Goal: Transaction & Acquisition: Purchase product/service

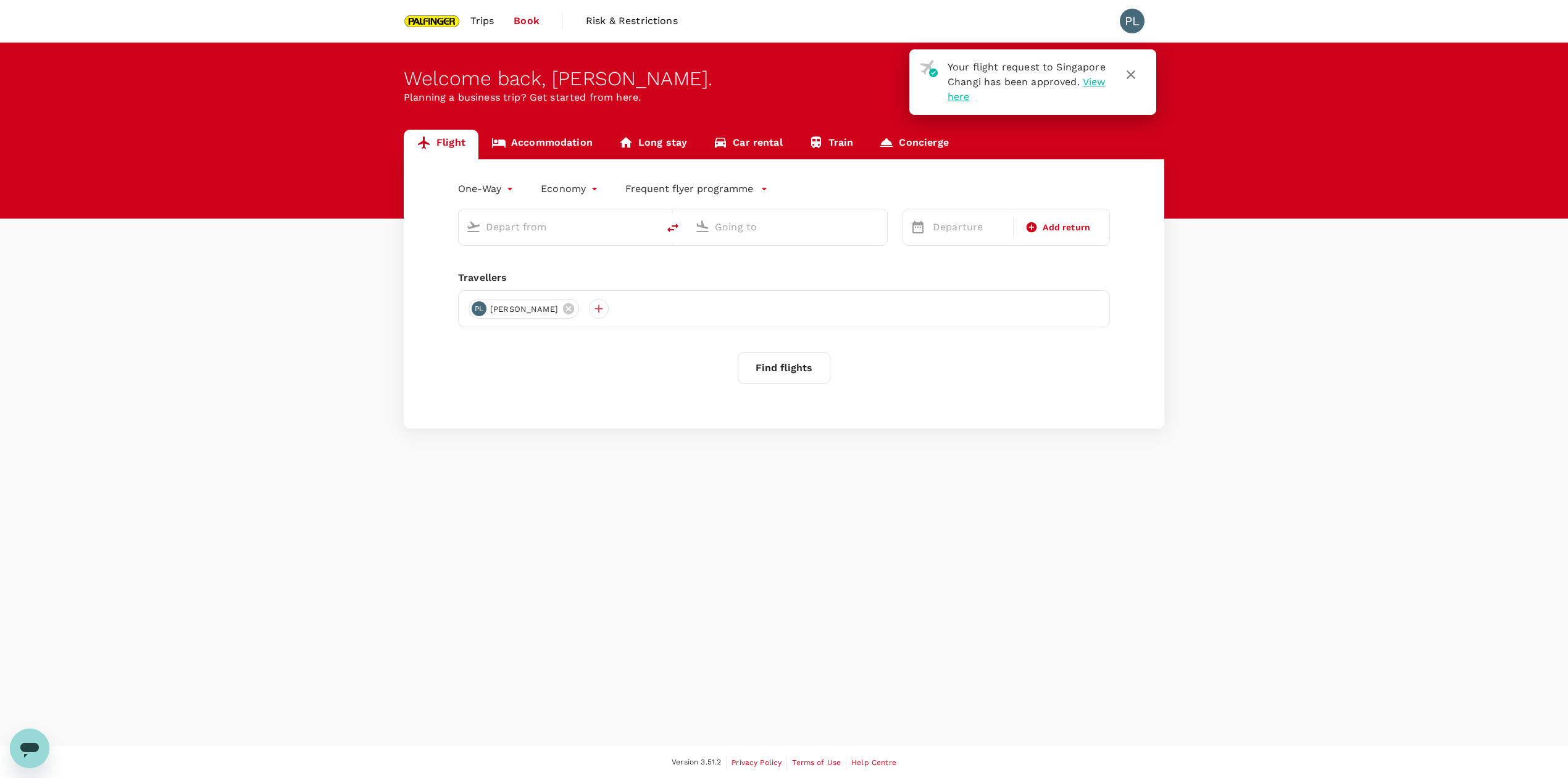
type input "roundtrip"
type input "Singapore Changi (SIN)"
type input "Tan Son Nhat Intl (SGN)"
type input "Singapore Changi (SIN)"
click at [728, 228] on input "Tan Son Nhat Intl (SGN)" at bounding box center [788, 227] width 147 height 19
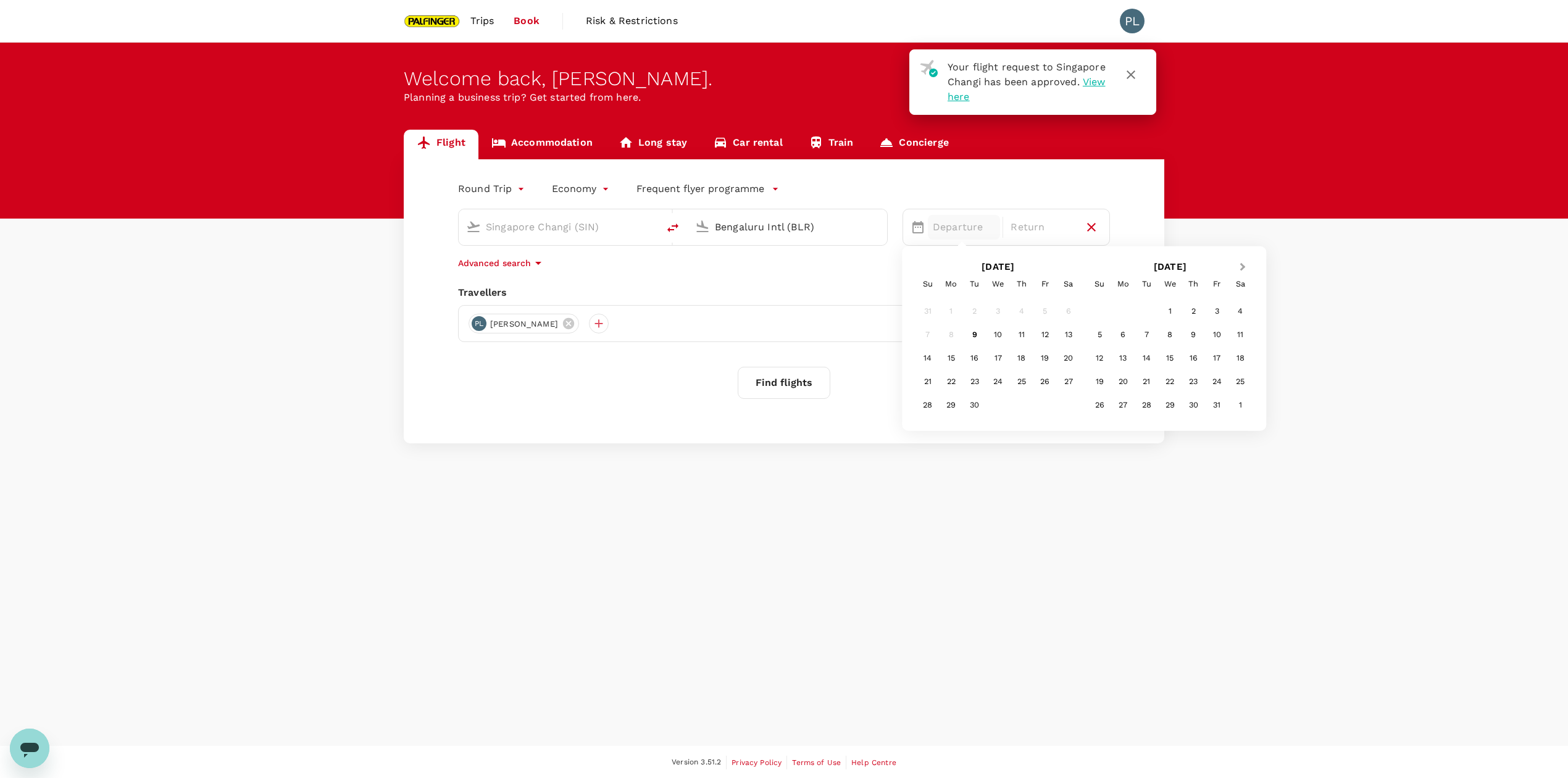
type input "Bengaluru Intl (BLR)"
click at [1243, 267] on button "Next Month" at bounding box center [1243, 268] width 20 height 20
click at [1241, 262] on button "Next Month" at bounding box center [1243, 268] width 20 height 20
click at [1115, 335] on div "8" at bounding box center [1124, 335] width 24 height 24
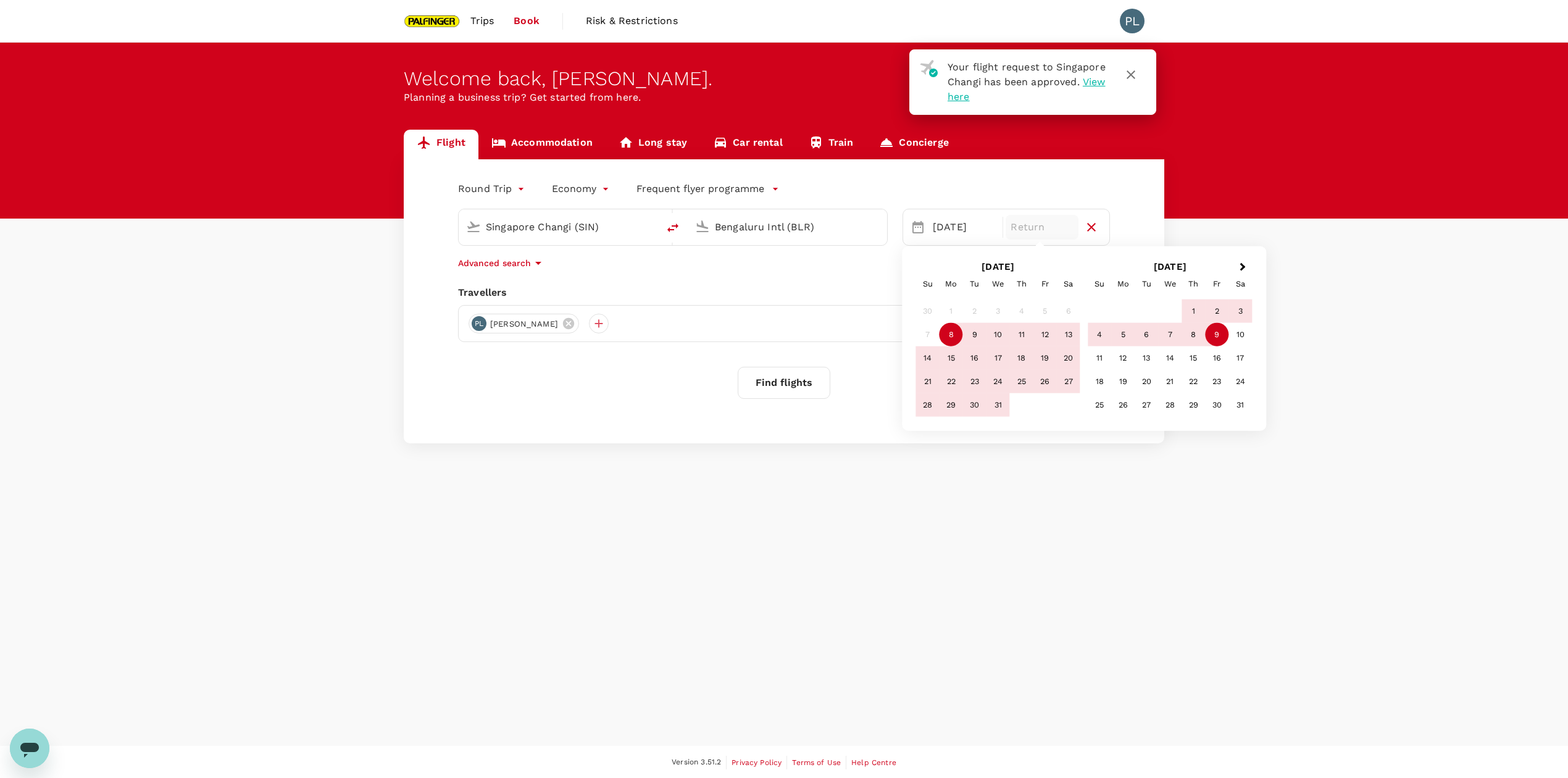
drag, startPoint x: 1220, startPoint y: 331, endPoint x: 1151, endPoint y: 346, distance: 70.6
click at [1219, 331] on div "9" at bounding box center [1218, 335] width 24 height 24
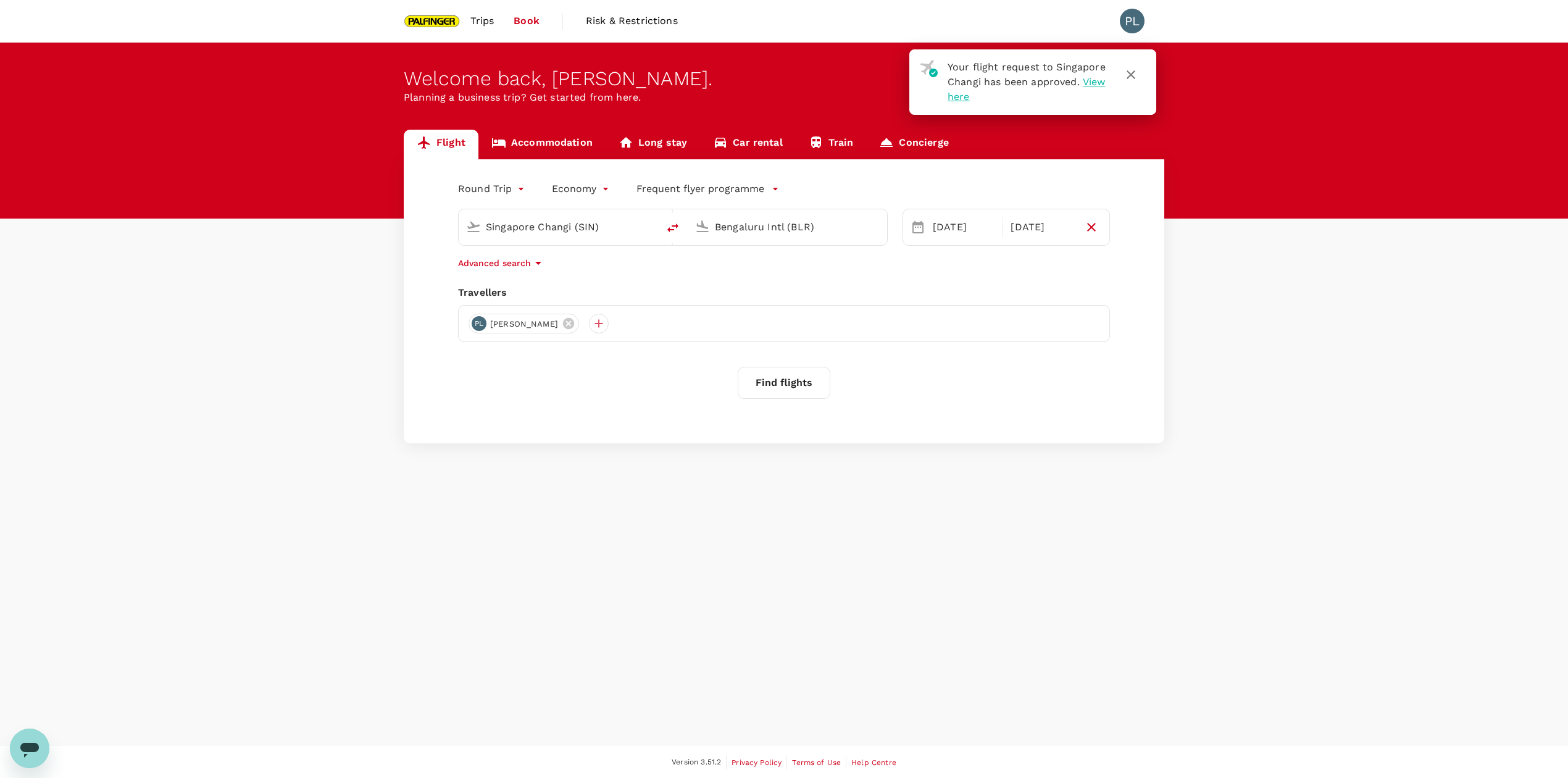
click at [816, 372] on button "Find flights" at bounding box center [784, 383] width 93 height 32
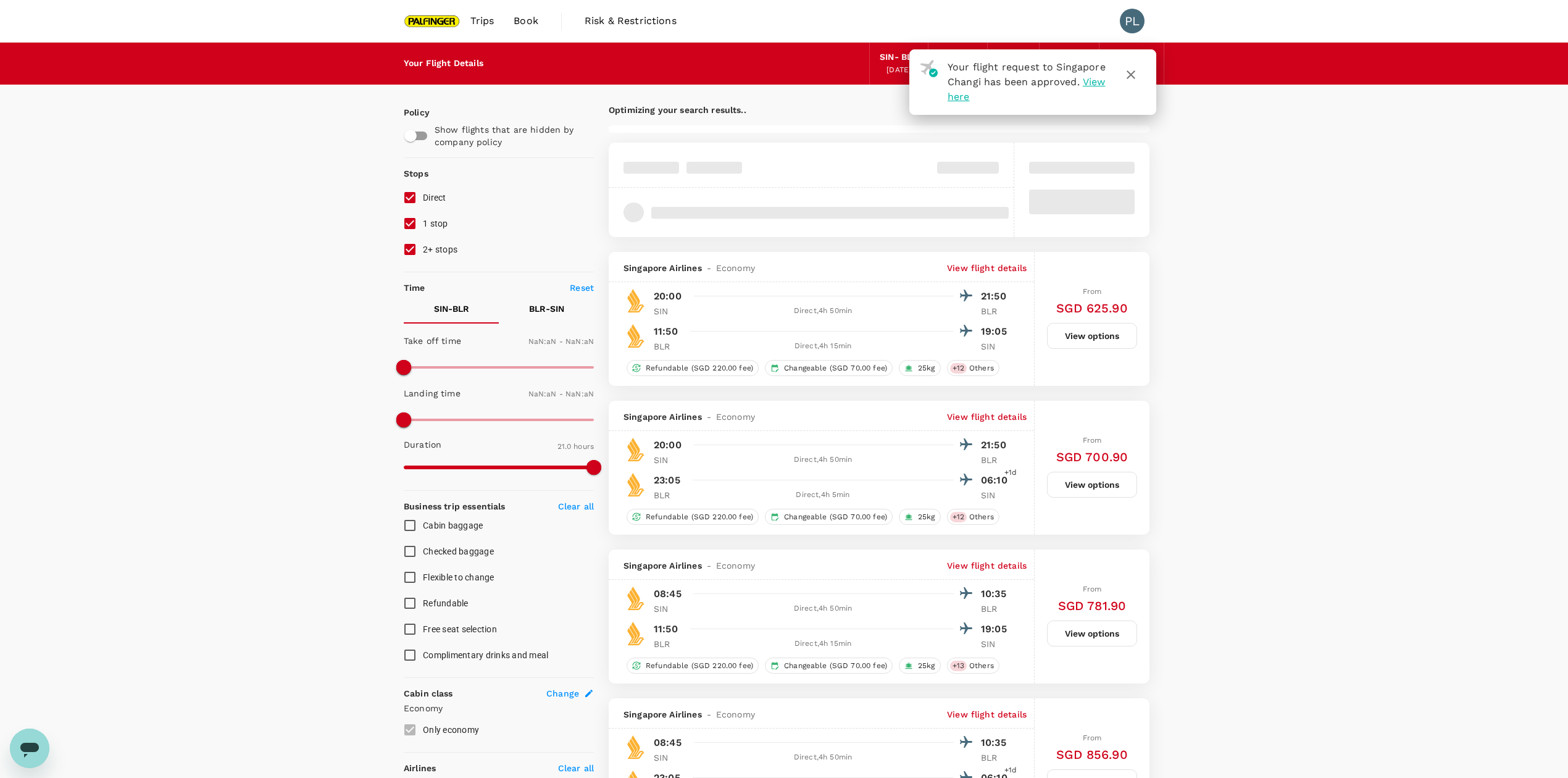
type input "SGD"
type input "1440"
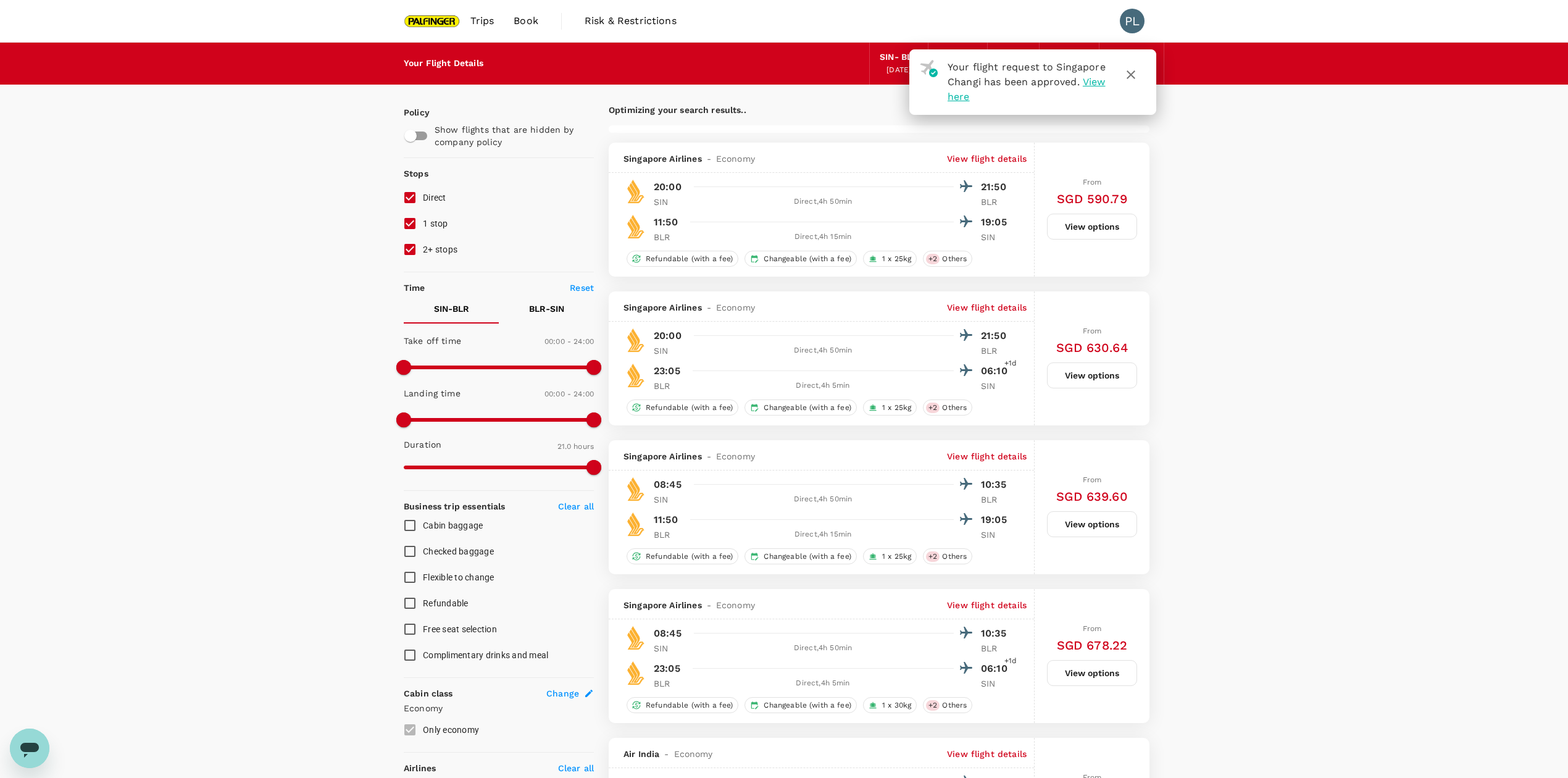
click at [406, 230] on input "1 stop" at bounding box center [410, 223] width 26 height 26
checkbox input "false"
click at [412, 250] on input "2+ stops" at bounding box center [410, 250] width 26 height 26
checkbox input "false"
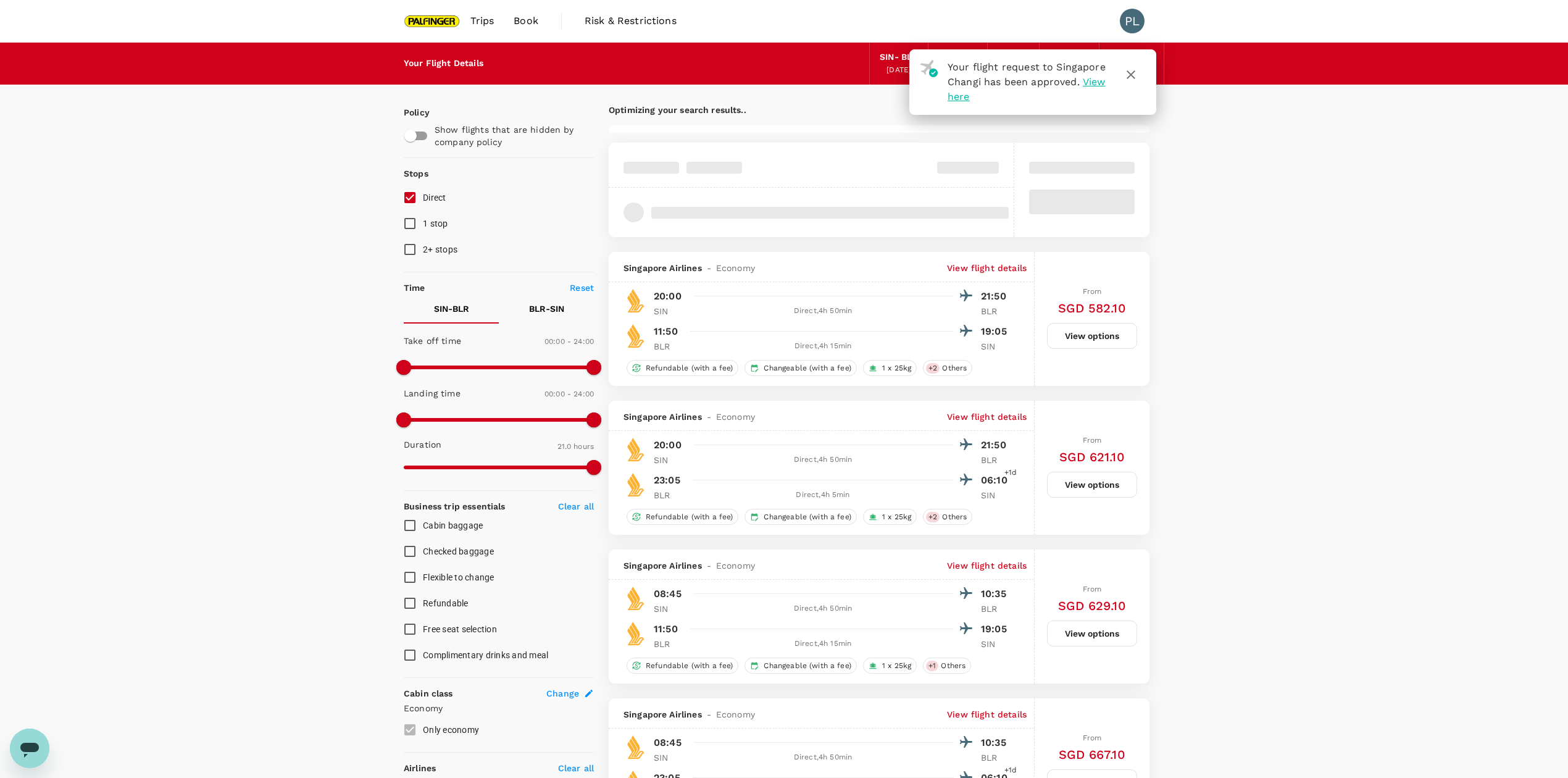
type input "SGD"
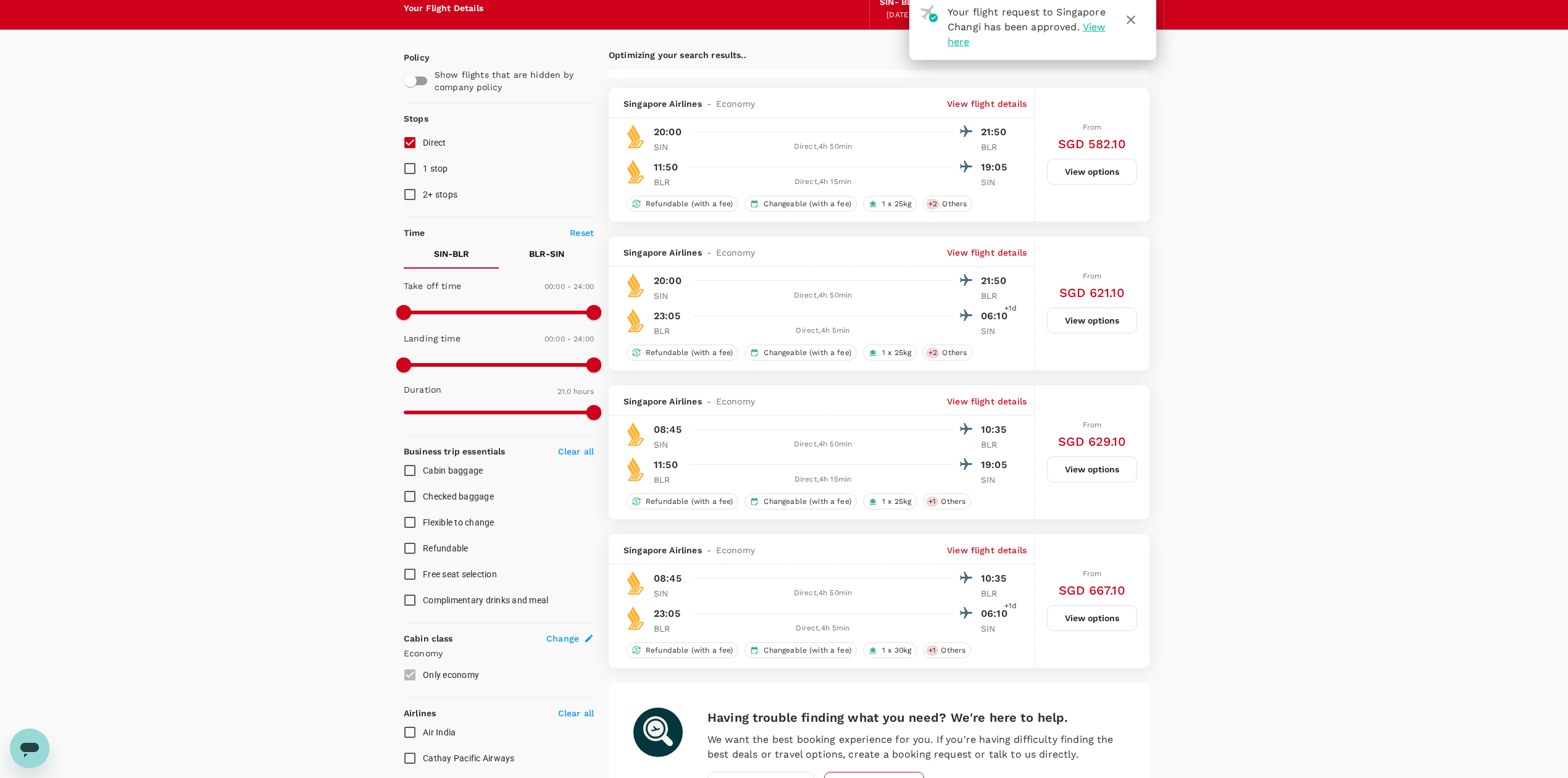
scroll to position [82, 0]
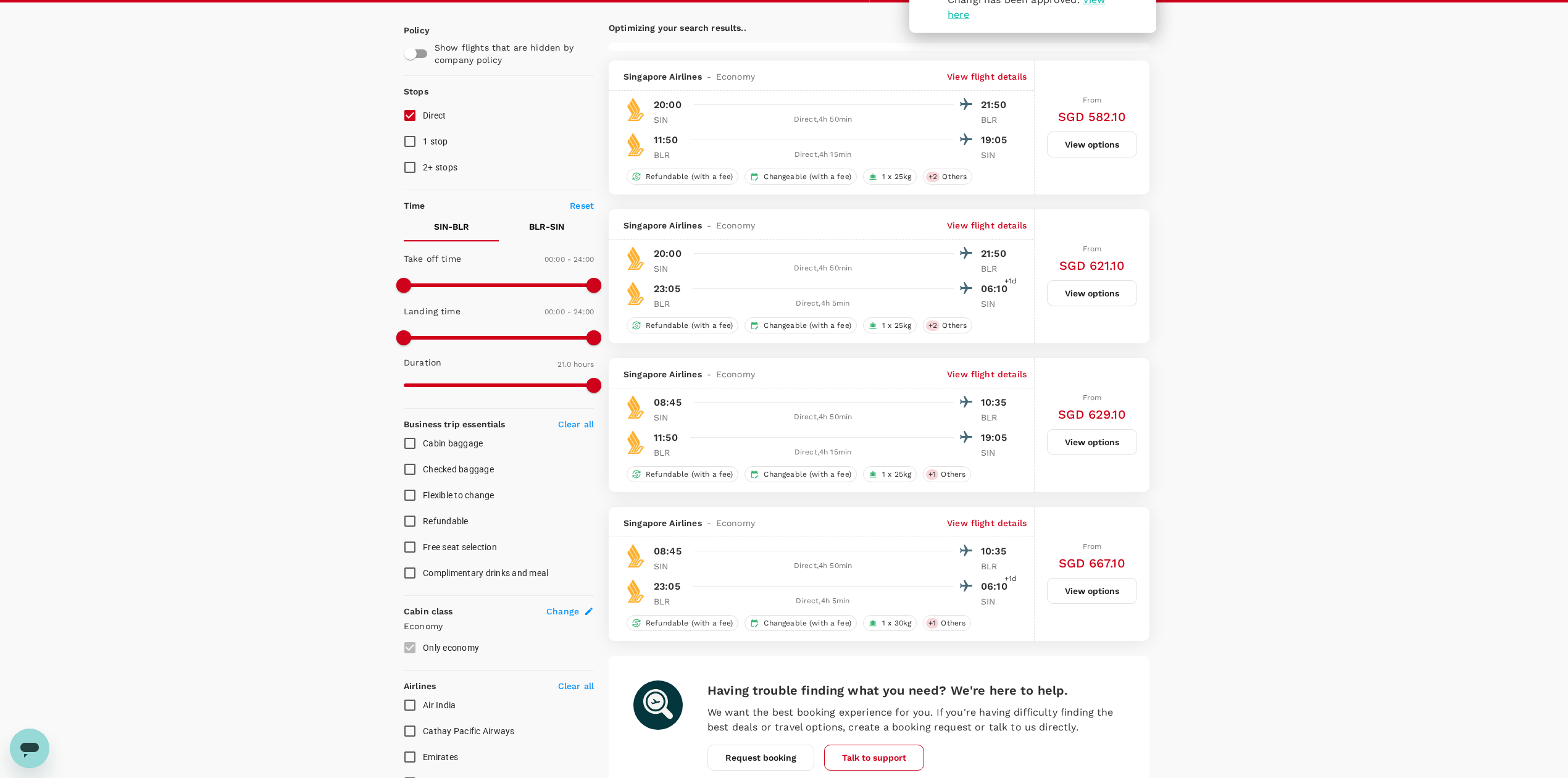
type input "2020"
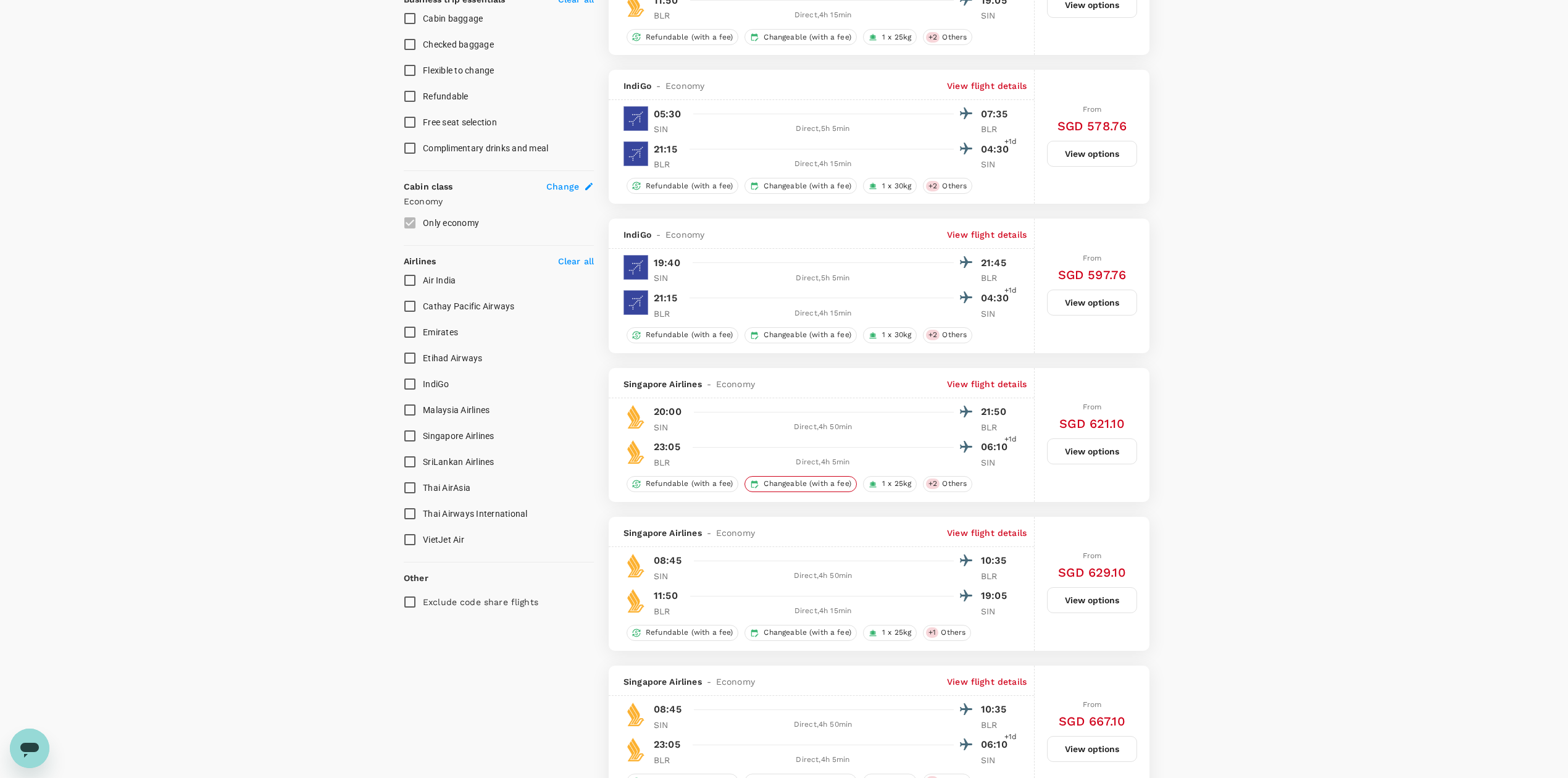
scroll to position [576, 0]
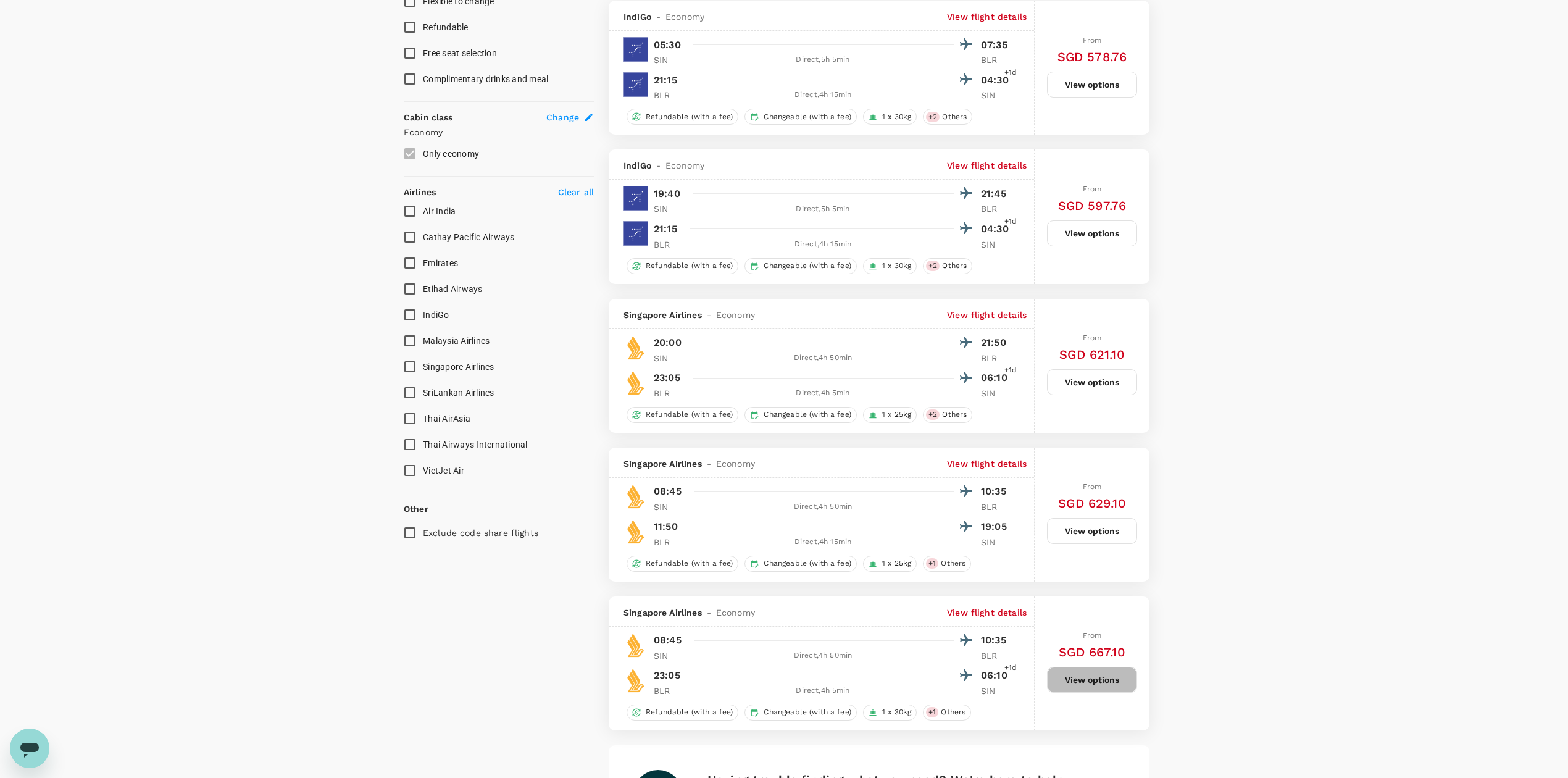
click at [1078, 679] on button "View options" at bounding box center [1092, 680] width 90 height 26
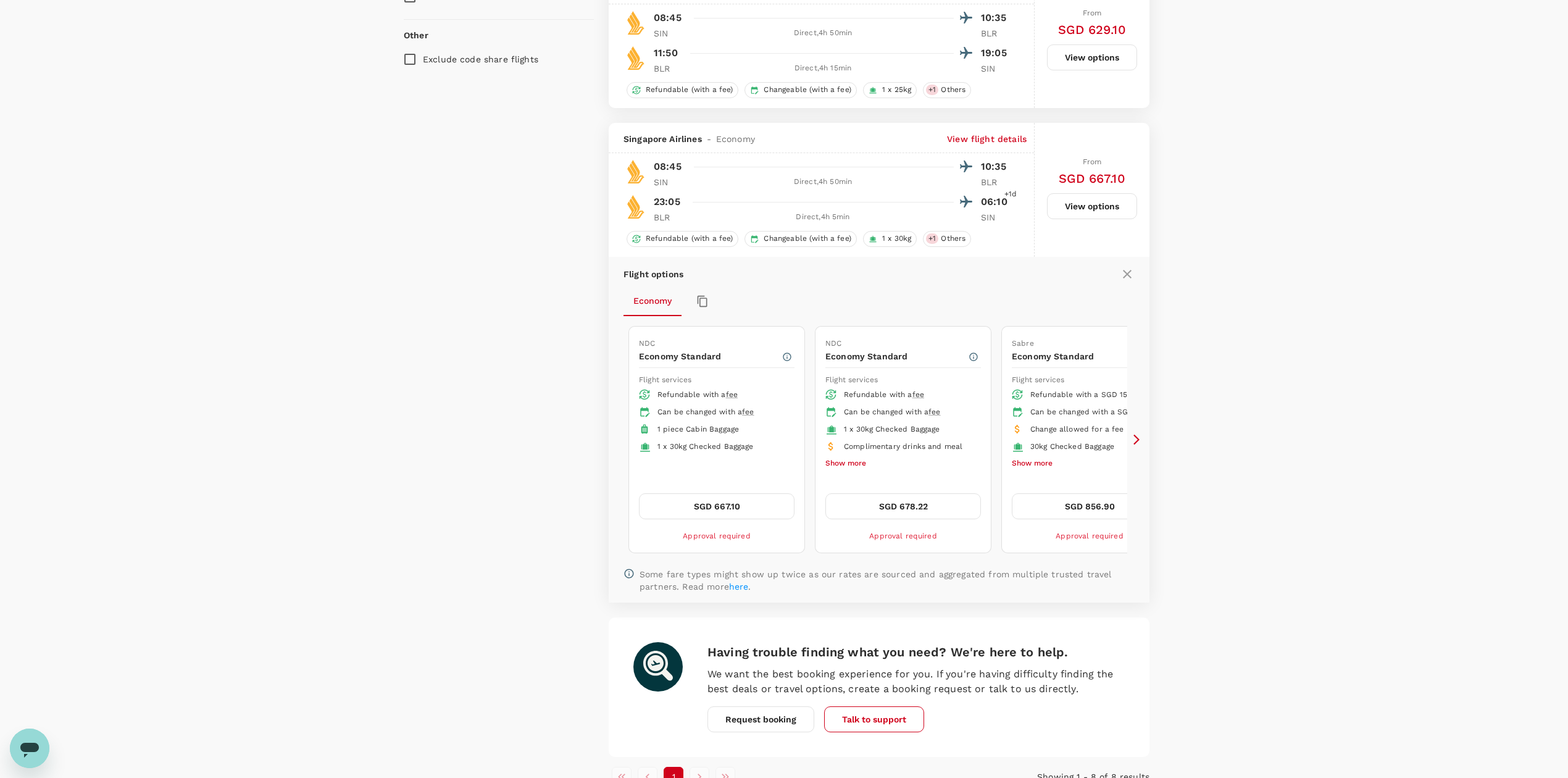
scroll to position [1133, 0]
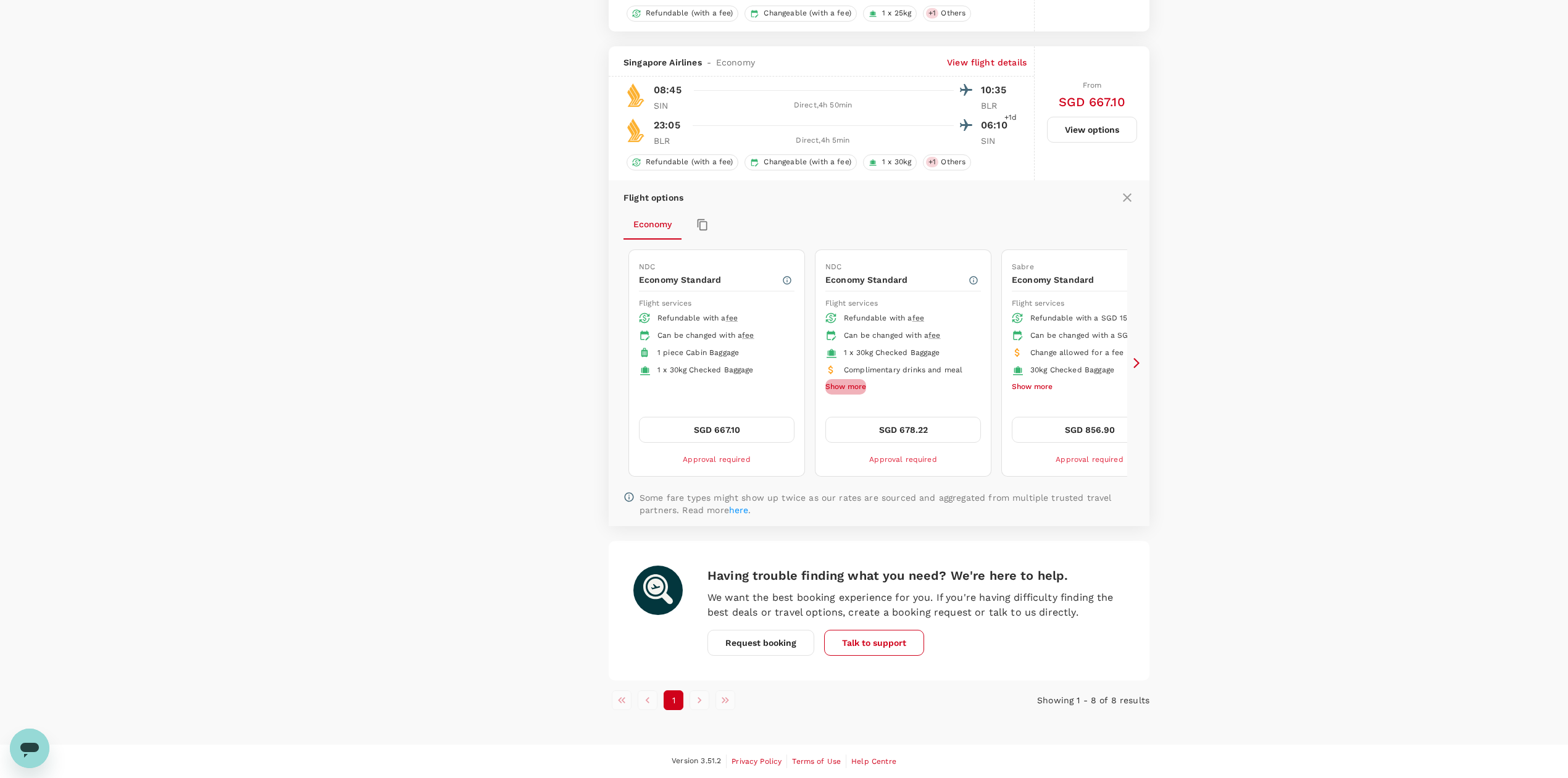
click at [850, 384] on button "Show more" at bounding box center [846, 387] width 41 height 16
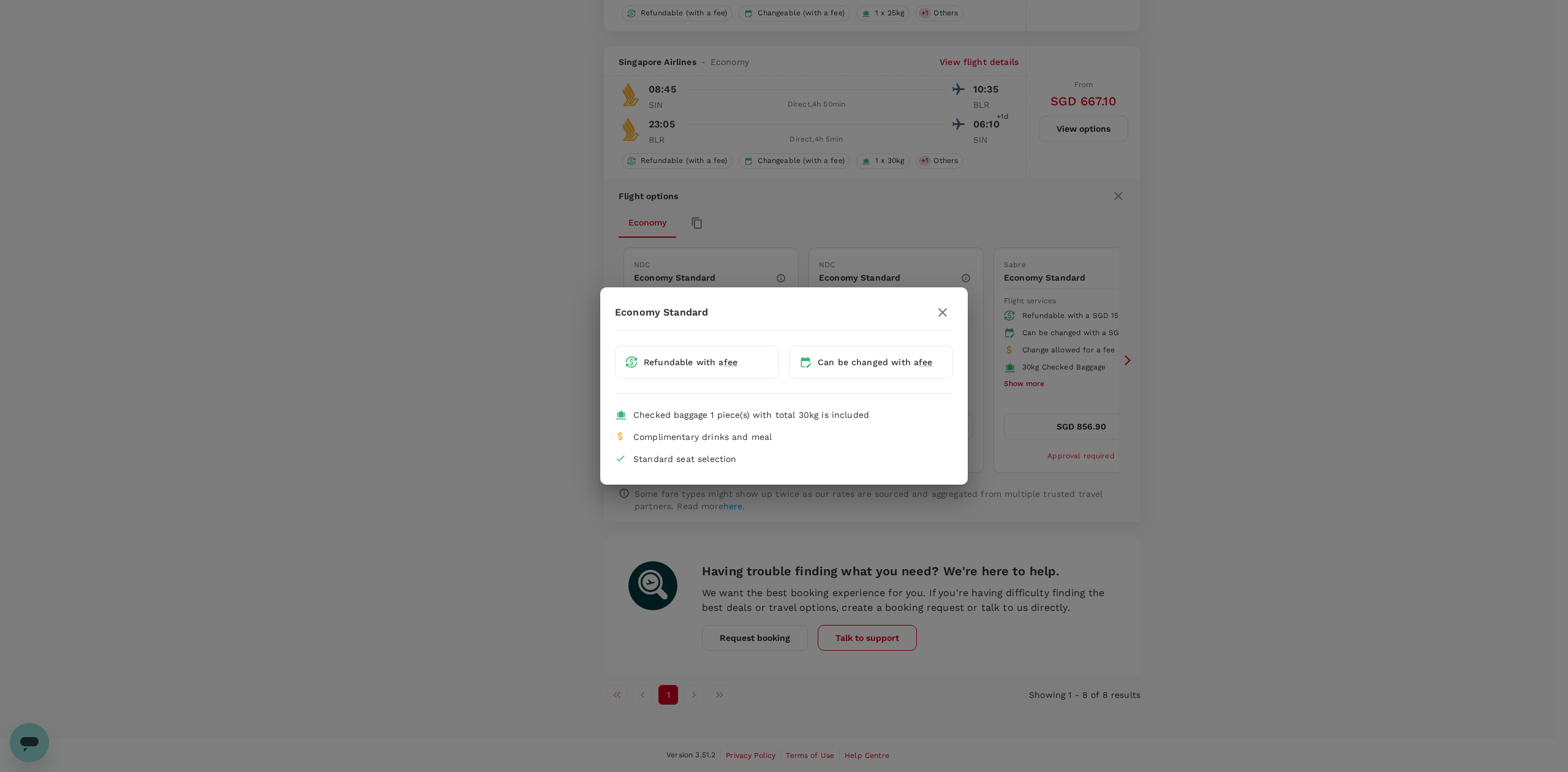
click at [1209, 359] on div "Economy Standard Refundable with a fee Can be changed with a fee Checked baggag…" at bounding box center [784, 386] width 1568 height 772
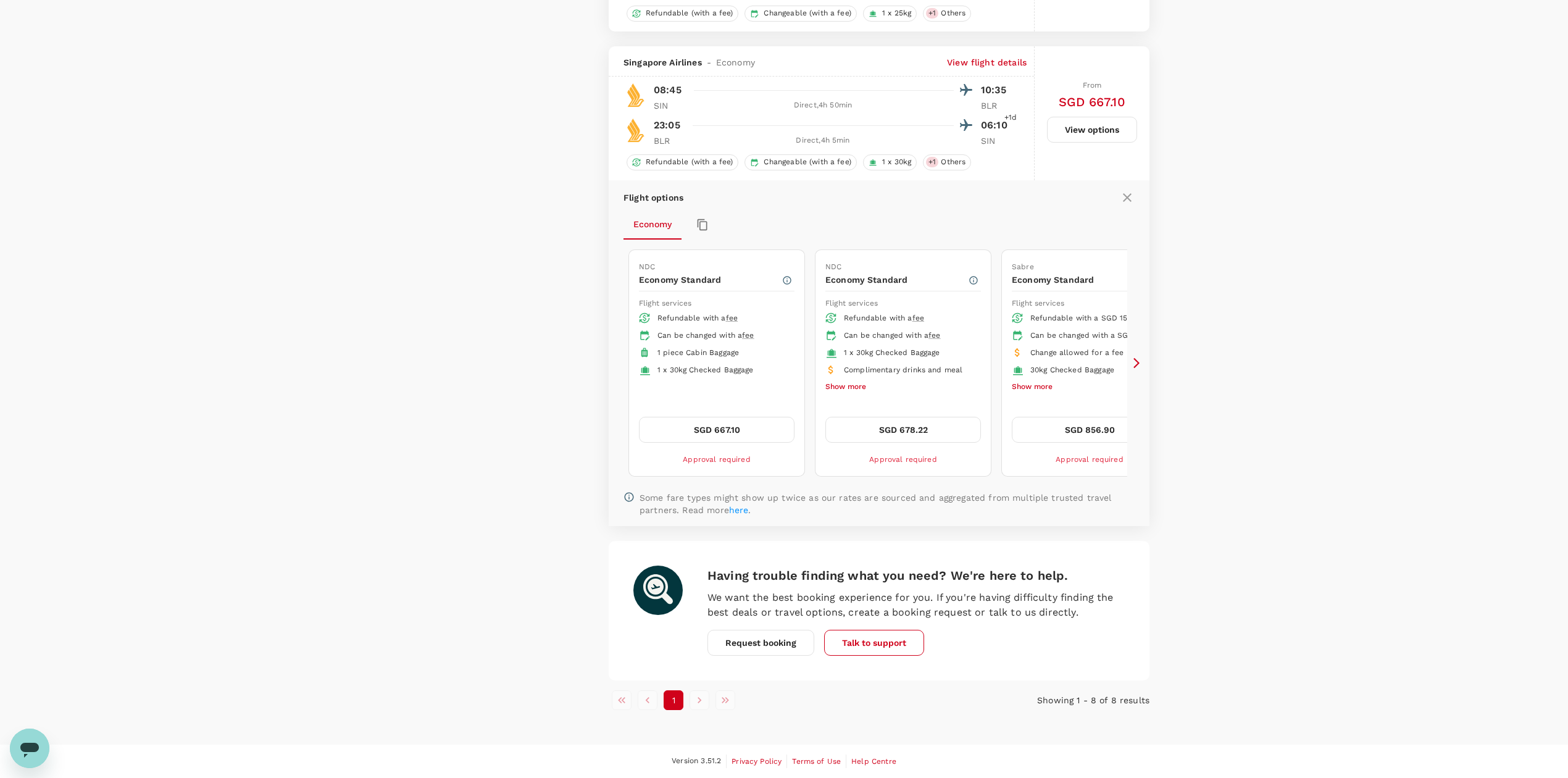
click at [1138, 360] on icon at bounding box center [1137, 363] width 12 height 12
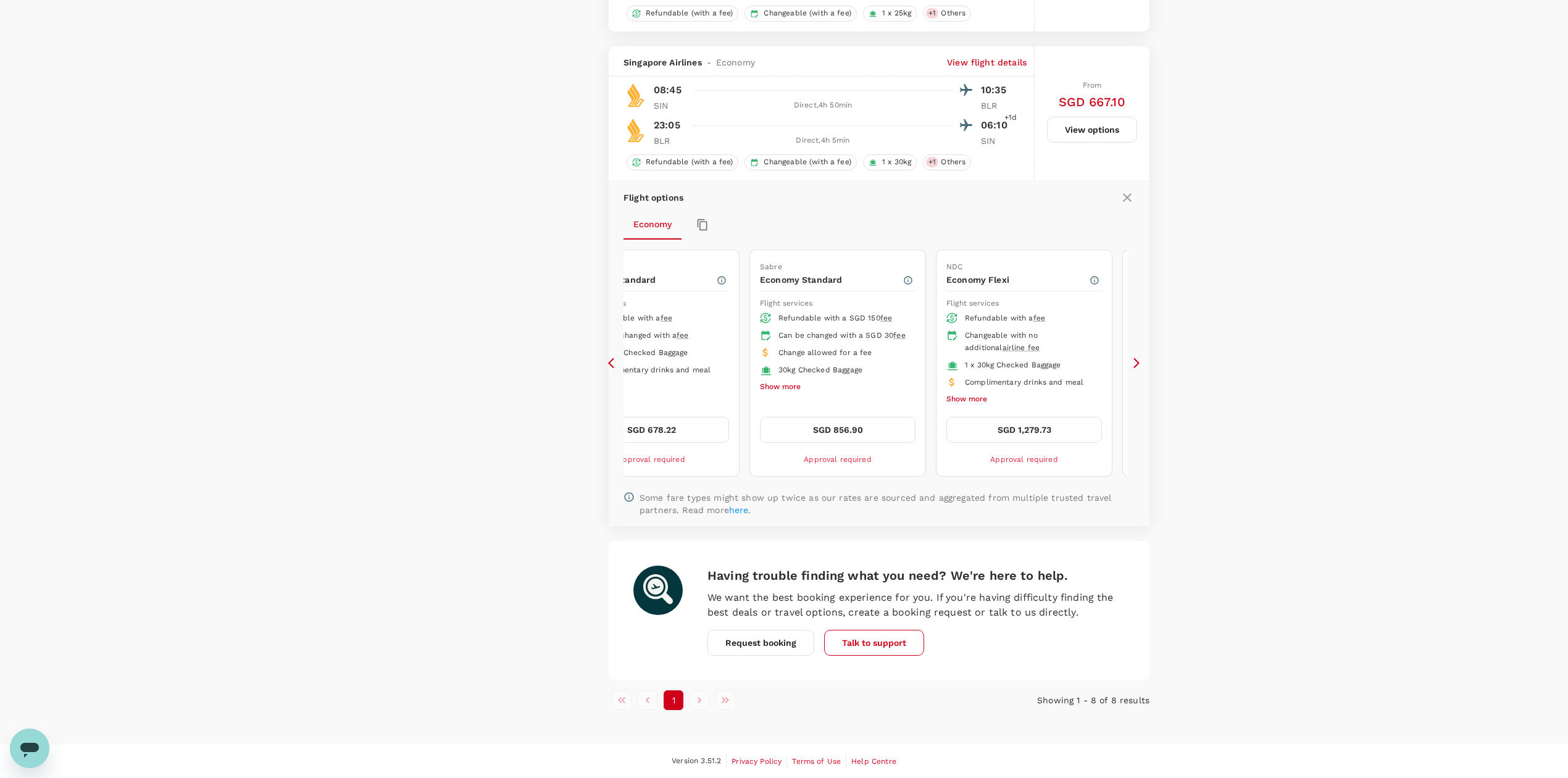
click at [1134, 366] on icon at bounding box center [1137, 363] width 12 height 12
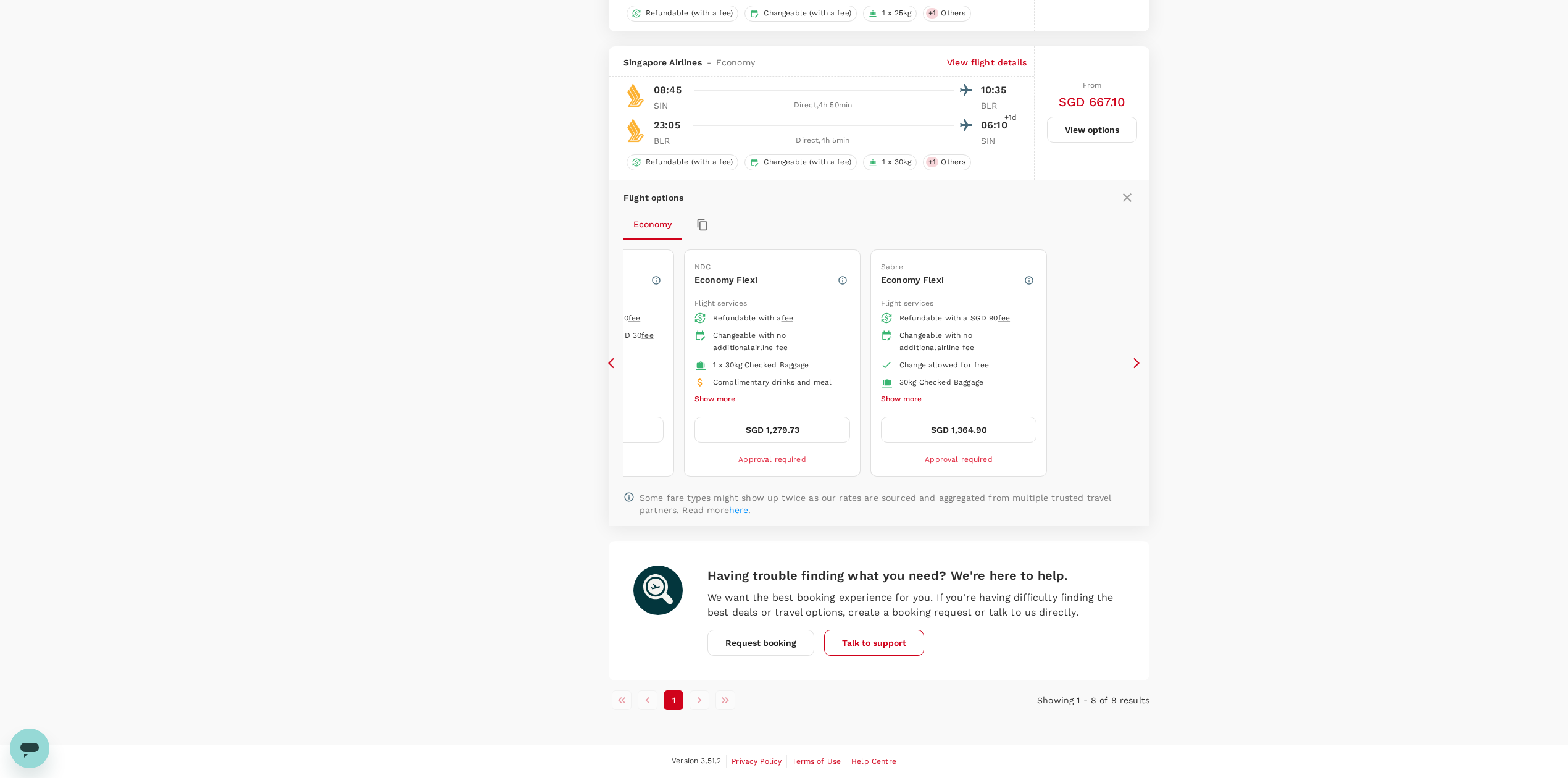
click at [615, 364] on icon at bounding box center [614, 363] width 12 height 12
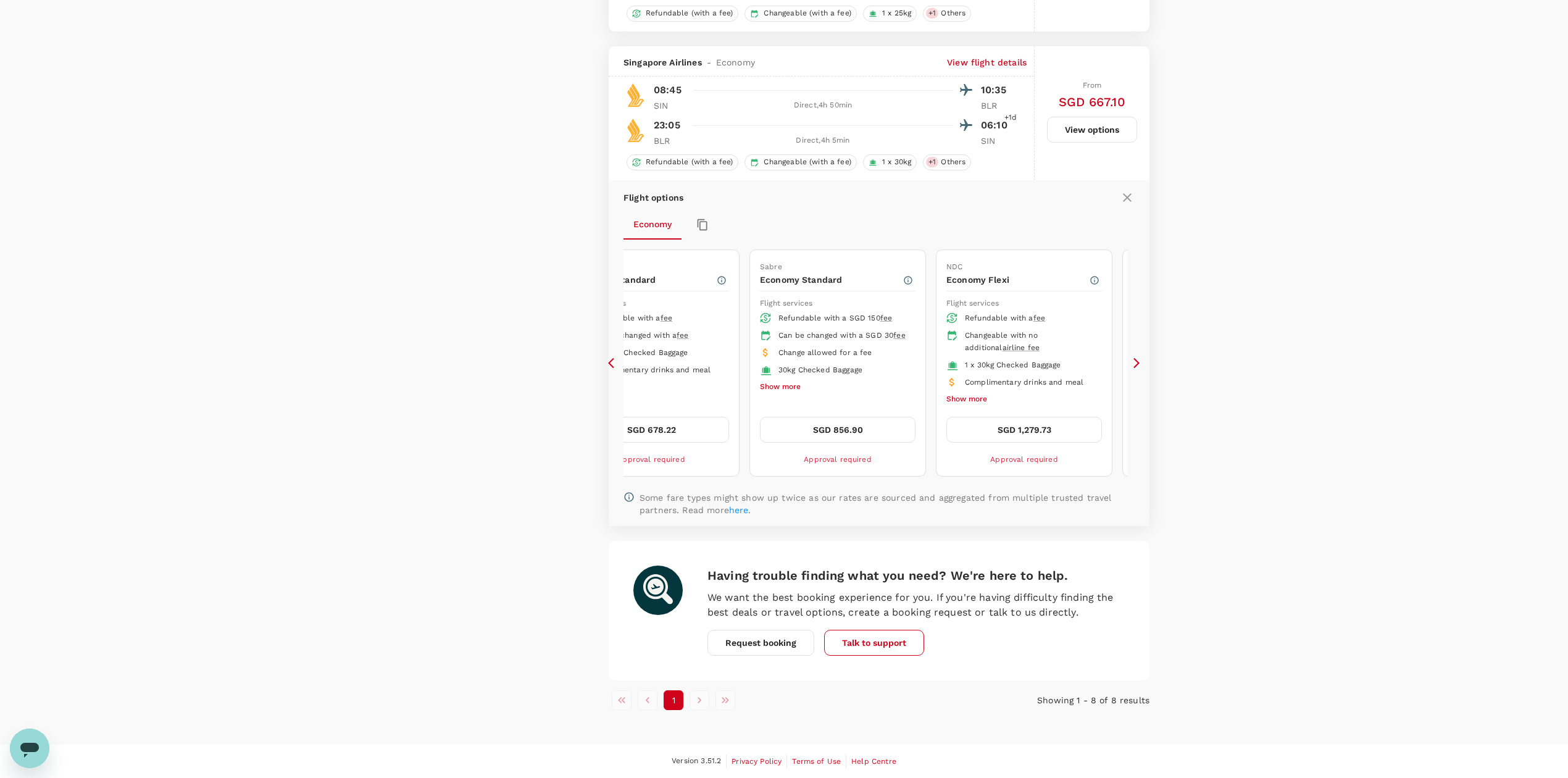
click at [615, 364] on icon at bounding box center [614, 363] width 12 height 12
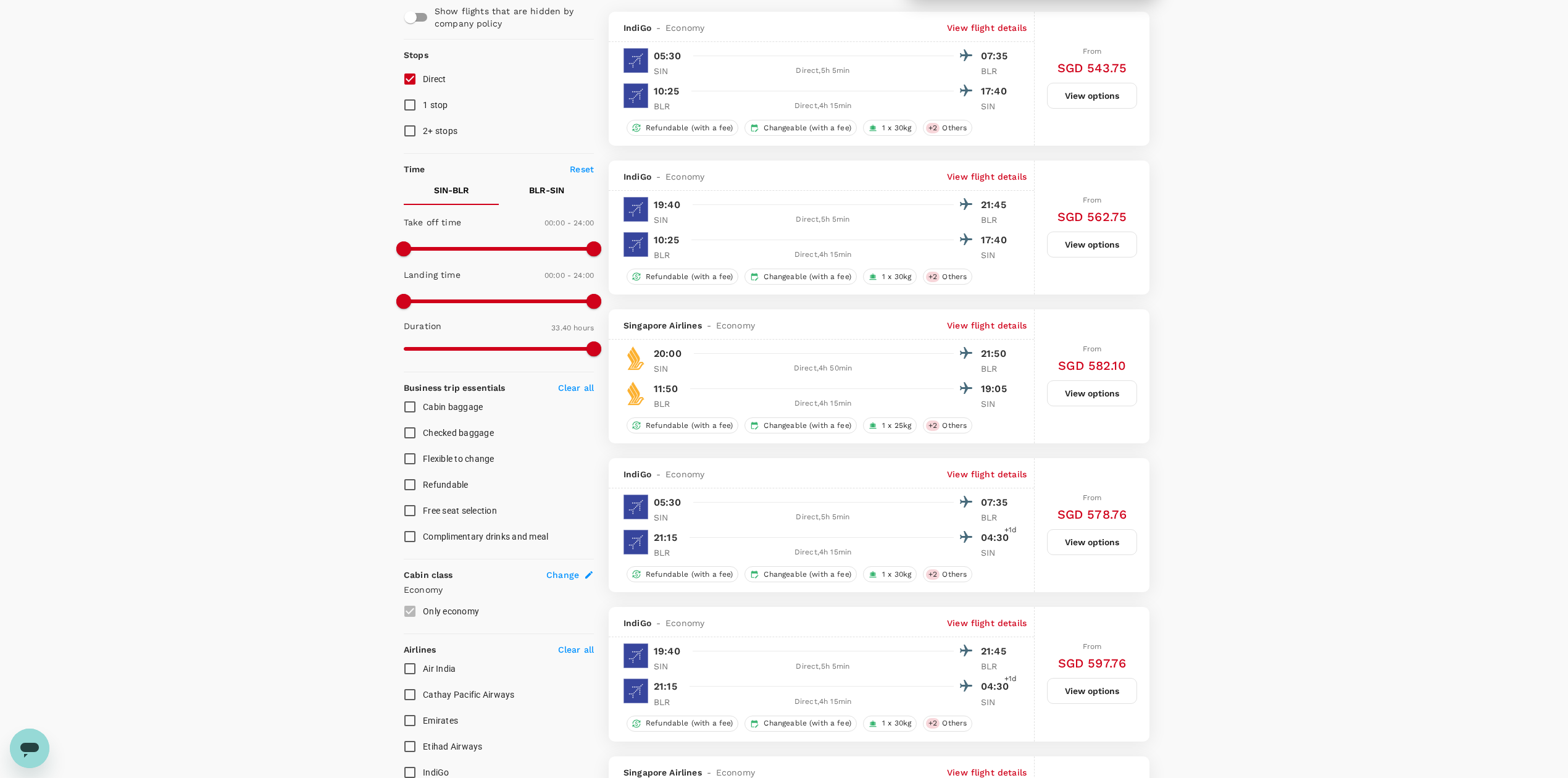
scroll to position [63, 0]
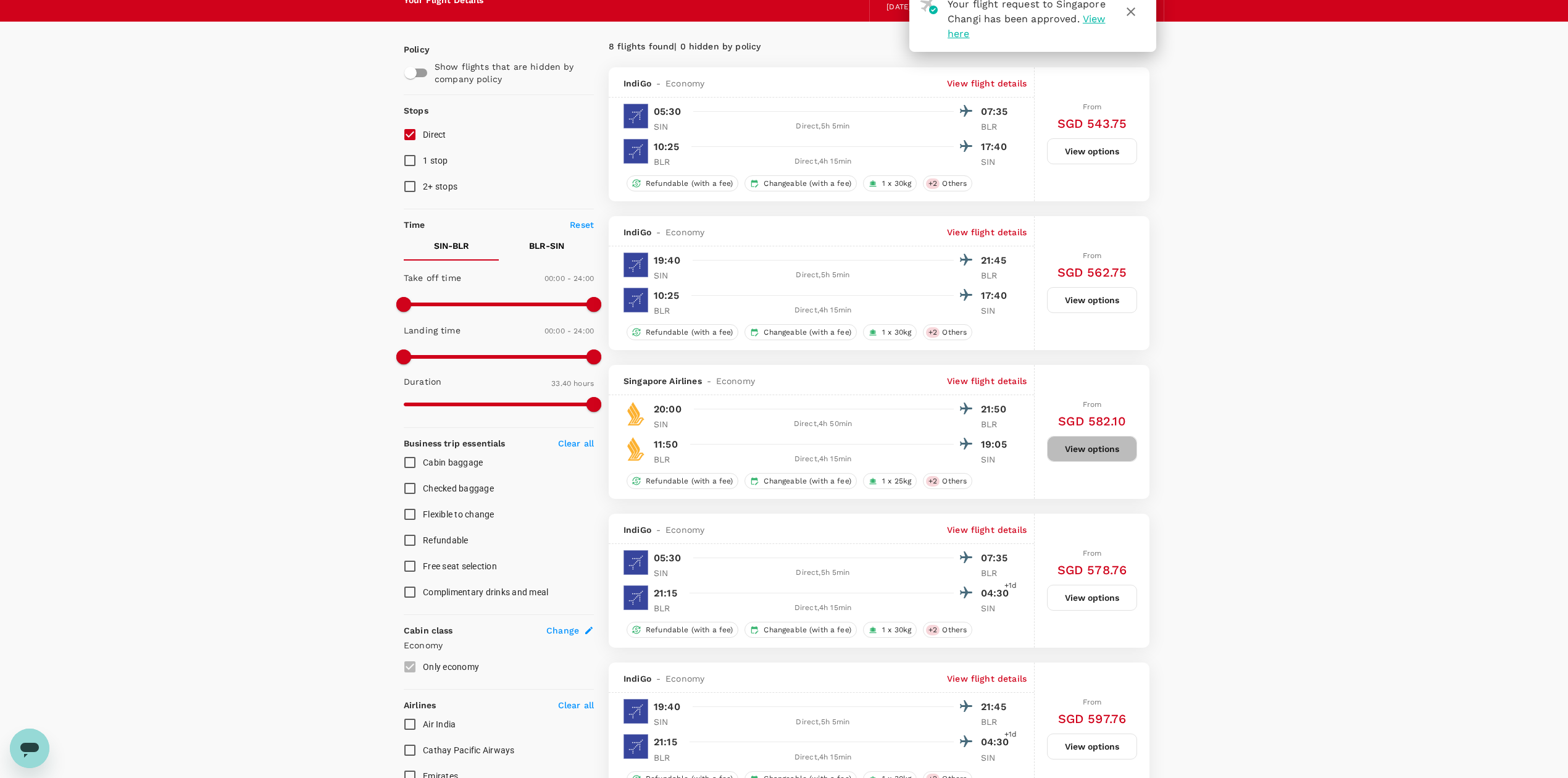
click at [1068, 442] on button "View options" at bounding box center [1092, 449] width 90 height 26
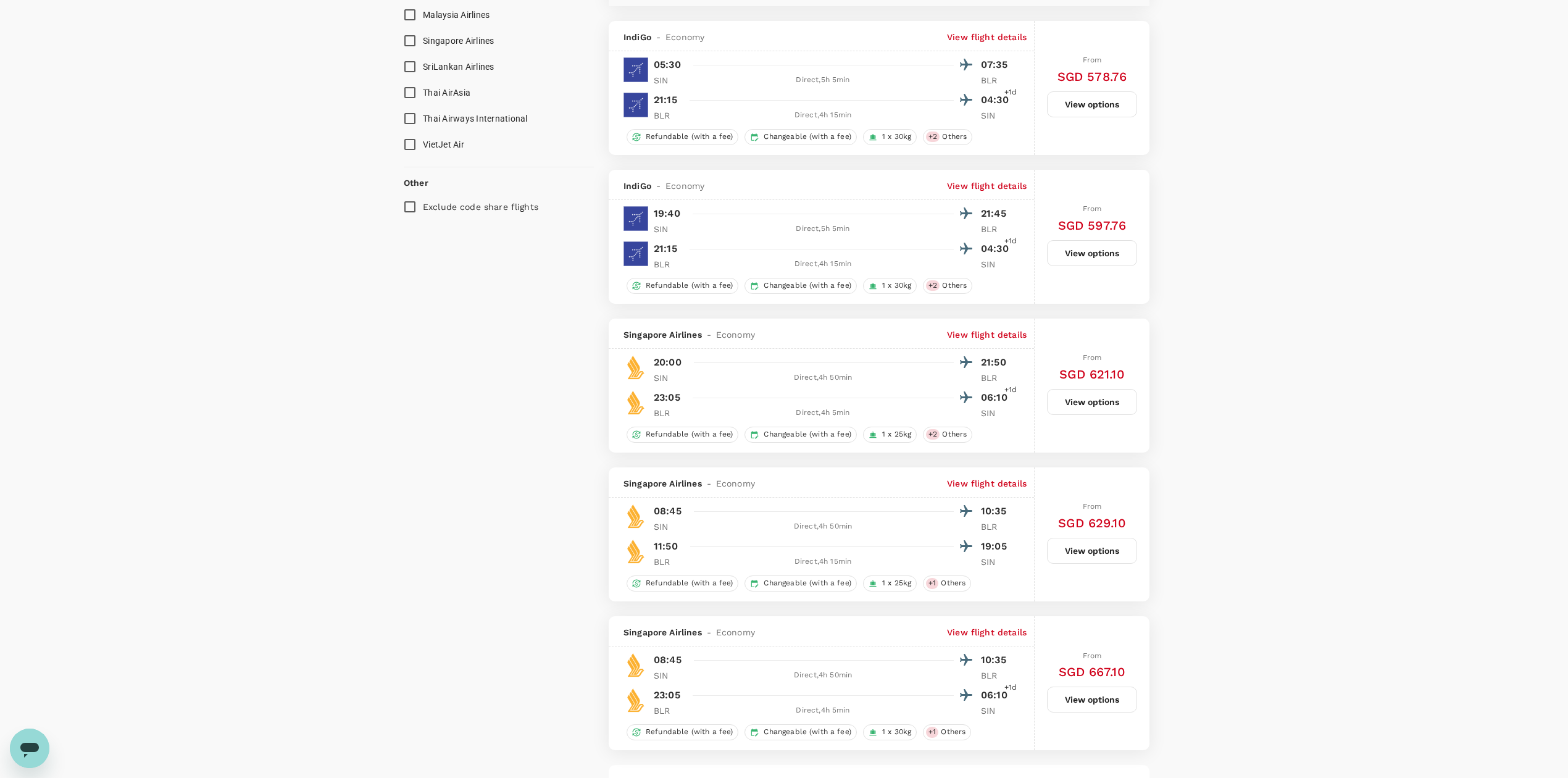
scroll to position [1133, 0]
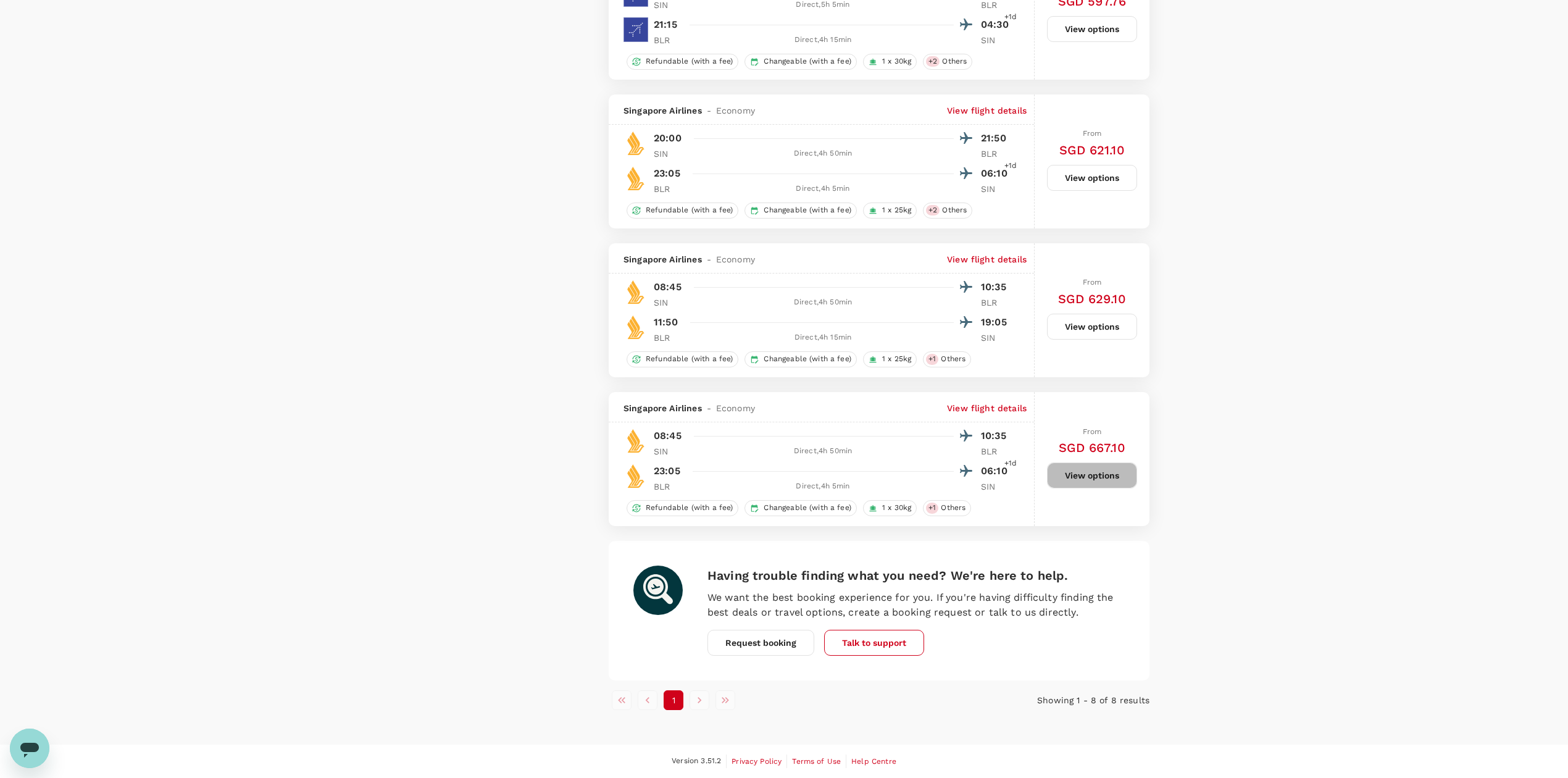
click at [1102, 487] on button "View options" at bounding box center [1092, 475] width 90 height 26
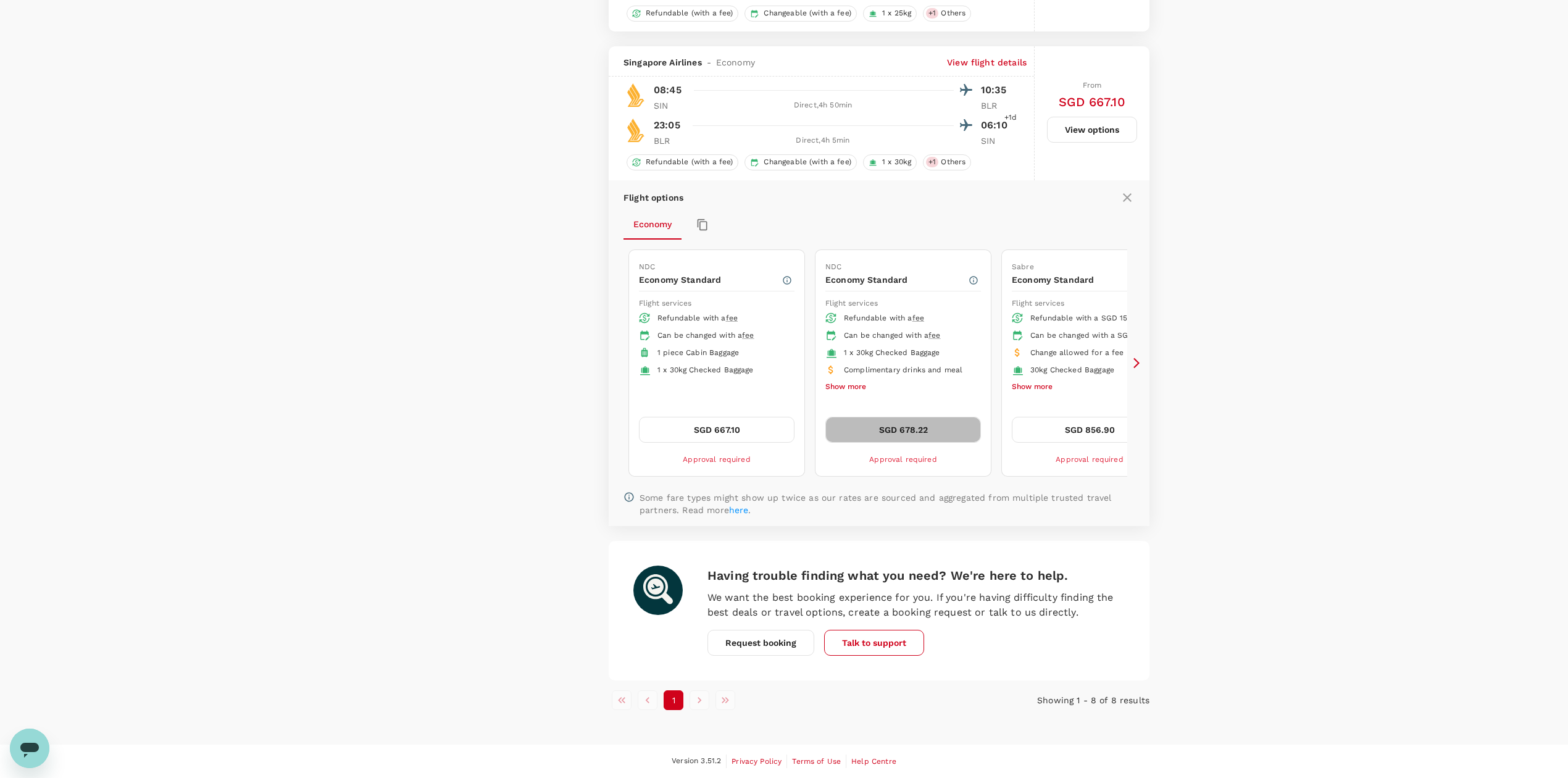
click at [957, 426] on button "SGD 678.22" at bounding box center [903, 429] width 156 height 26
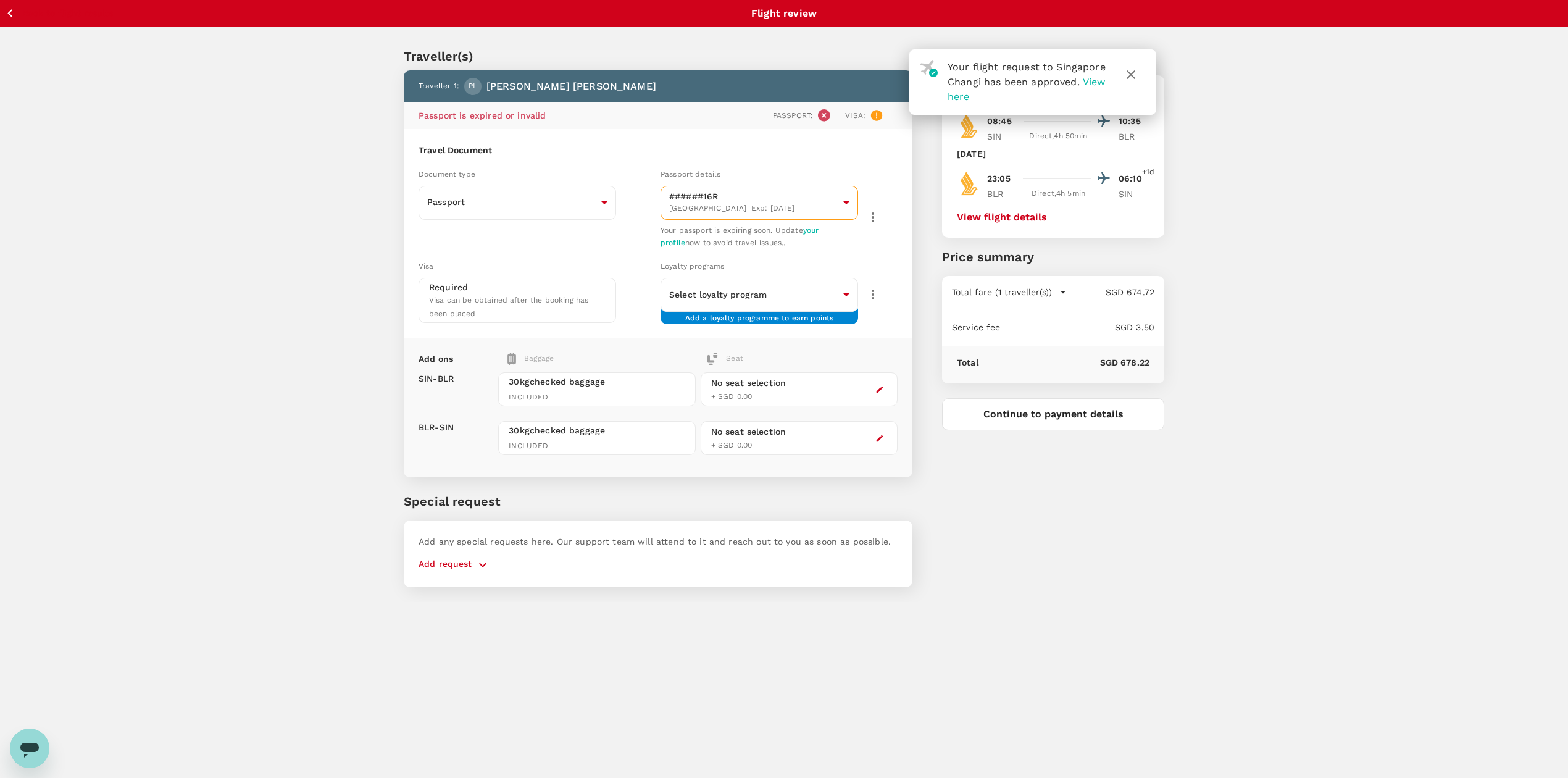
click at [845, 200] on body "Your flight request to Singapore Changi has been approved. View here Back to fl…" at bounding box center [784, 406] width 1568 height 811
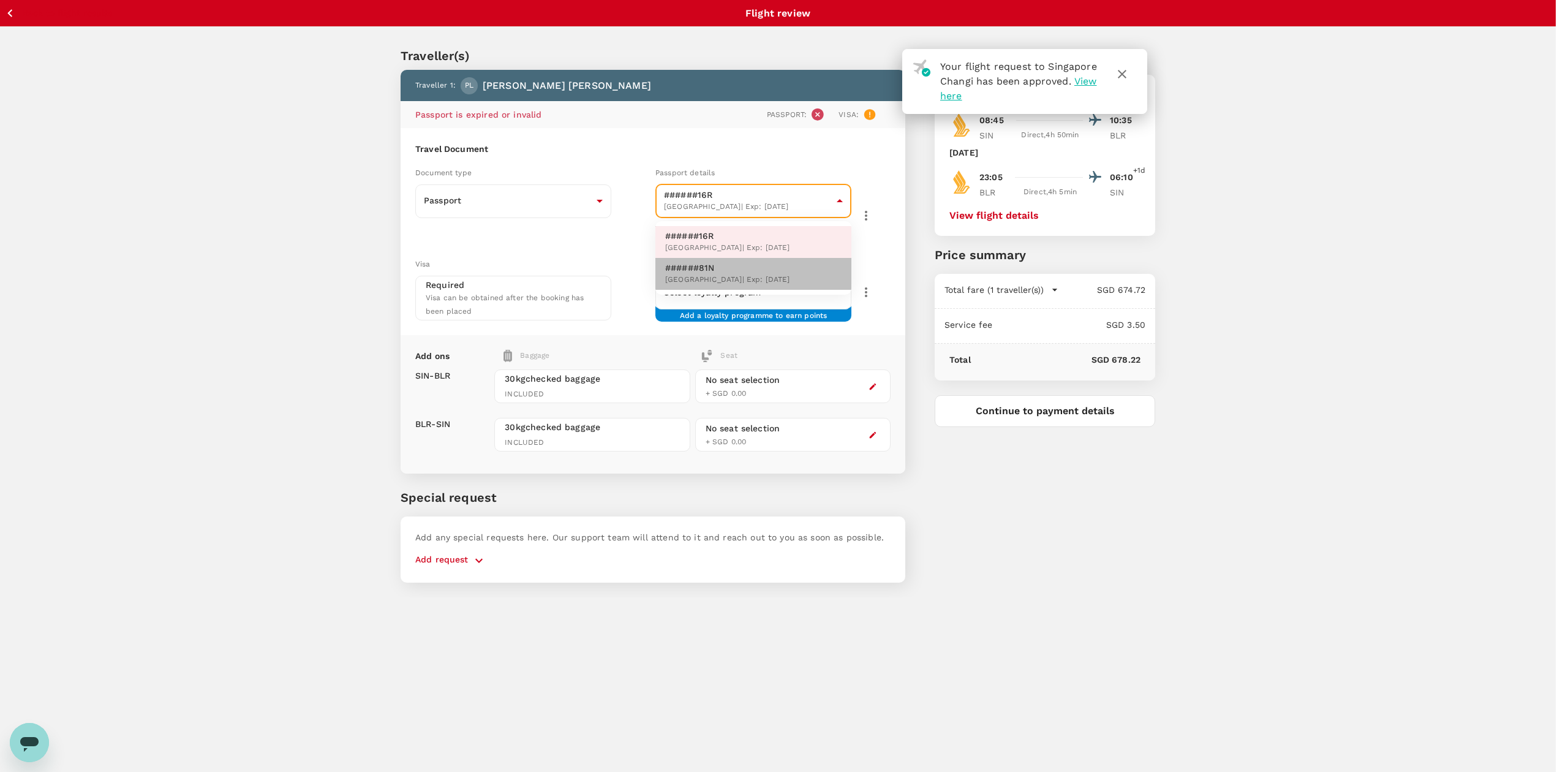
click at [800, 263] on li "######81N [GEOGRAPHIC_DATA] | Exp: [DATE]" at bounding box center [753, 274] width 196 height 32
type input "205c0fe0-6d49-4d19-ae53-2c7e5c91aa9d"
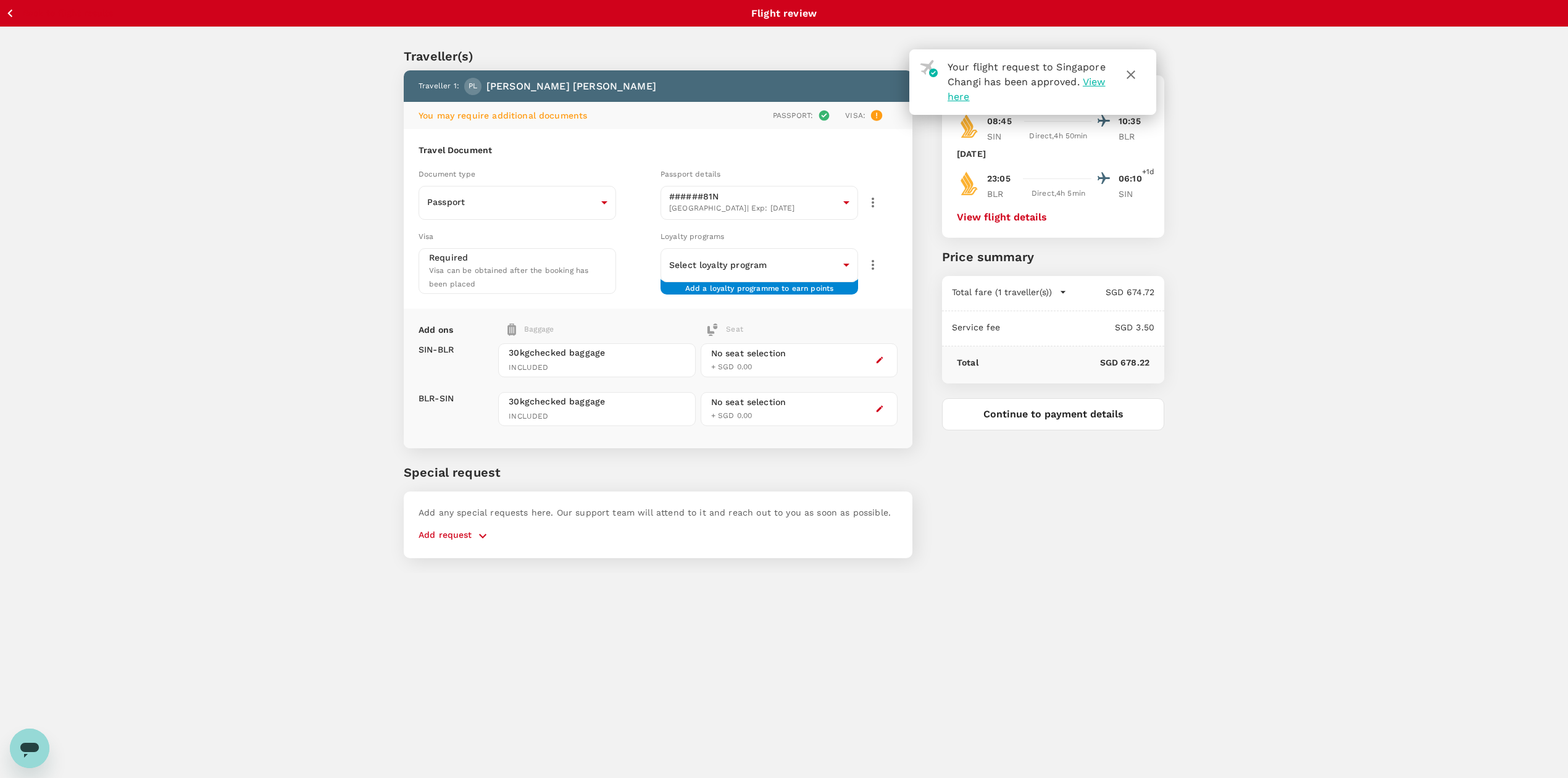
click at [1300, 295] on div "Traveller(s) Traveller 1 : PL [PERSON_NAME] You may require additional document…" at bounding box center [784, 300] width 1568 height 546
click at [878, 361] on icon "button" at bounding box center [880, 360] width 7 height 7
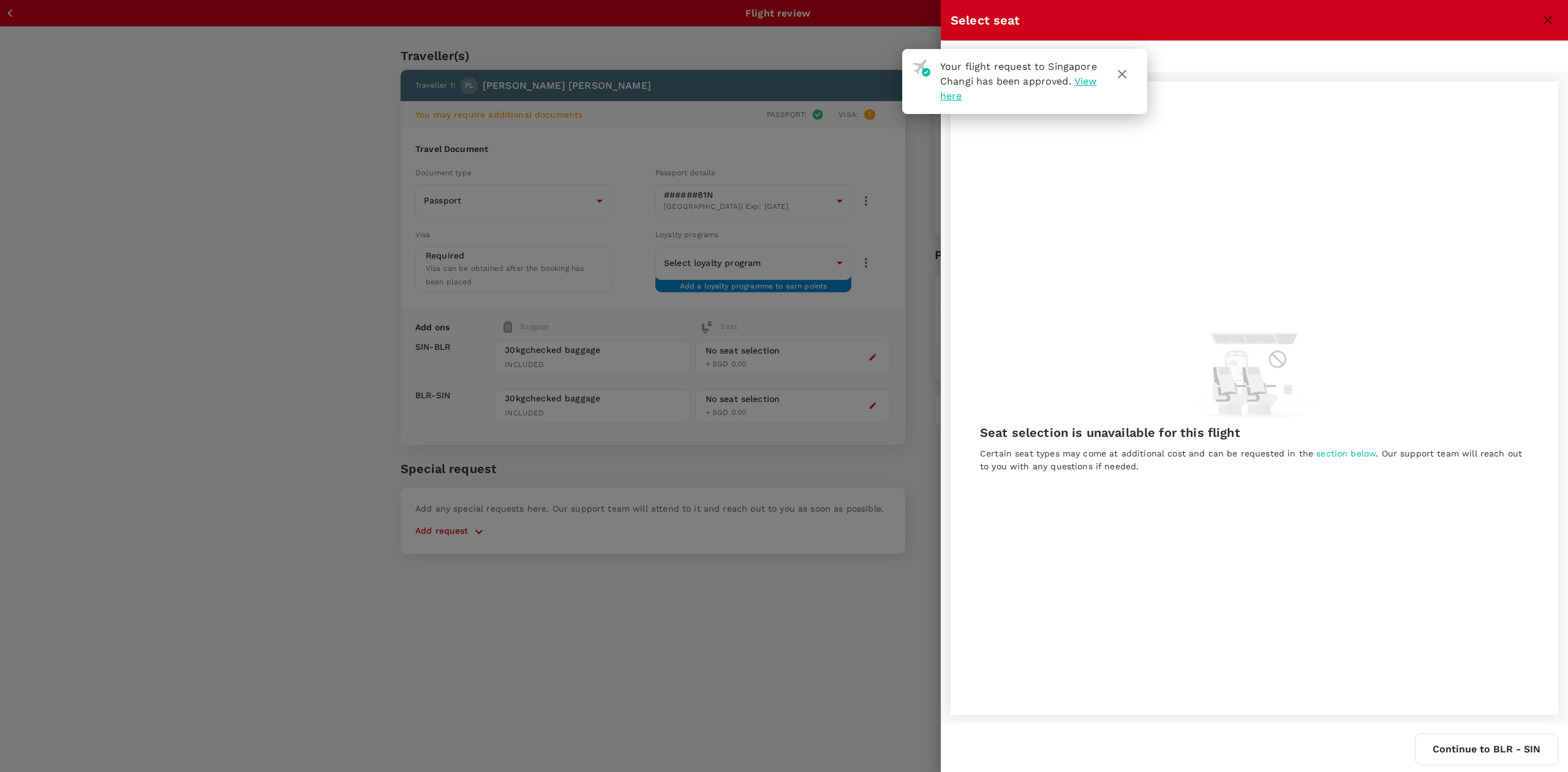
click at [1115, 74] on icon "button" at bounding box center [1122, 74] width 14 height 14
click at [1047, 62] on div "BLR - SIN" at bounding box center [1042, 57] width 68 height 30
click at [956, 59] on div "SIN - BLR" at bounding box center [975, 57] width 68 height 30
click at [694, 647] on div at bounding box center [784, 386] width 1568 height 772
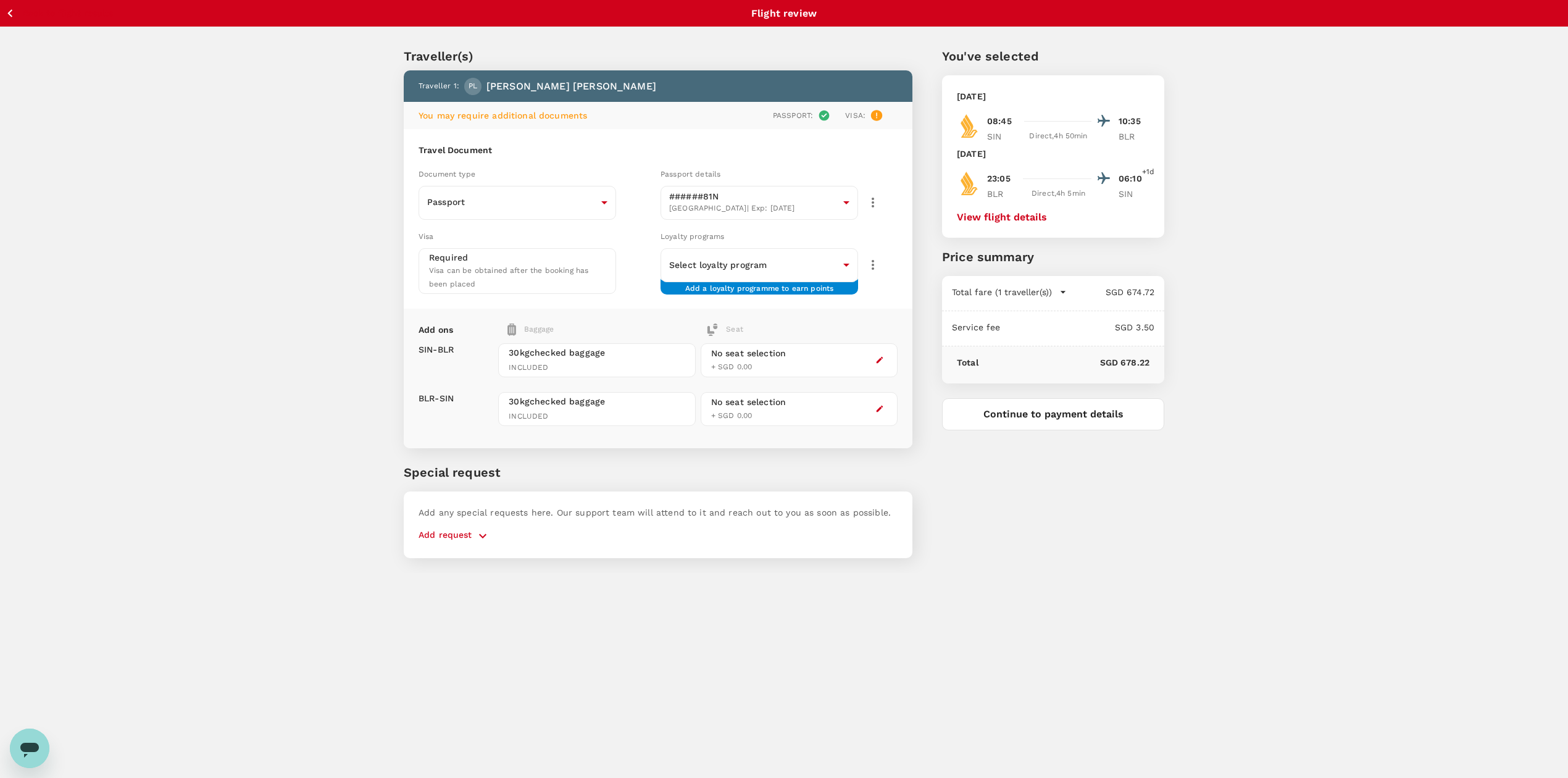
click at [464, 528] on p "Add request" at bounding box center [445, 535] width 54 height 14
click at [454, 530] on p "Add request" at bounding box center [445, 535] width 54 height 14
click at [490, 537] on button "button" at bounding box center [482, 535] width 21 height 14
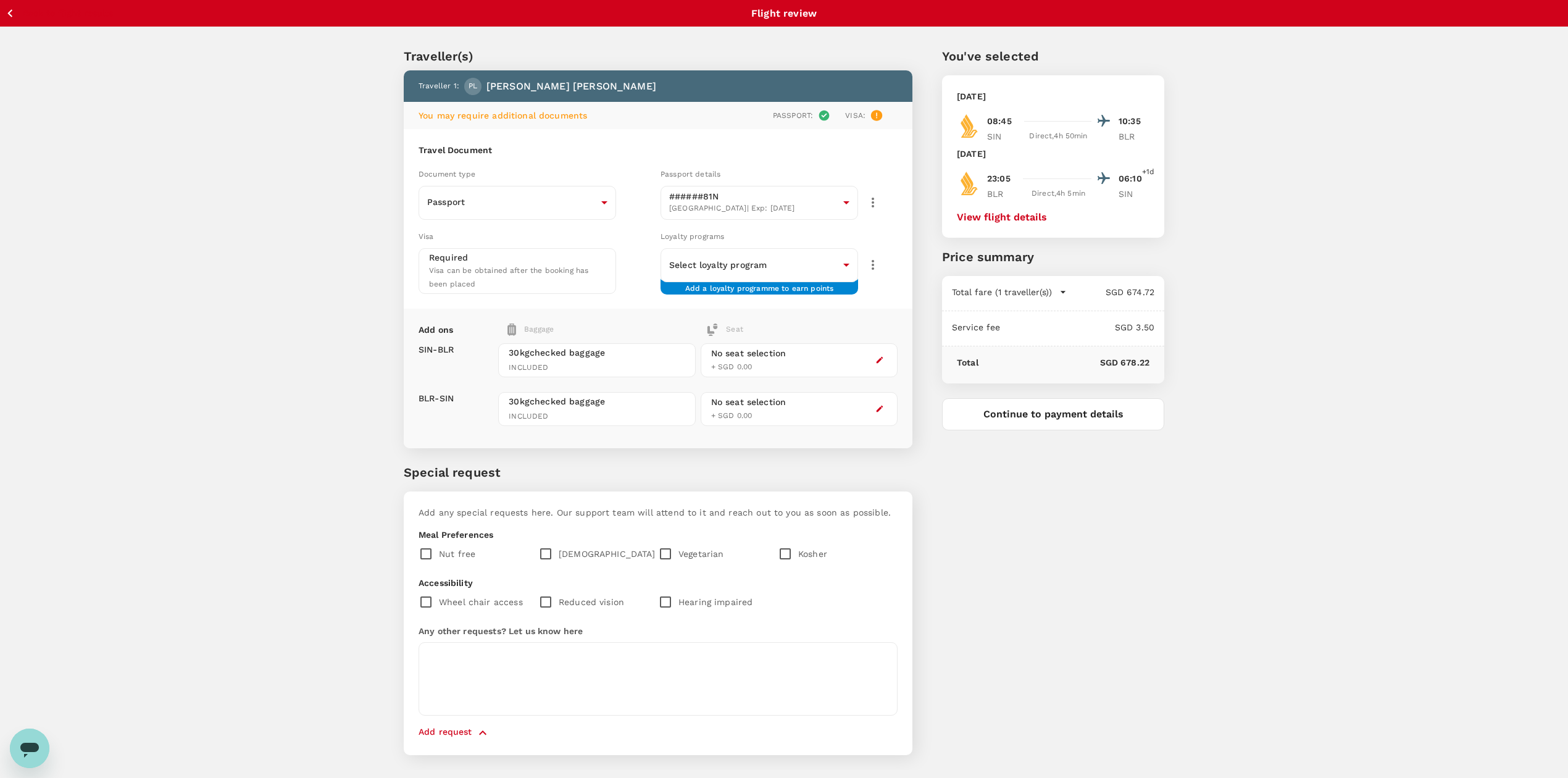
click at [938, 514] on div "You've selected [DATE] 08:45 10:35 SIN Direct , 4h 50min BLR [DATE] 23:05 06:10…" at bounding box center [1039, 393] width 252 height 752
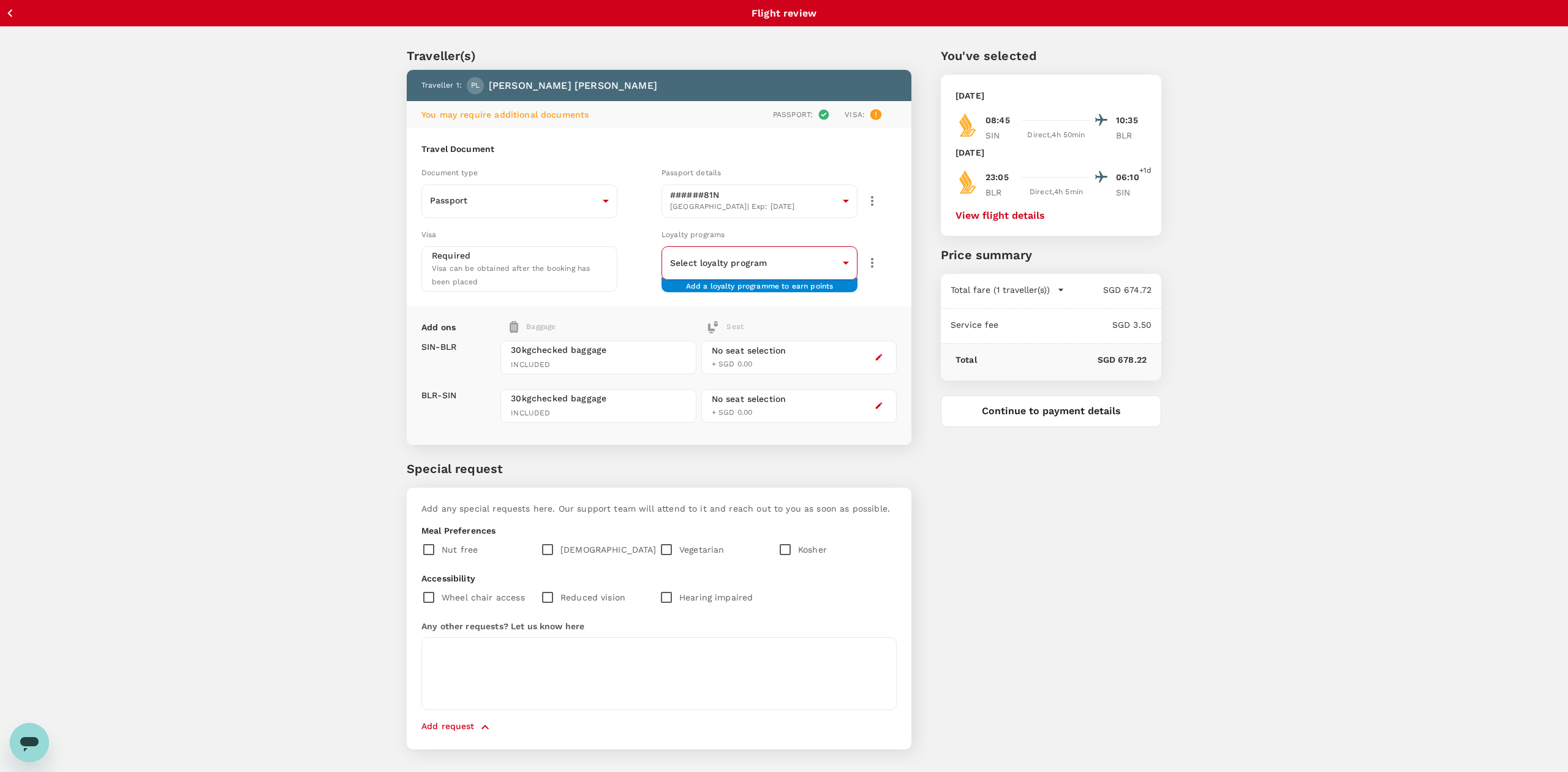
click at [815, 264] on body "Back to flight results Flight review Traveller(s) Traveller 1 : PL [PERSON_NAME…" at bounding box center [784, 402] width 1568 height 805
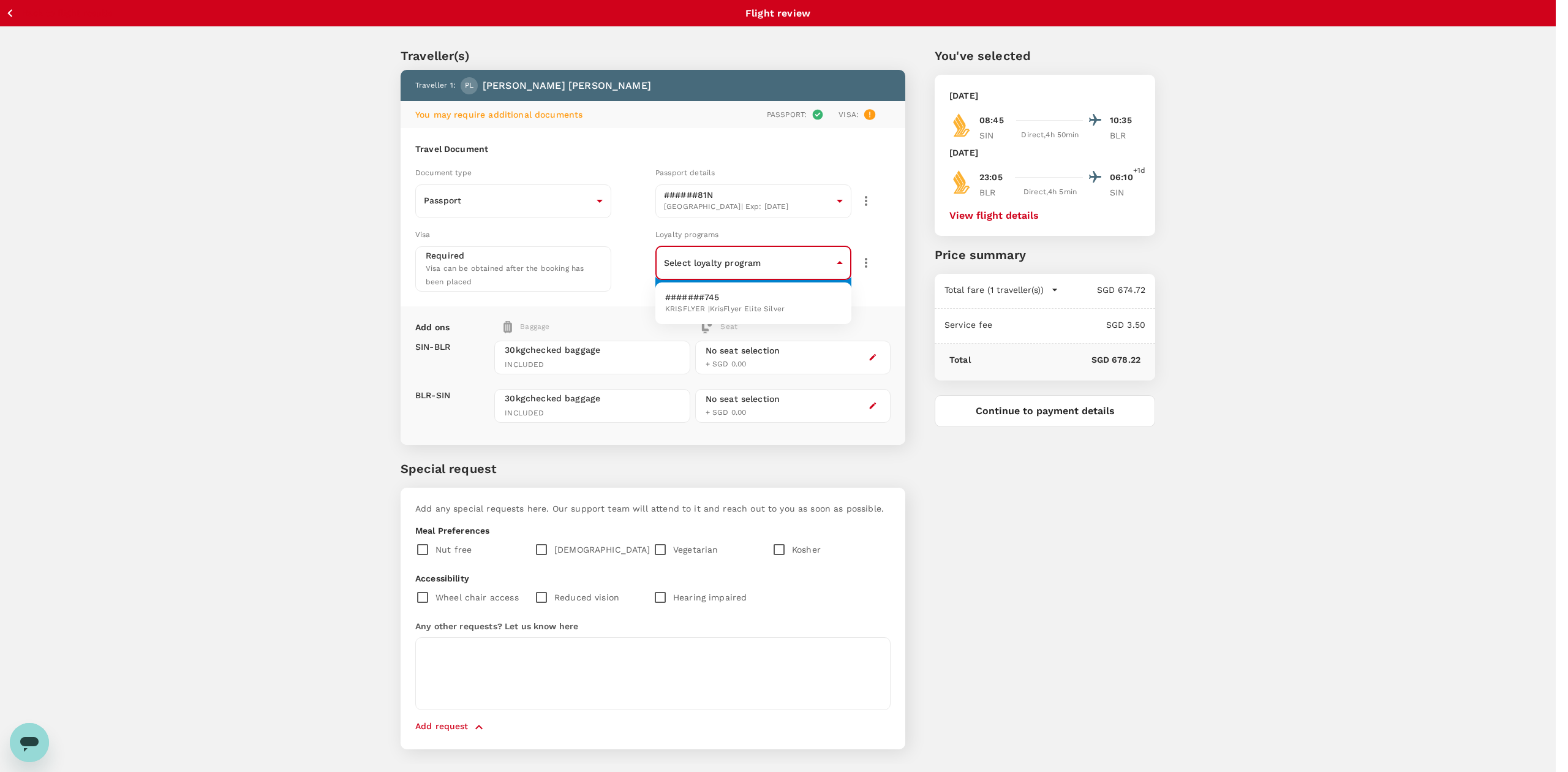
click at [770, 308] on span "KRISFLYER | KrisFlyer Elite Silver" at bounding box center [724, 309] width 119 height 12
type input "333a0bc1-6f84-417e-9983-10f50a656360"
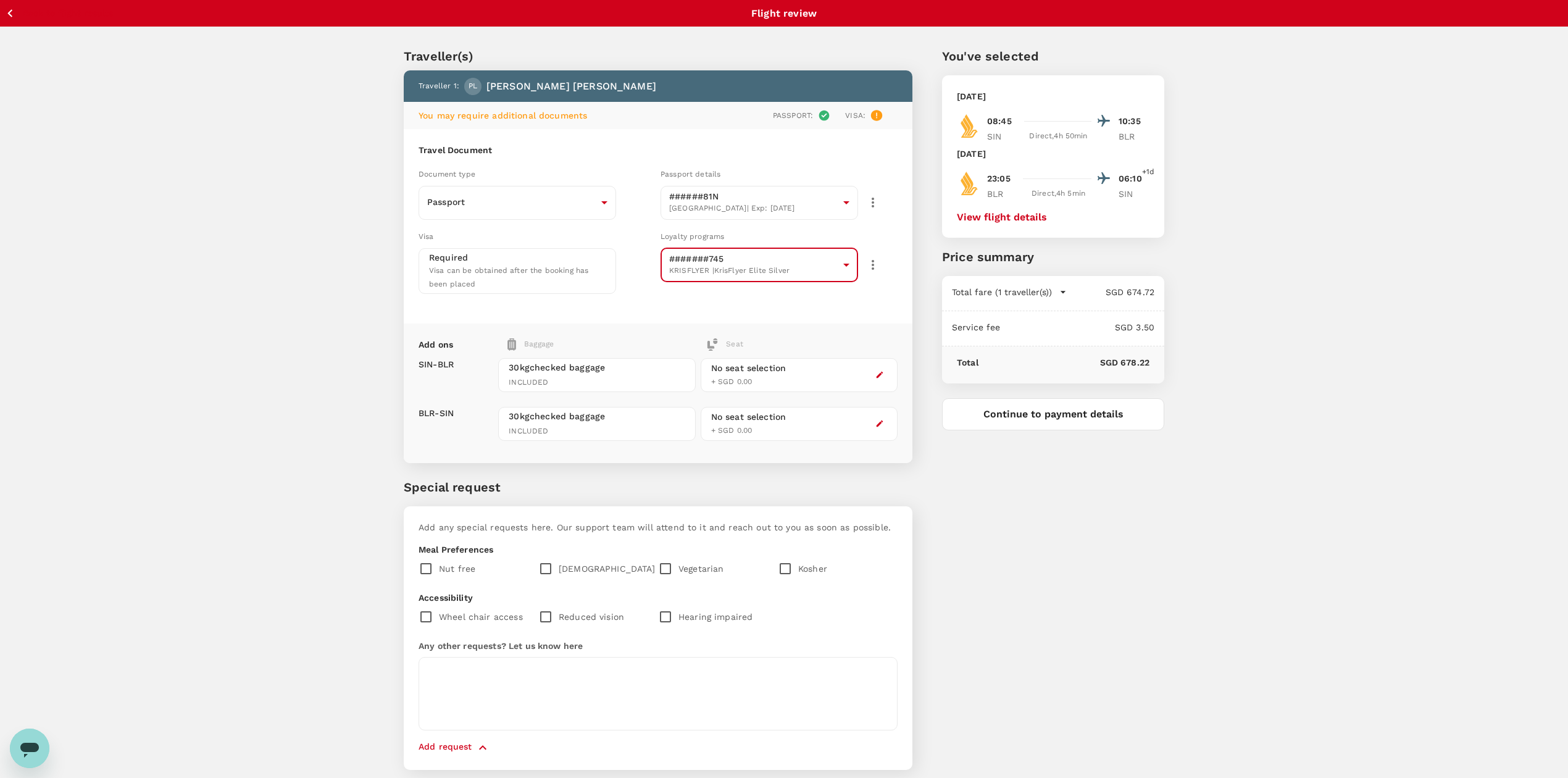
click at [960, 533] on div "You've selected [DATE] 08:45 10:35 SIN Direct , 4h 50min BLR [DATE] 23:05 06:10…" at bounding box center [1039, 401] width 252 height 768
click at [776, 391] on div "No seat selection + SGD 0.00" at bounding box center [798, 375] width 197 height 49
click at [844, 374] on div "No seat selection + SGD 0.00" at bounding box center [798, 375] width 197 height 34
click at [885, 383] on div "No seat selection + SGD 0.00" at bounding box center [798, 375] width 197 height 34
click at [878, 371] on icon "button" at bounding box center [879, 375] width 9 height 9
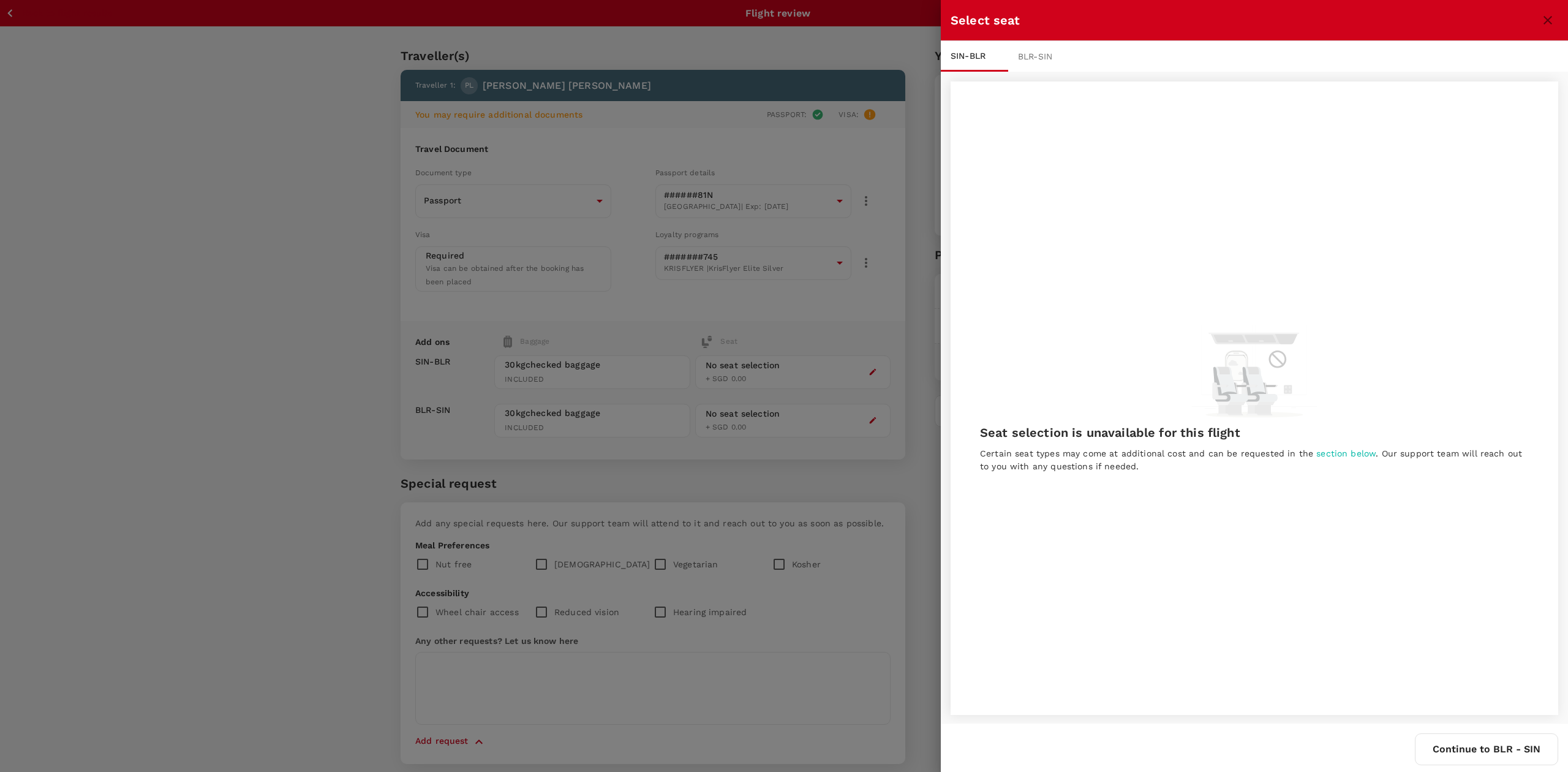
click at [248, 397] on div at bounding box center [784, 386] width 1568 height 772
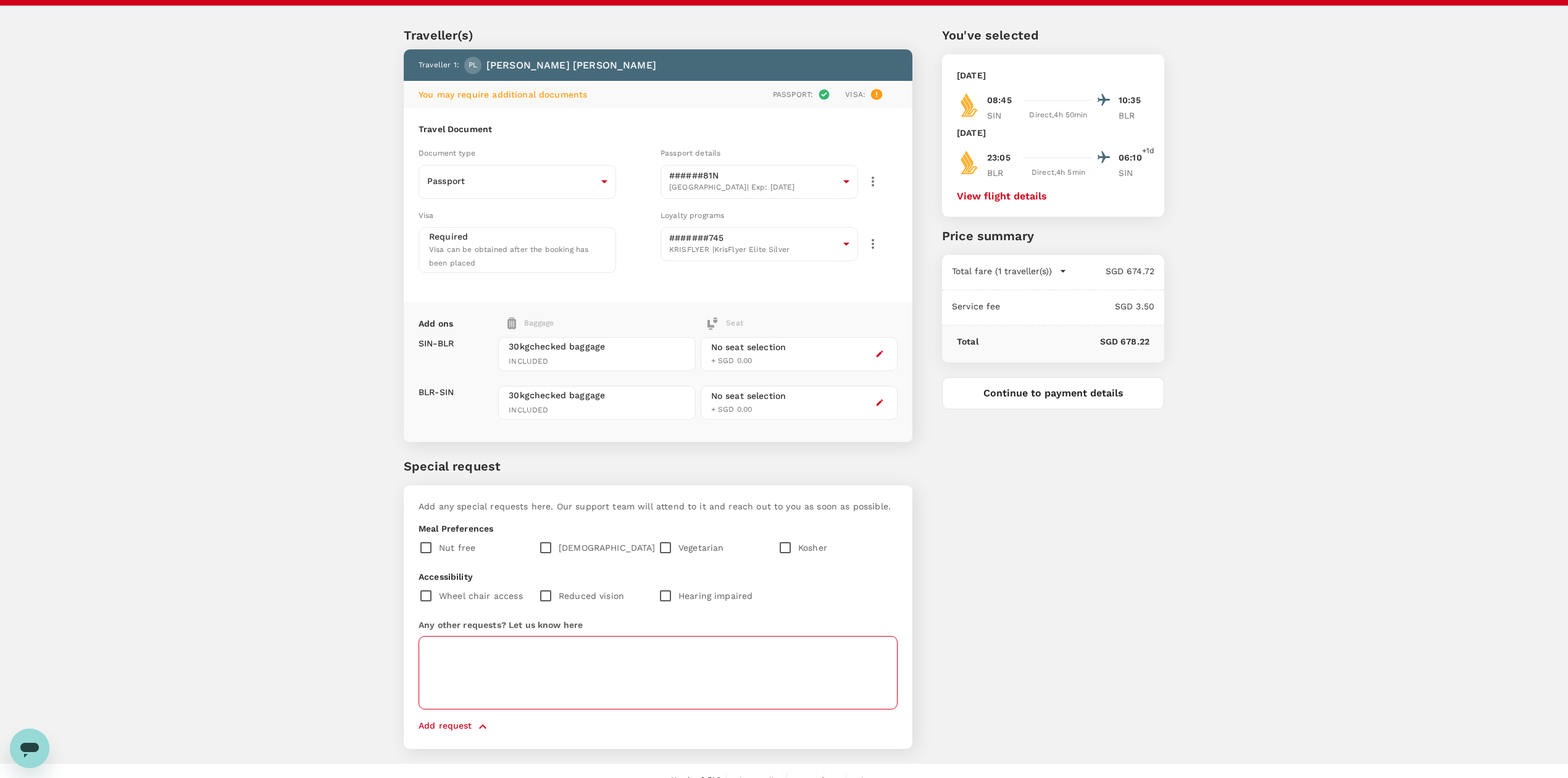
scroll to position [38, 0]
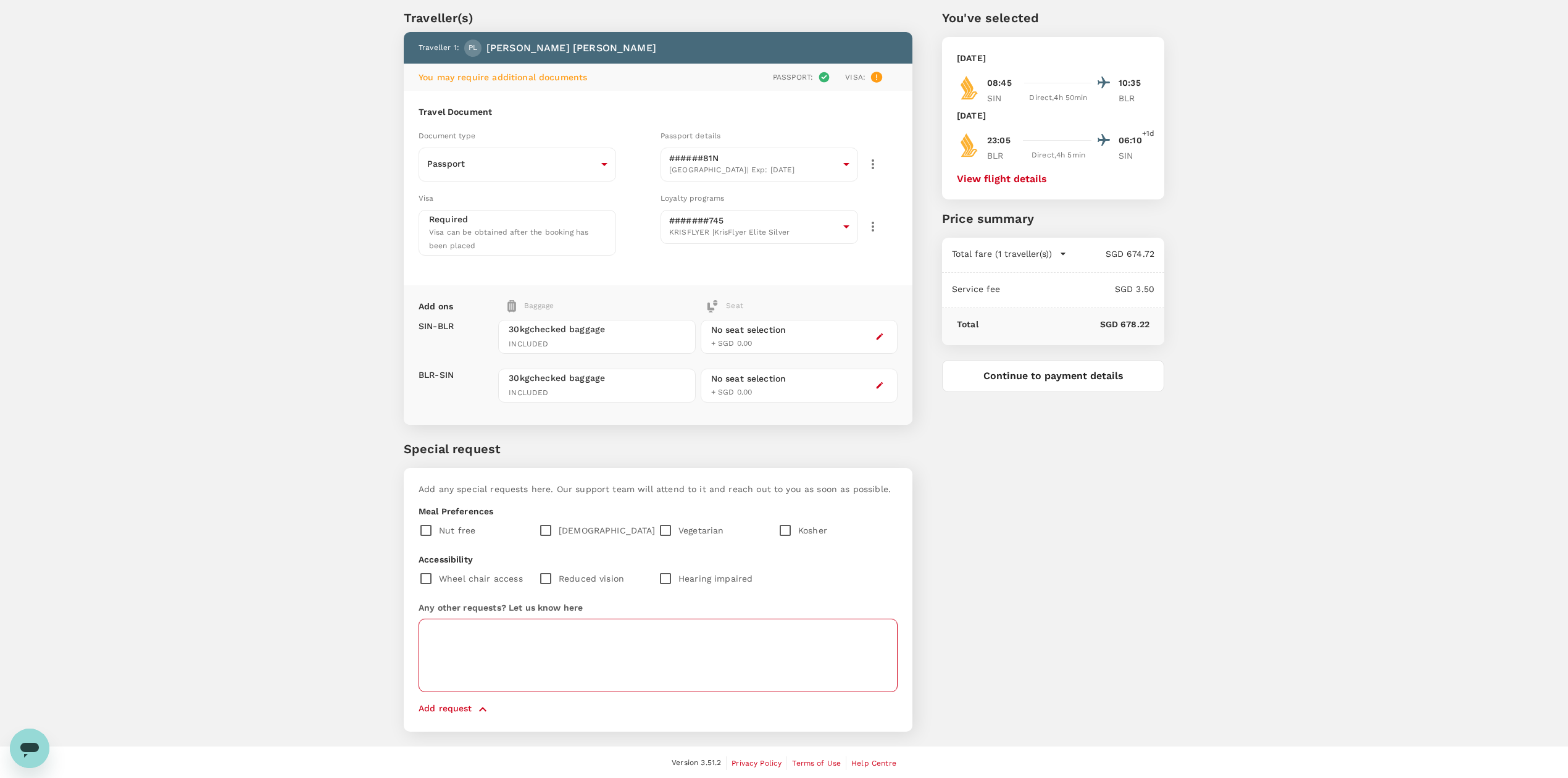
click at [660, 644] on textarea at bounding box center [658, 655] width 479 height 73
type textarea "aisle seat"
click at [1048, 591] on div "You've selected [DATE] 08:45 10:35 SIN Direct , 4h 50min BLR [DATE] 23:05 06:10…" at bounding box center [1039, 362] width 252 height 768
click at [985, 382] on button "Continue to payment details" at bounding box center [1053, 376] width 222 height 32
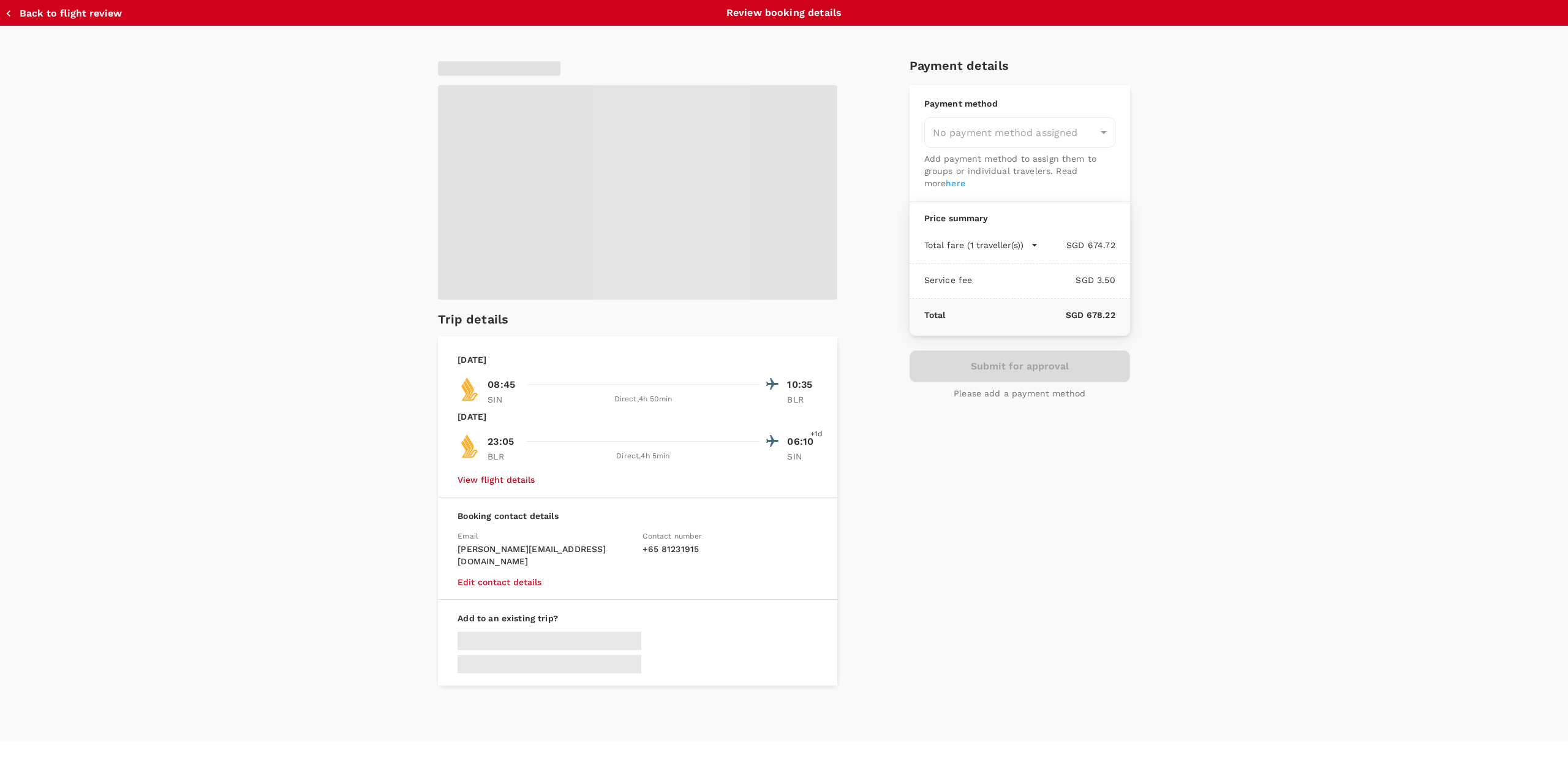
type input "9be03565-66ee-4886-9f8c-c8015ed65526"
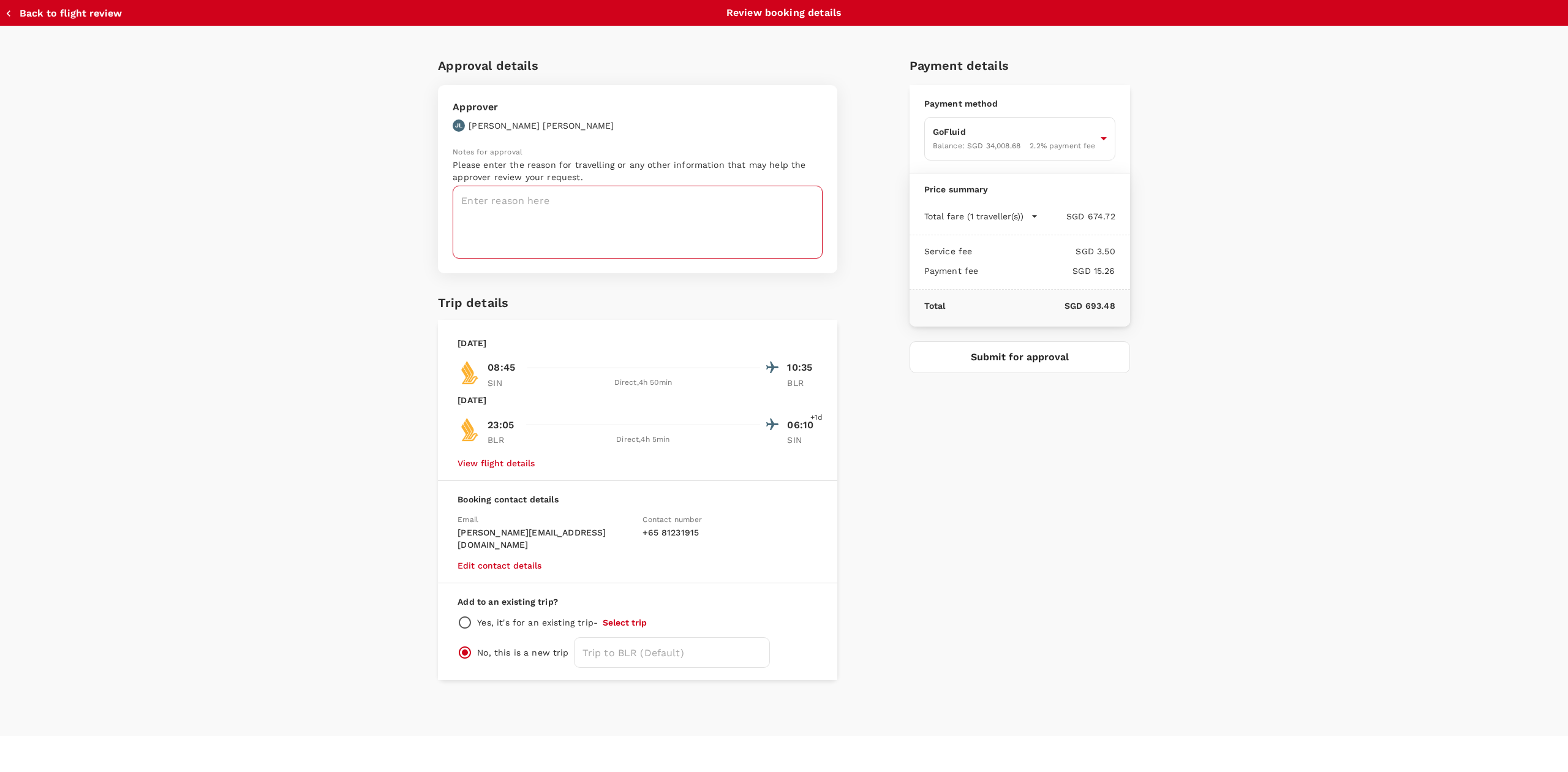
click at [551, 223] on textarea at bounding box center [637, 222] width 370 height 73
type textarea "EXCON event"
drag, startPoint x: 1068, startPoint y: 358, endPoint x: 1005, endPoint y: 561, distance: 212.6
click at [1018, 560] on div "Payment details Payment method GoFluid Balance : SGD 34,008.68 2.2 % payment fe…" at bounding box center [1014, 363] width 230 height 634
click at [18, 19] on button "Back to flight review" at bounding box center [63, 14] width 117 height 12
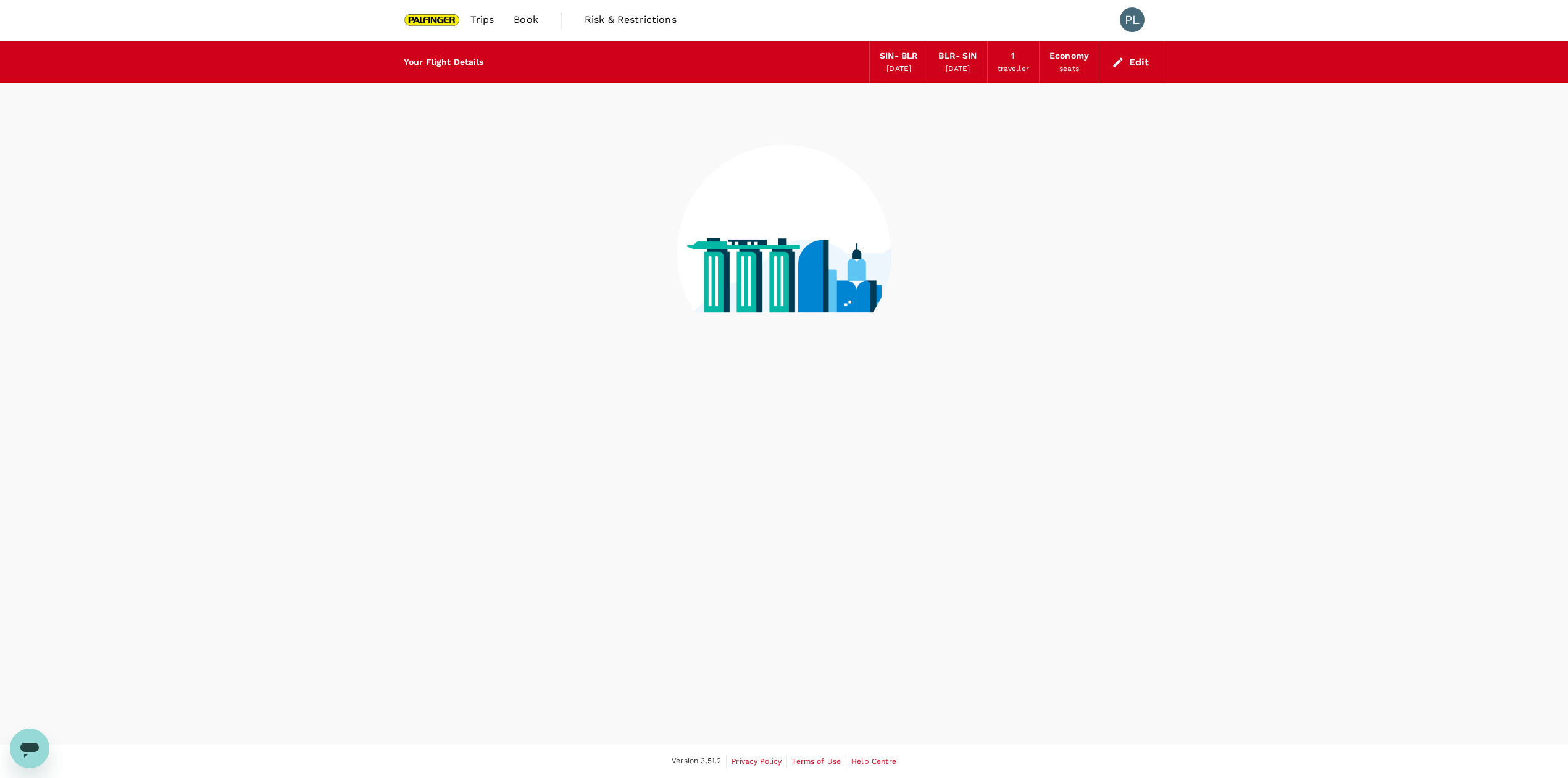
scroll to position [1, 0]
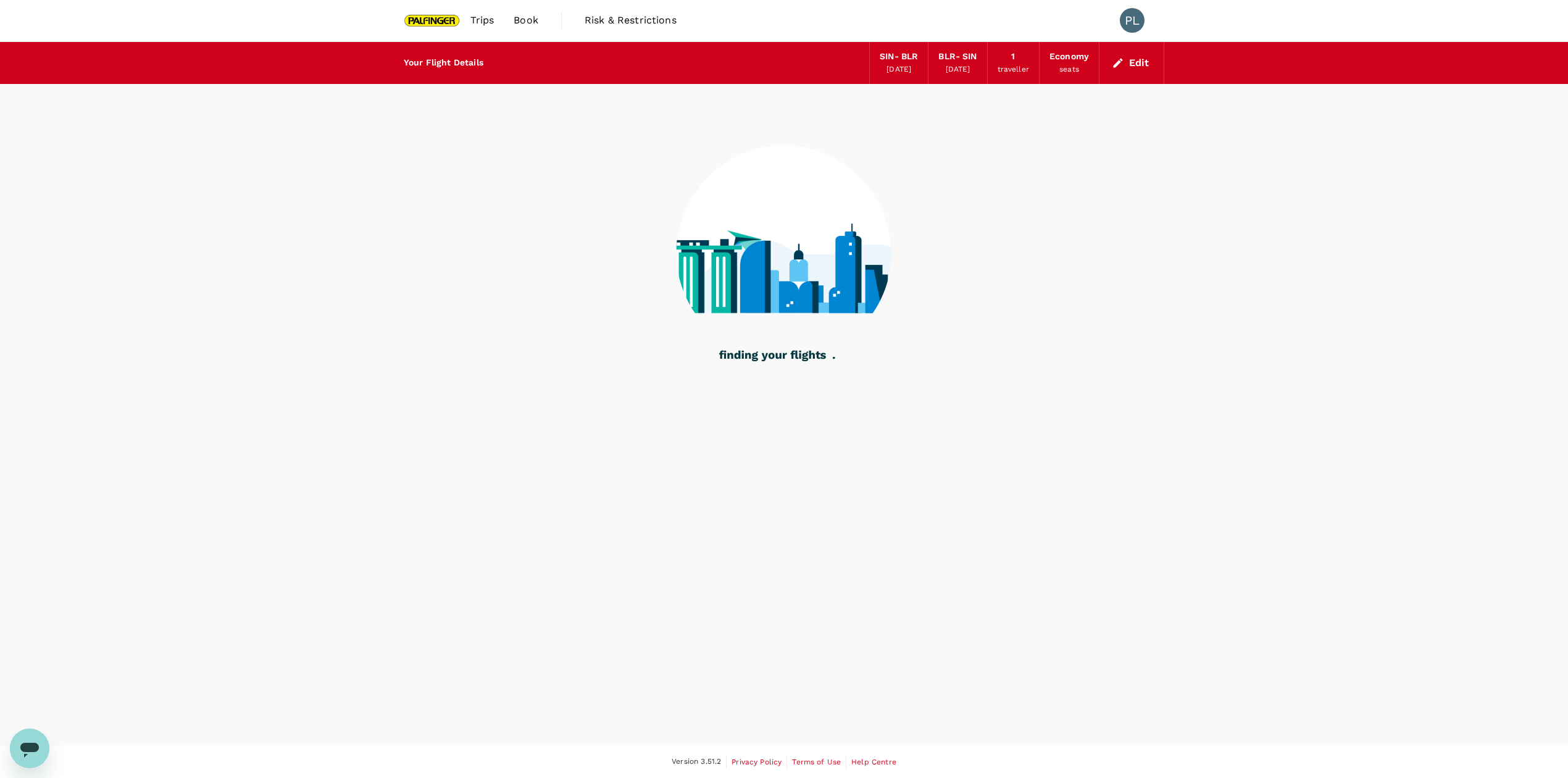
click at [974, 57] on div "BLR - SIN" at bounding box center [957, 57] width 38 height 14
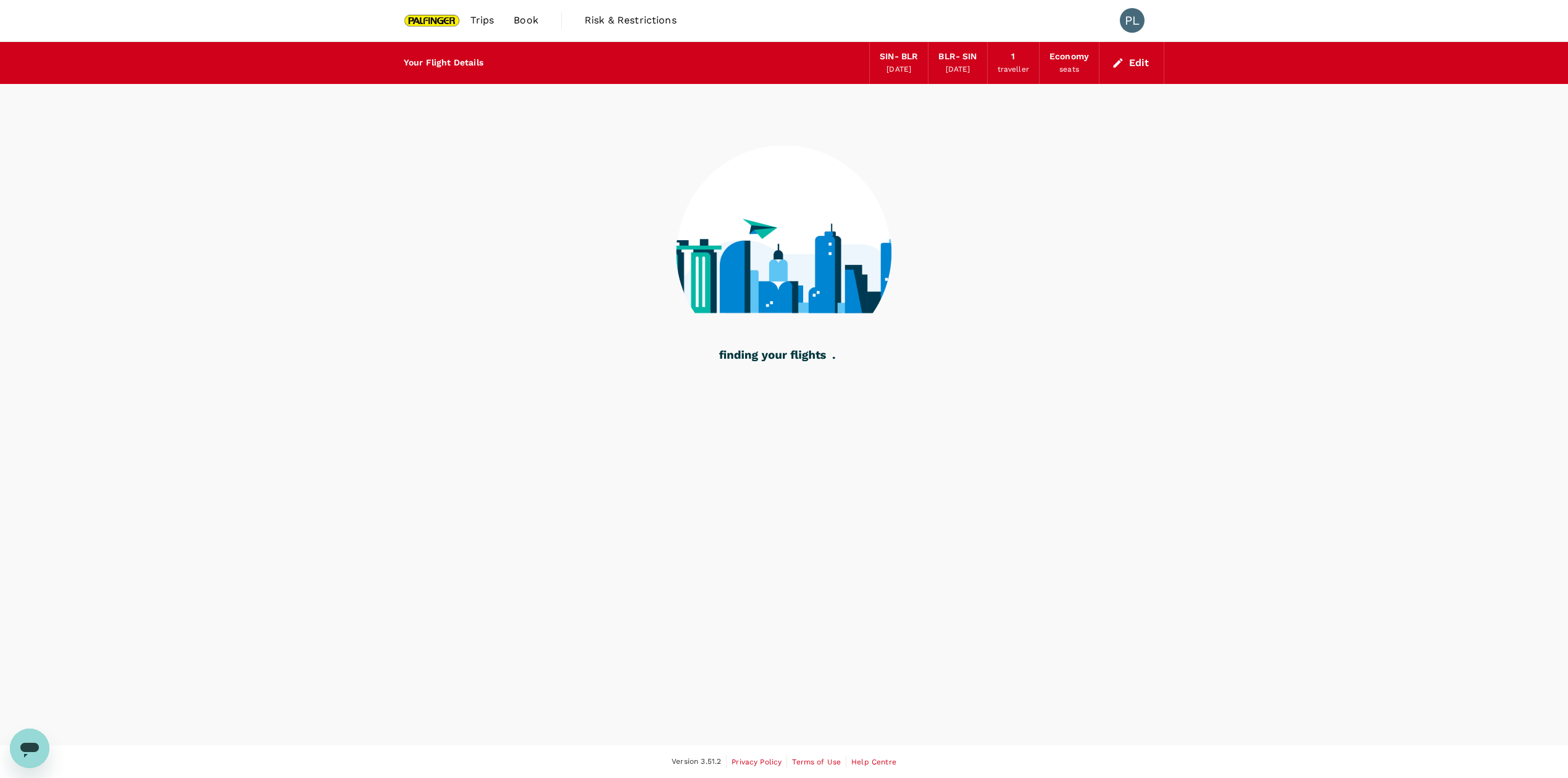
click at [971, 62] on div "BLR - SIN" at bounding box center [957, 57] width 38 height 14
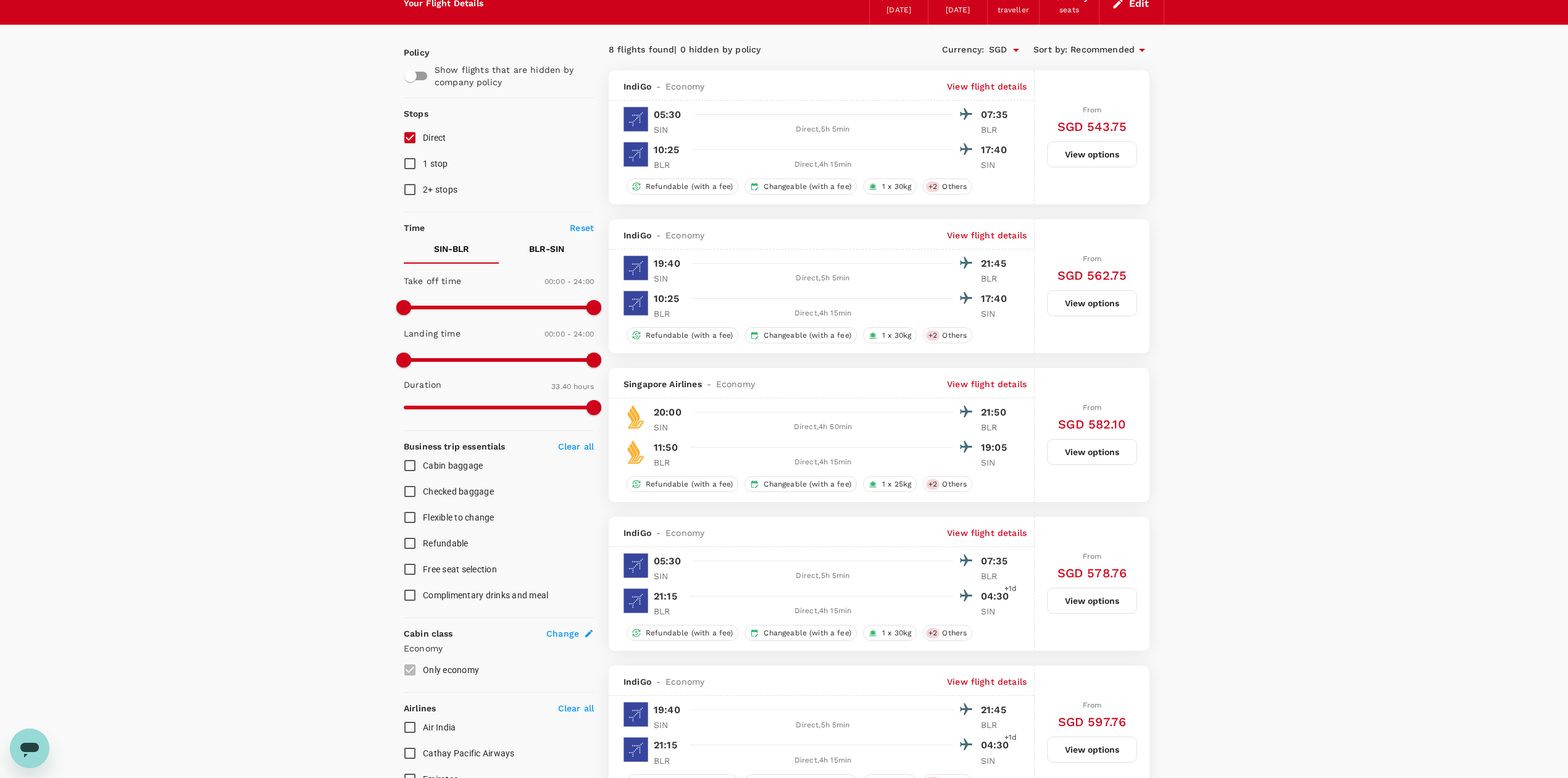
scroll to position [0, 0]
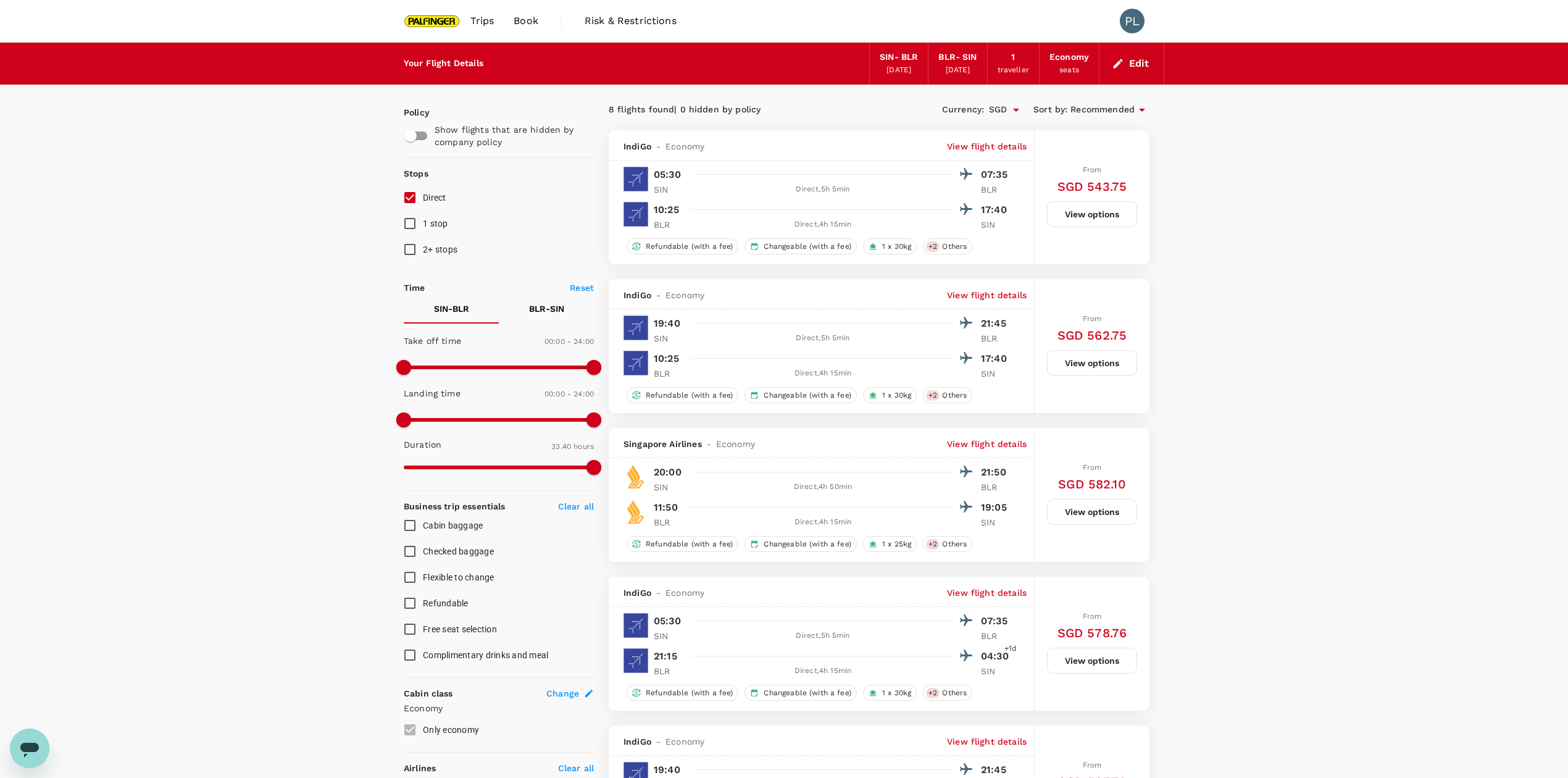
click at [885, 57] on div "SIN - BLR" at bounding box center [898, 57] width 38 height 14
click at [938, 57] on div "BLR - SIN" at bounding box center [957, 57] width 38 height 14
click at [428, 62] on div "Your Flight Details" at bounding box center [443, 64] width 79 height 14
click at [1121, 57] on icon "button" at bounding box center [1118, 63] width 12 height 12
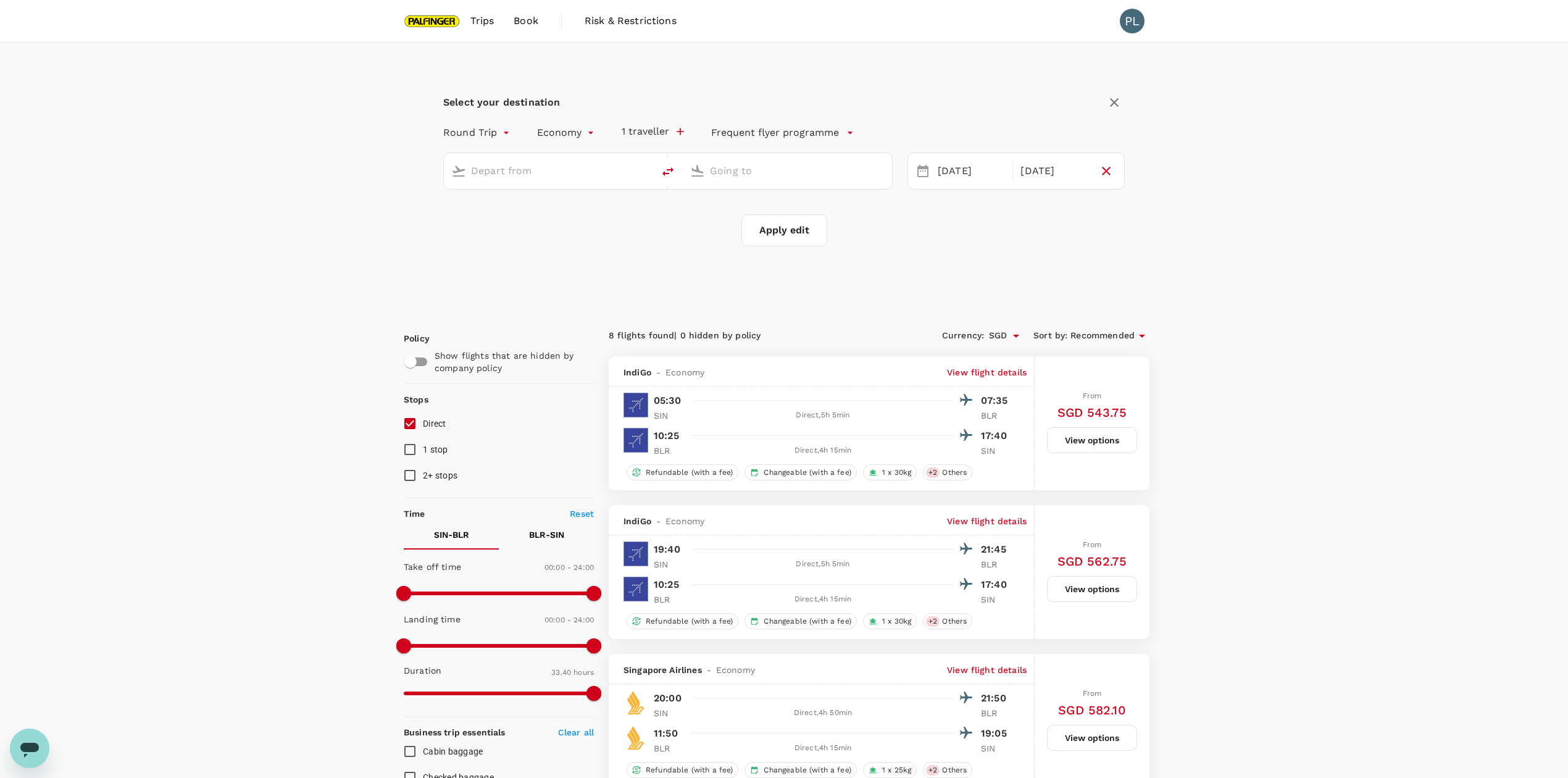
type input "Singapore Changi (SIN)"
type input "Bengaluru Intl (BLR)"
click at [1021, 171] on div "[DATE]" at bounding box center [1054, 171] width 78 height 24
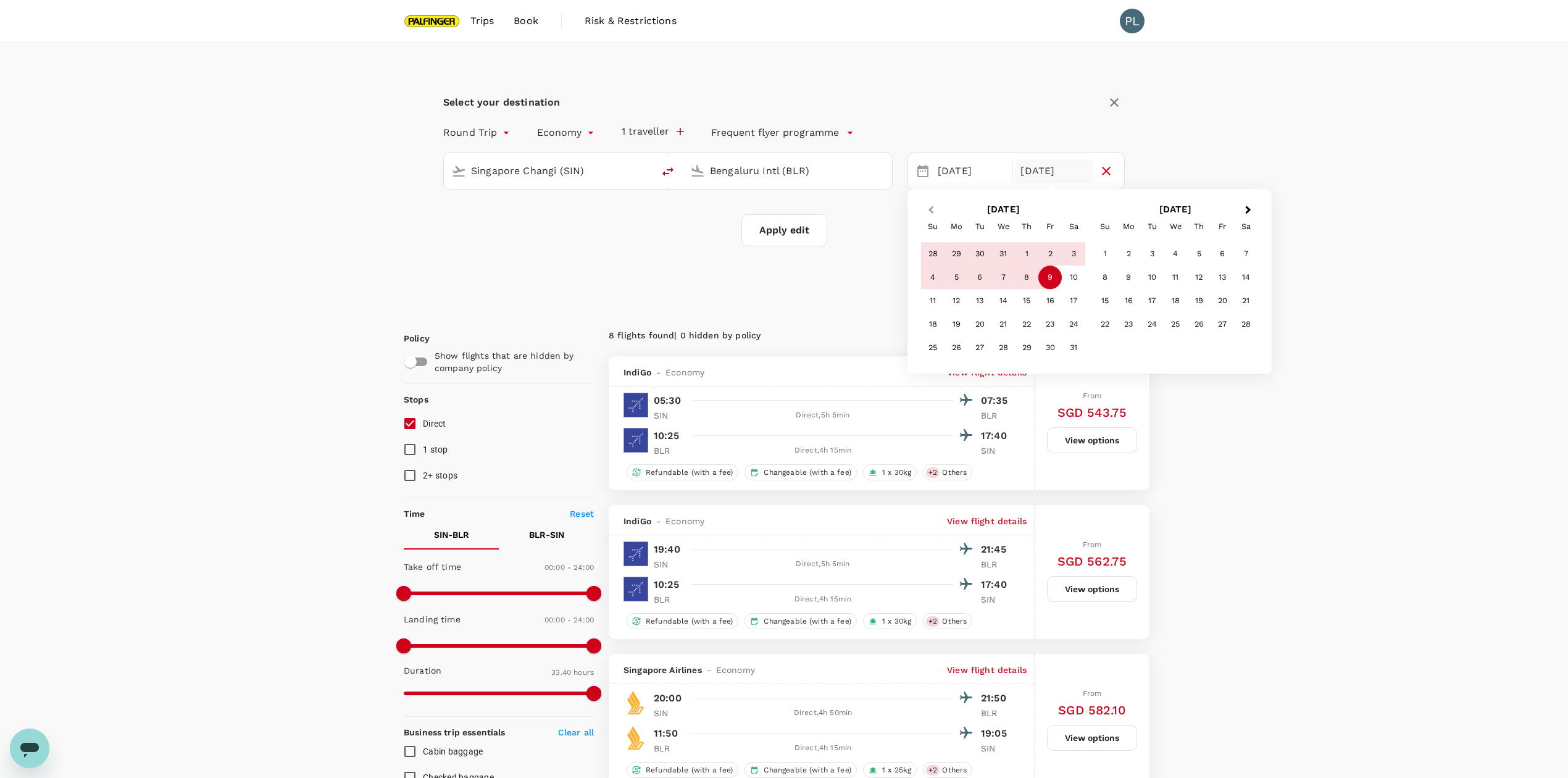
click at [931, 206] on span "Previous Month" at bounding box center [931, 210] width 0 height 14
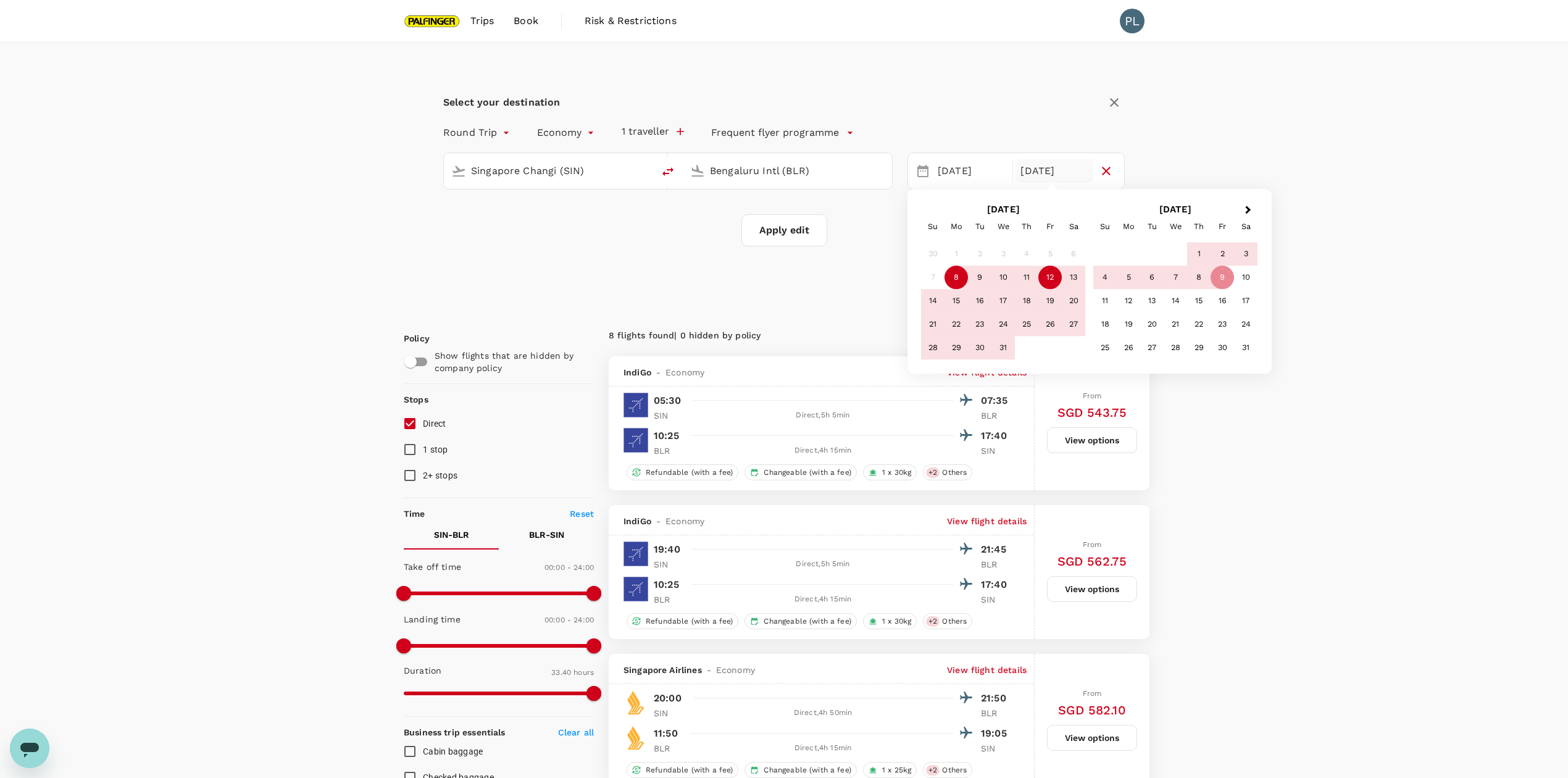
click at [1058, 281] on div "12" at bounding box center [1051, 278] width 24 height 24
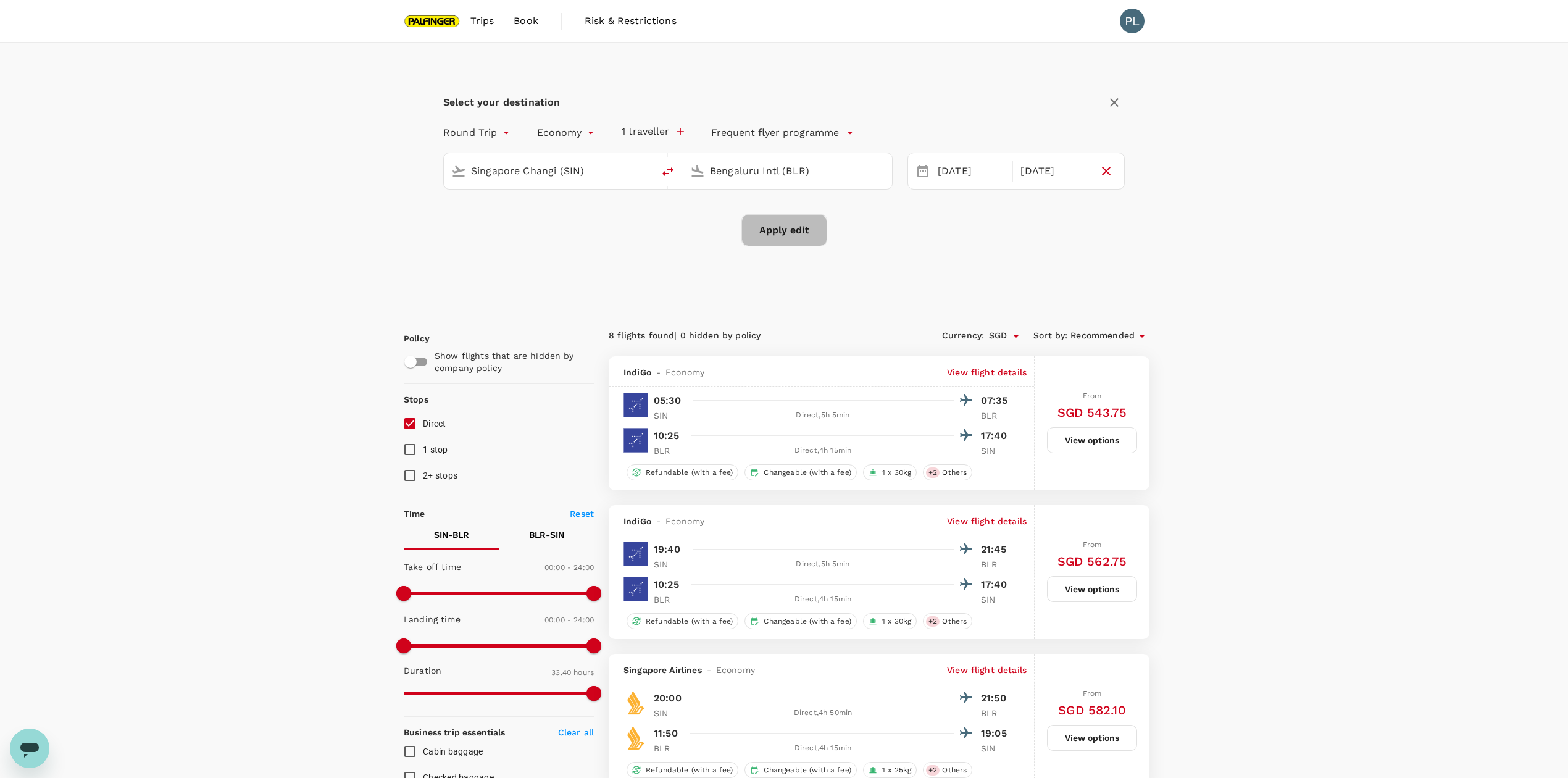
click at [784, 223] on button "Apply edit" at bounding box center [784, 230] width 86 height 32
checkbox input "false"
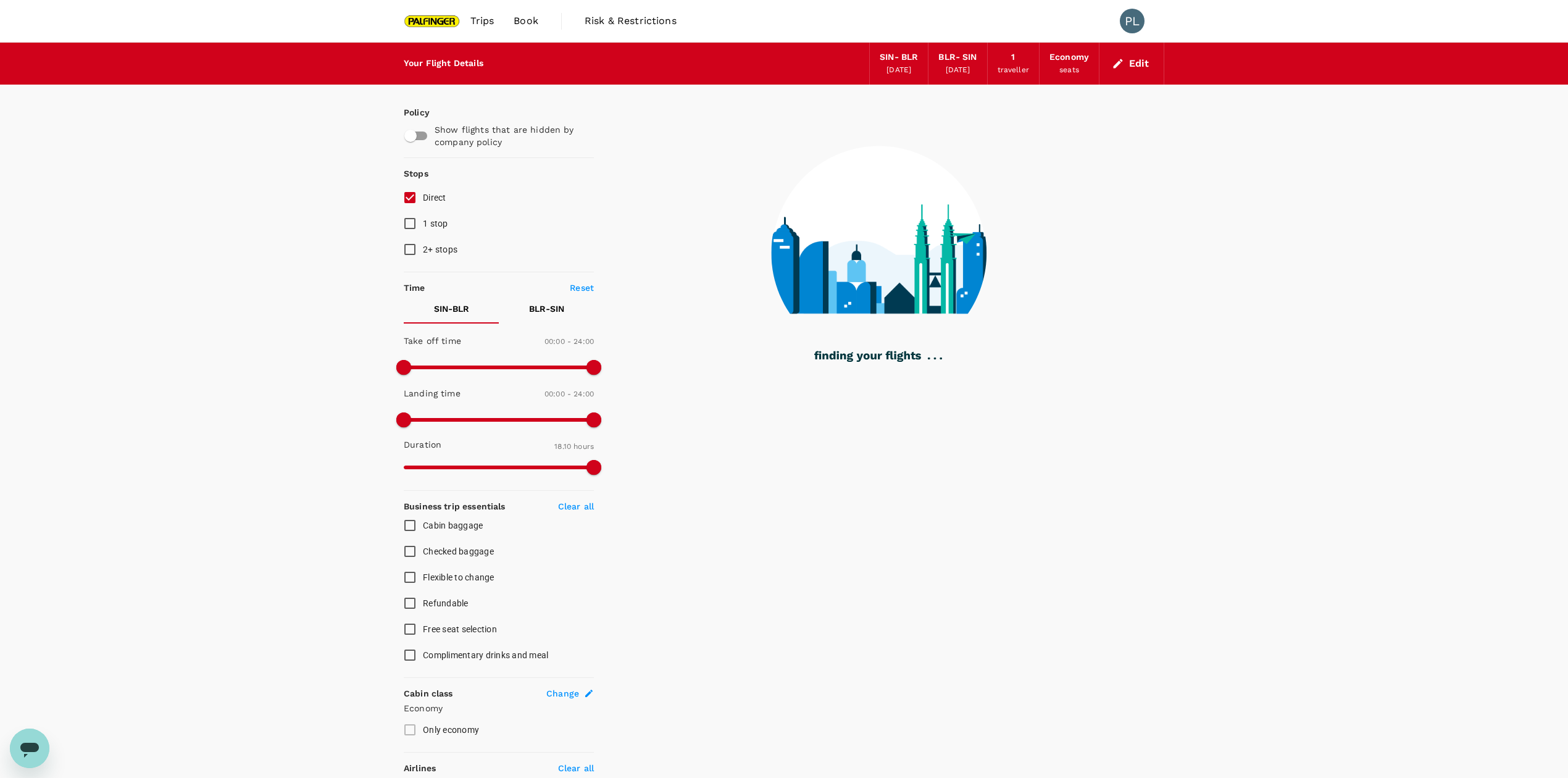
type input "1090"
checkbox input "true"
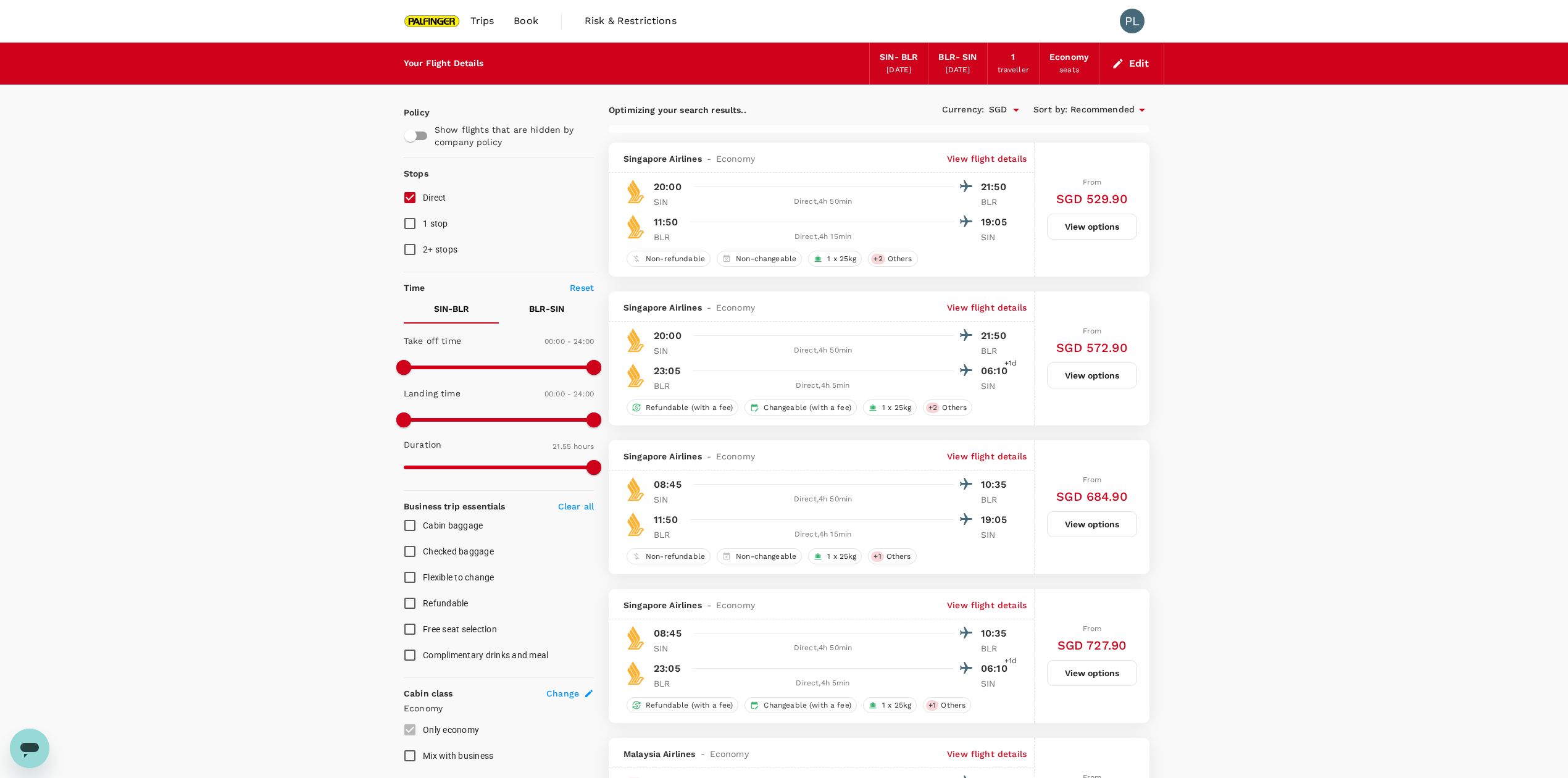
type input "2020"
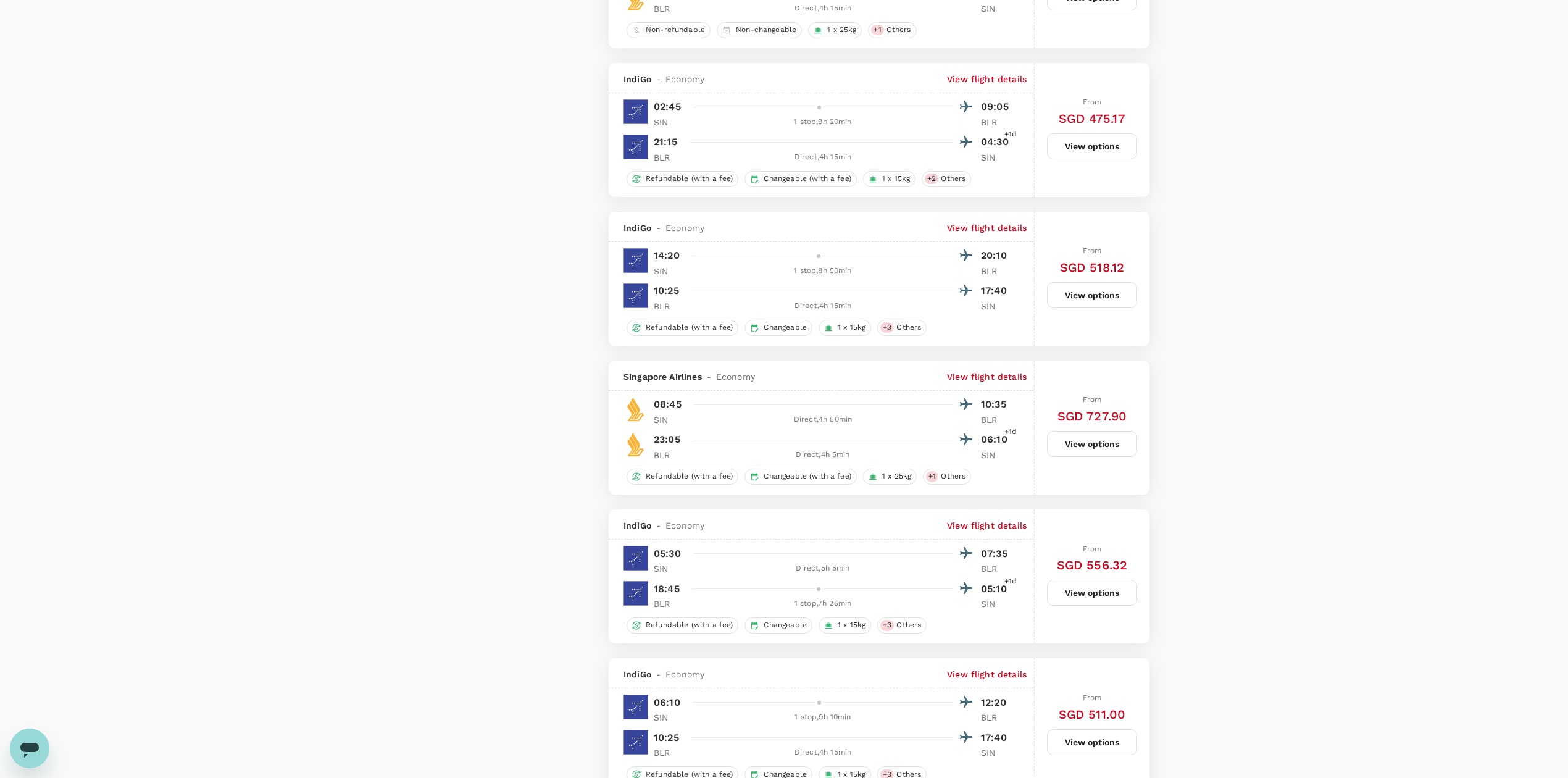
scroll to position [1235, 0]
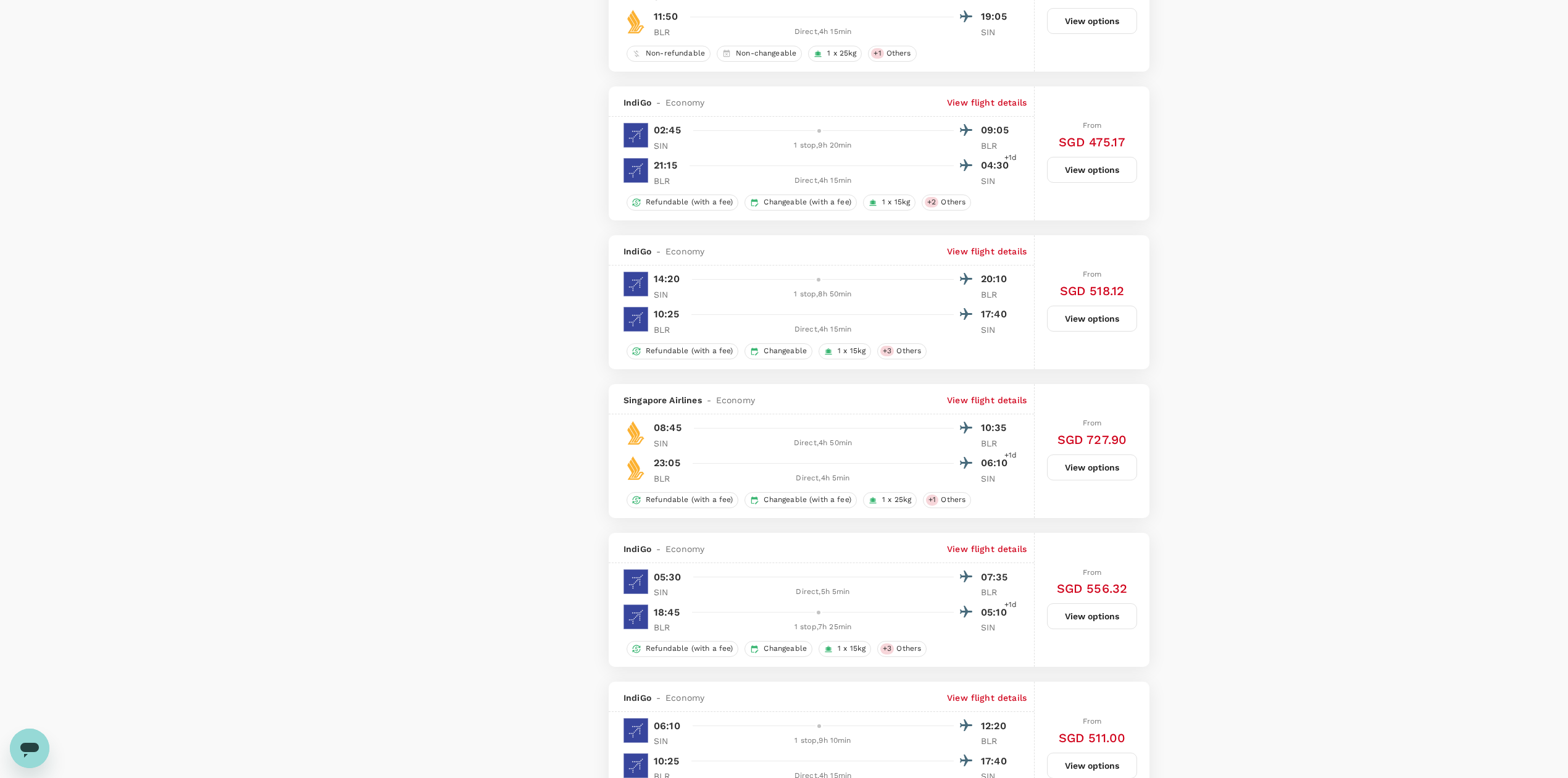
click at [1116, 478] on button "View options" at bounding box center [1092, 467] width 90 height 26
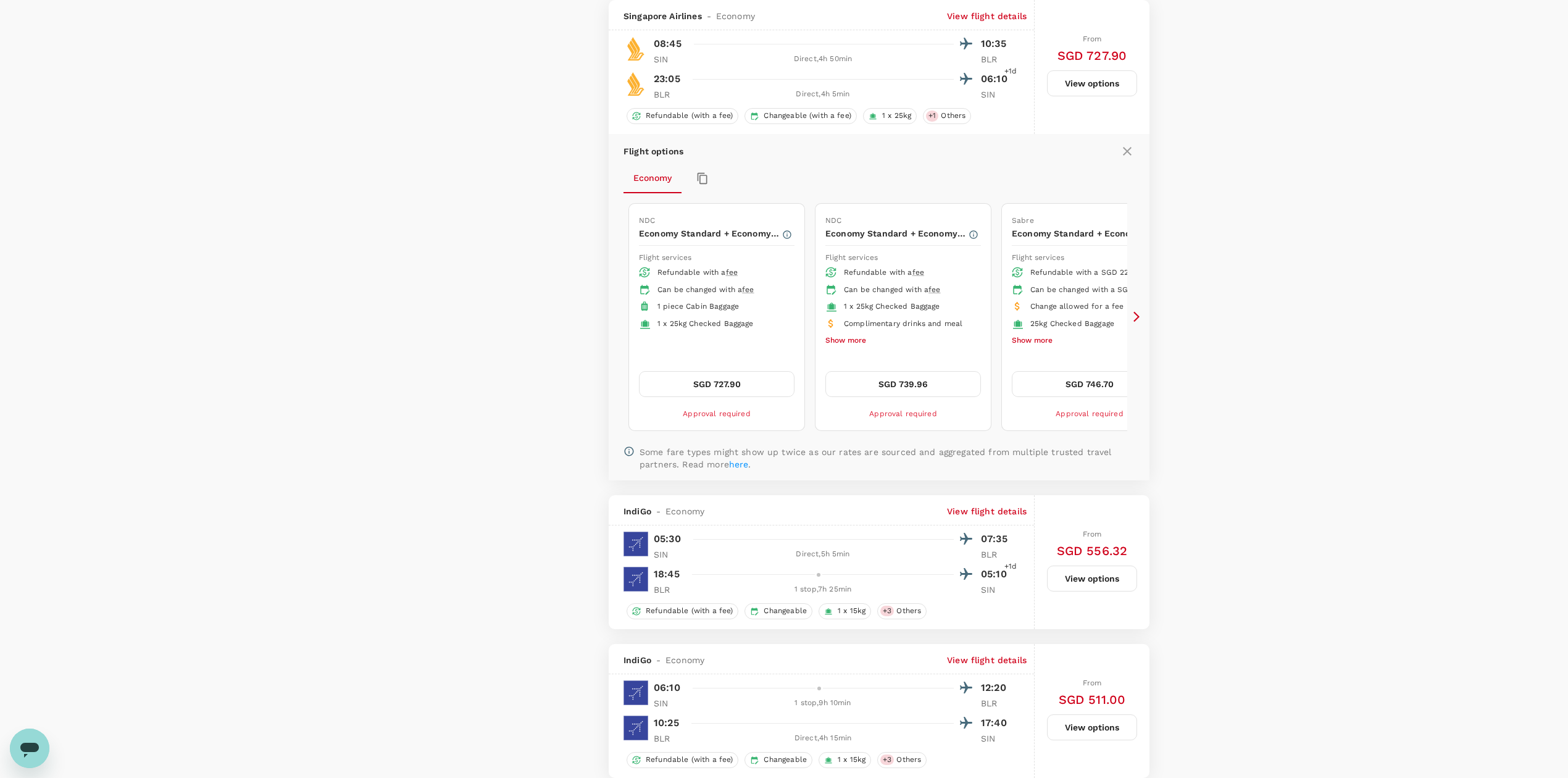
scroll to position [1615, 0]
click at [784, 243] on icon "button" at bounding box center [787, 239] width 10 height 10
click at [976, 243] on icon "button" at bounding box center [974, 239] width 10 height 10
click at [786, 243] on icon "button" at bounding box center [787, 239] width 10 height 10
click at [1133, 326] on icon at bounding box center [1137, 320] width 12 height 12
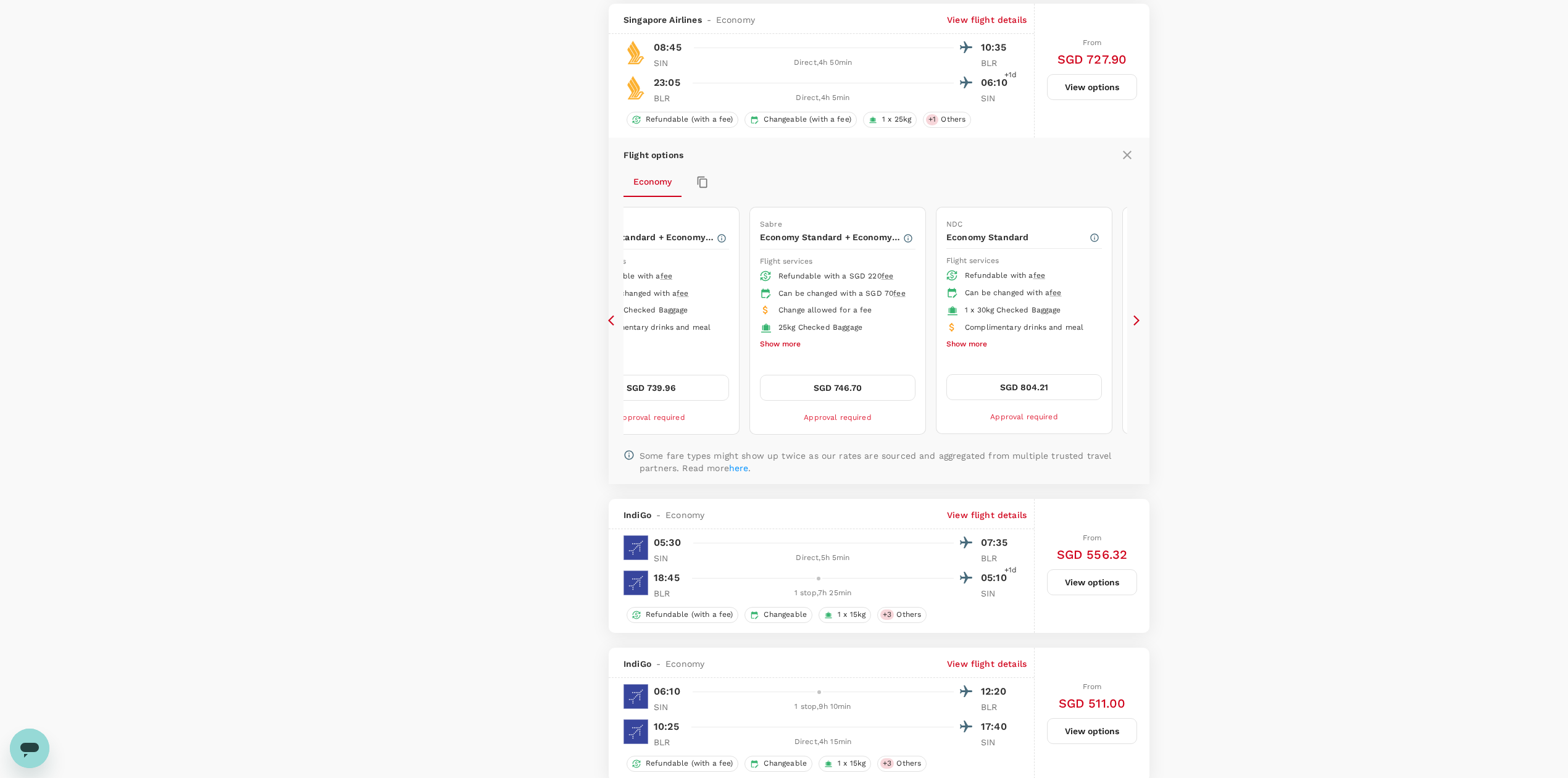
click at [1133, 326] on icon at bounding box center [1137, 320] width 12 height 12
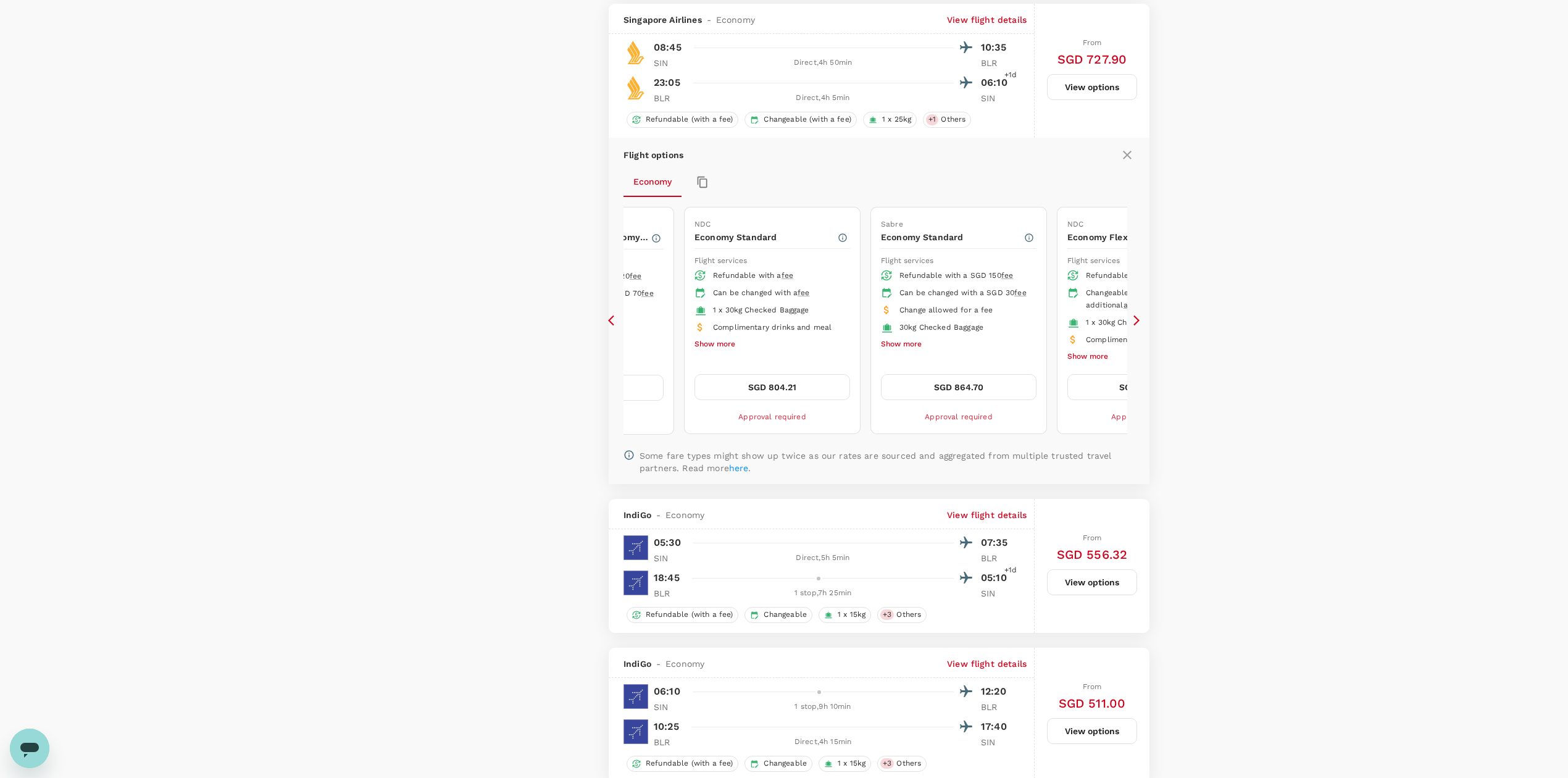
click at [841, 241] on div at bounding box center [842, 237] width 11 height 13
click at [842, 243] on icon "button" at bounding box center [843, 238] width 10 height 10
click at [608, 338] on div "842 flights found | 2 hidden by policy Currency : SGD Sort by : Recommended Ind…" at bounding box center [879, 245] width 570 height 3523
click at [608, 326] on icon at bounding box center [614, 320] width 12 height 12
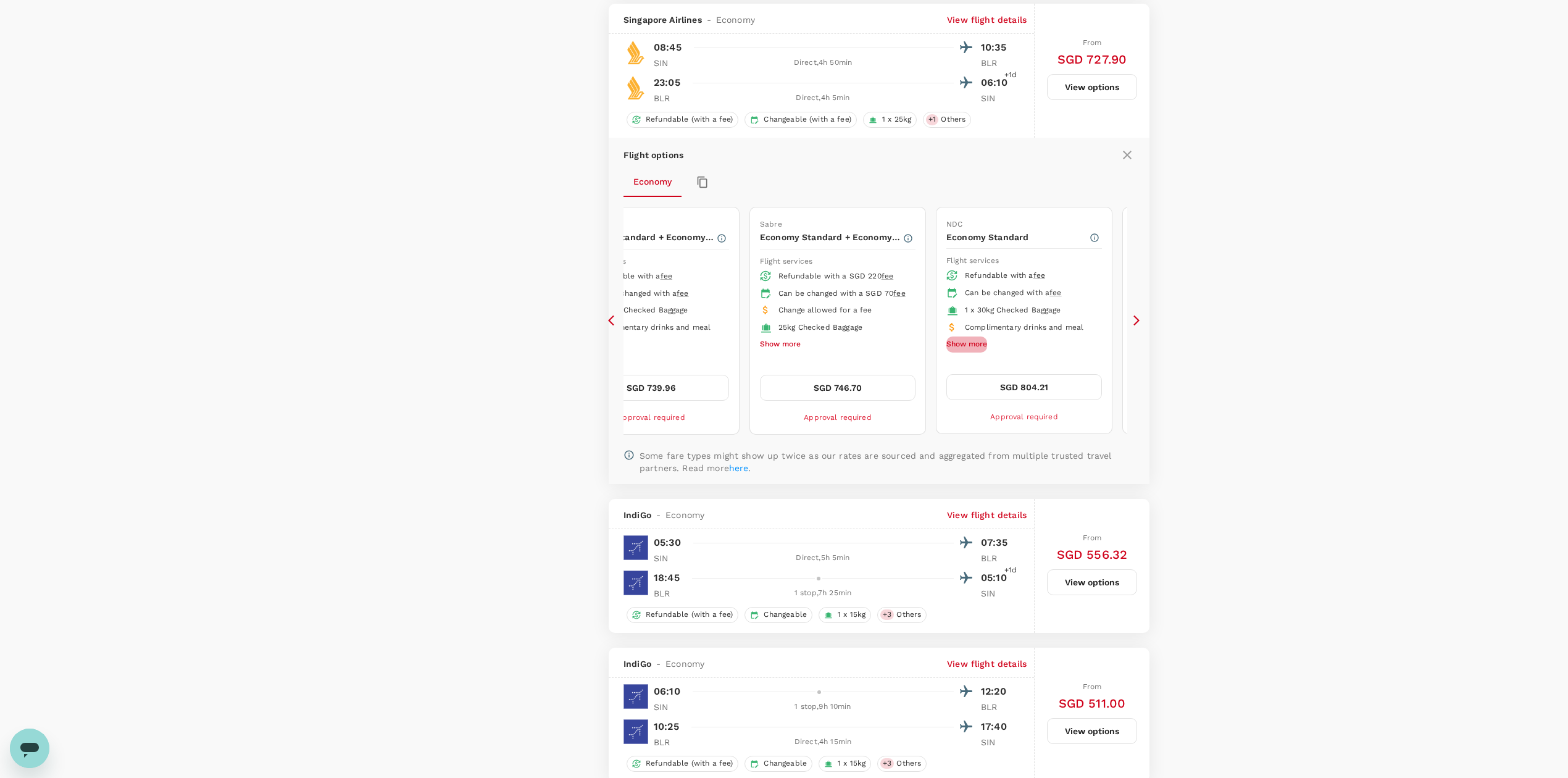
click at [979, 353] on button "Show more" at bounding box center [967, 344] width 41 height 16
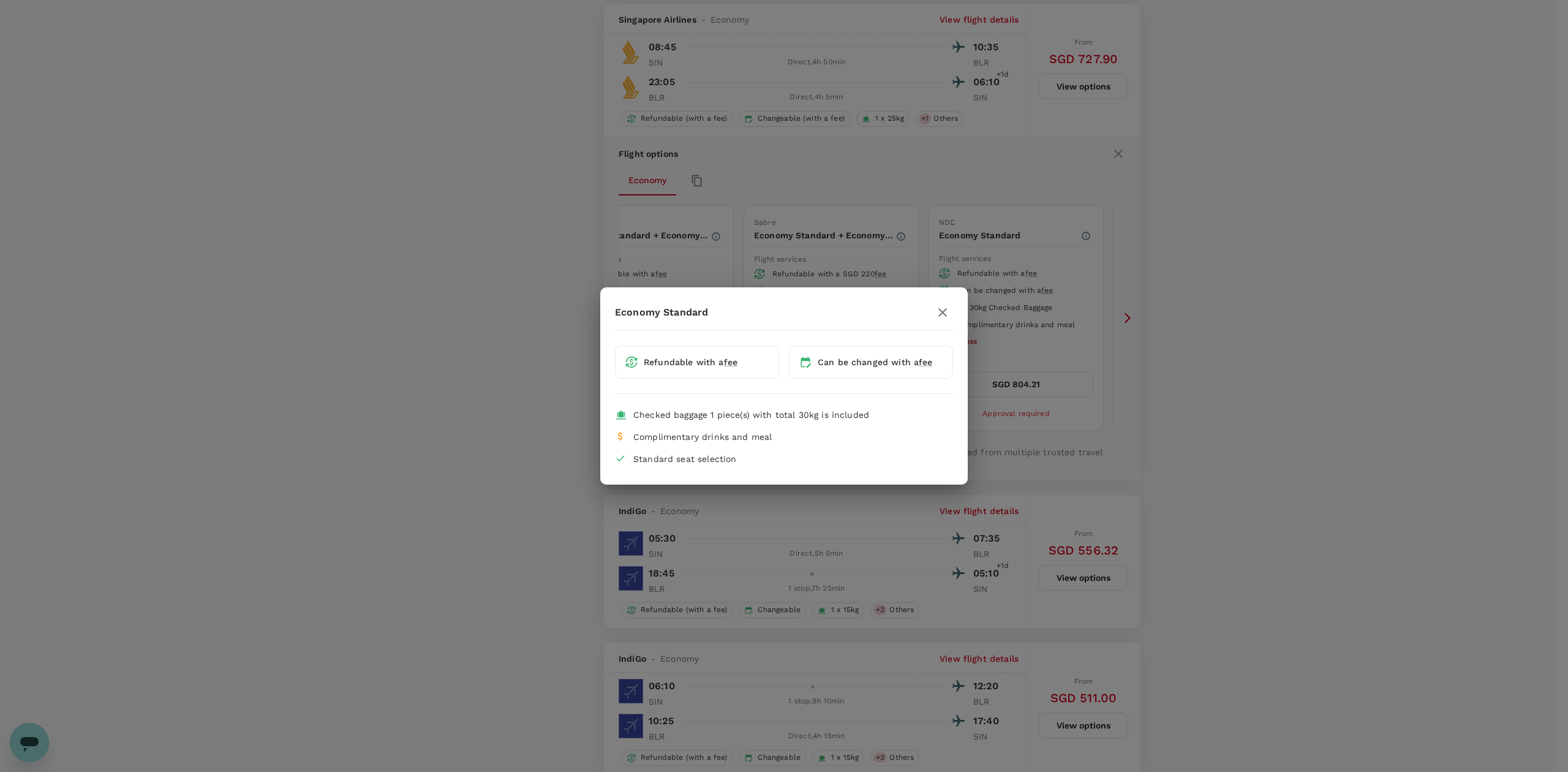
drag, startPoint x: 1186, startPoint y: 433, endPoint x: 1164, endPoint y: 433, distance: 22.0
click at [1187, 433] on div "Economy Standard Refundable with a fee Can be changed with a fee Checked baggag…" at bounding box center [784, 386] width 1568 height 772
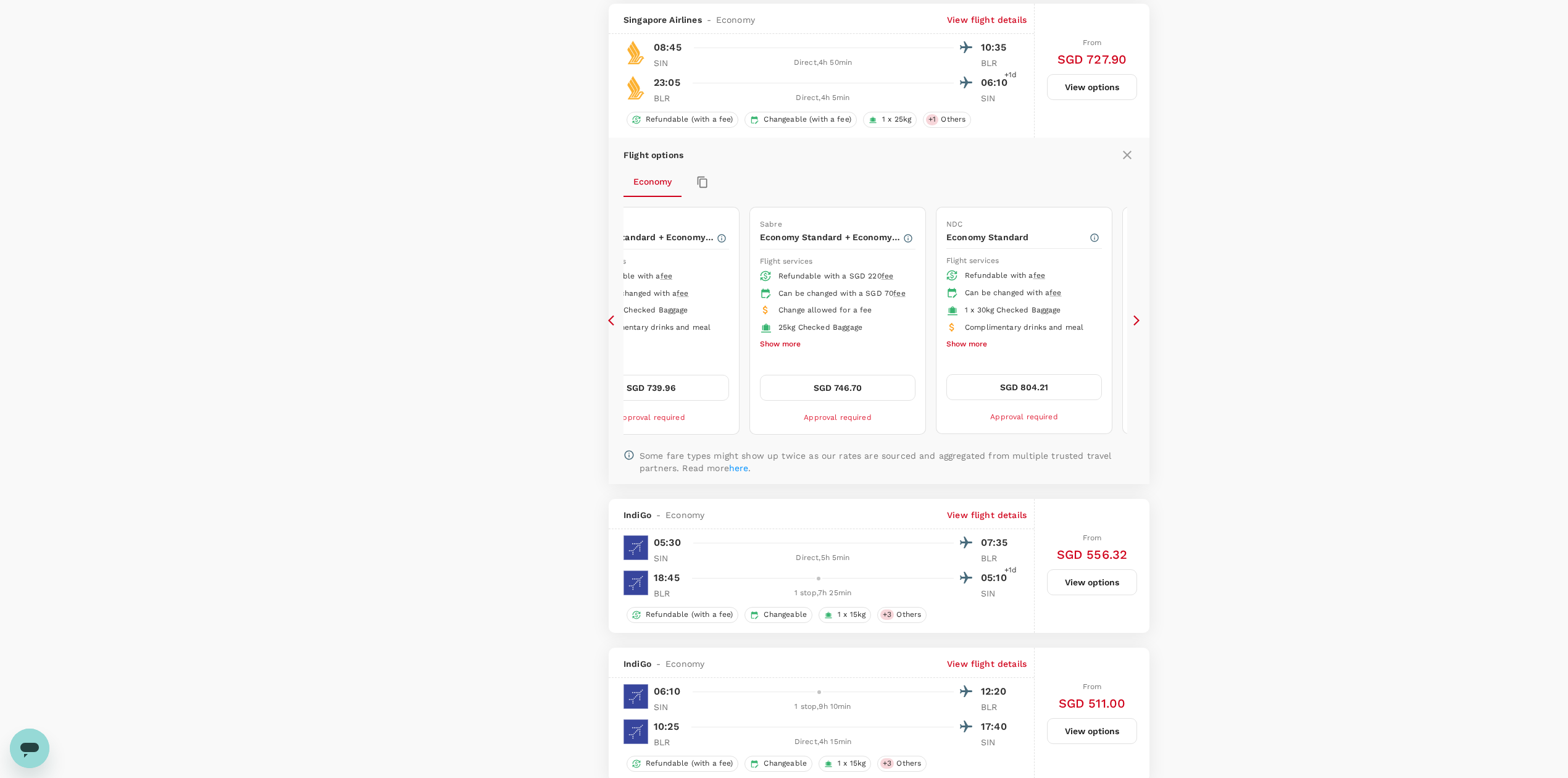
click at [607, 331] on div "842 flights found | 2 hidden by policy Currency : SGD Sort by : Recommended Ind…" at bounding box center [879, 245] width 570 height 3523
click at [613, 326] on icon at bounding box center [614, 320] width 12 height 12
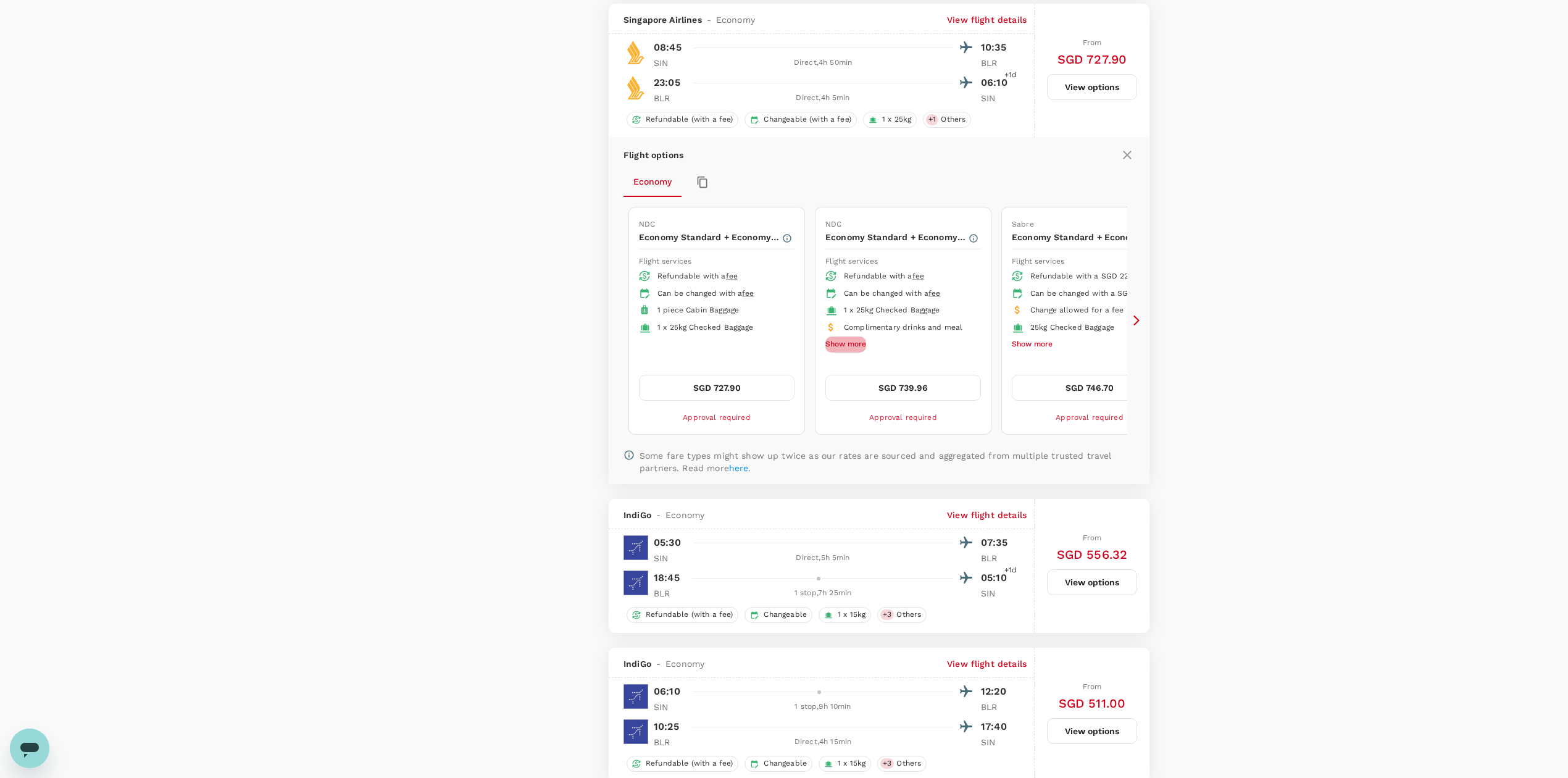
click at [831, 353] on button "Show more" at bounding box center [846, 344] width 41 height 16
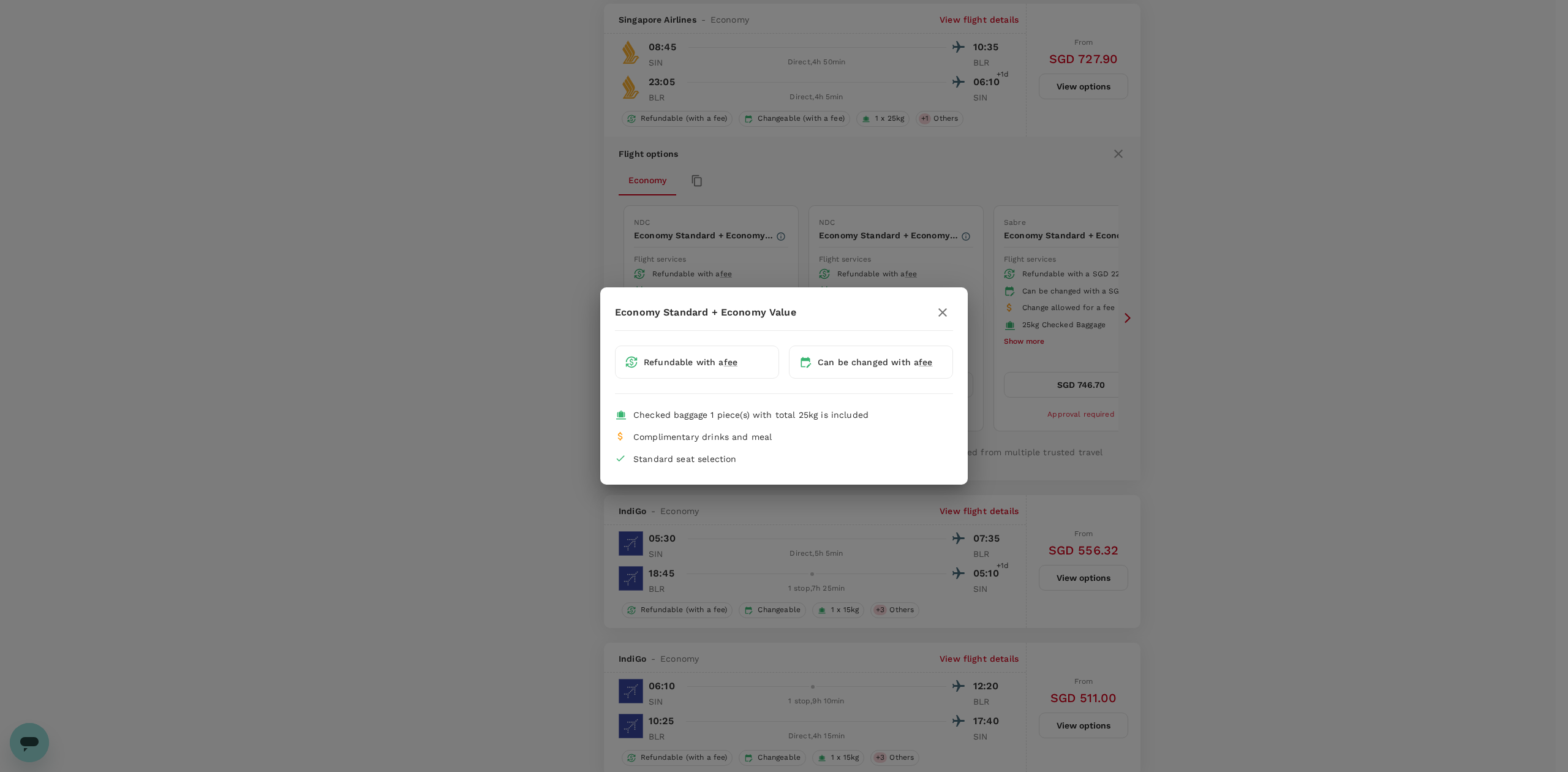
click at [488, 422] on div "Economy Standard + Economy Value Refundable with a fee Can be changed with a fe…" at bounding box center [784, 386] width 1568 height 772
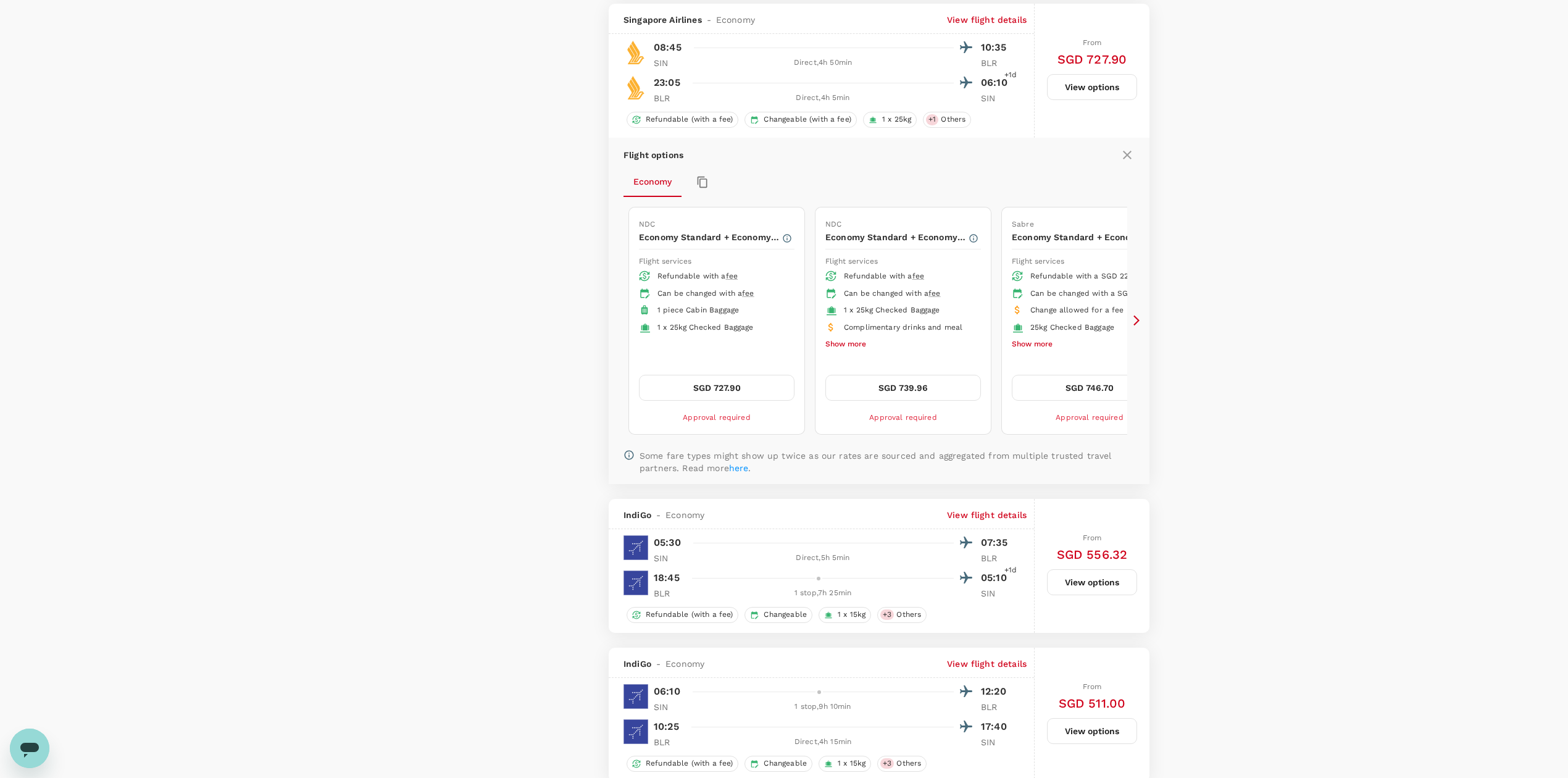
click at [938, 401] on button "SGD 739.96" at bounding box center [903, 388] width 156 height 26
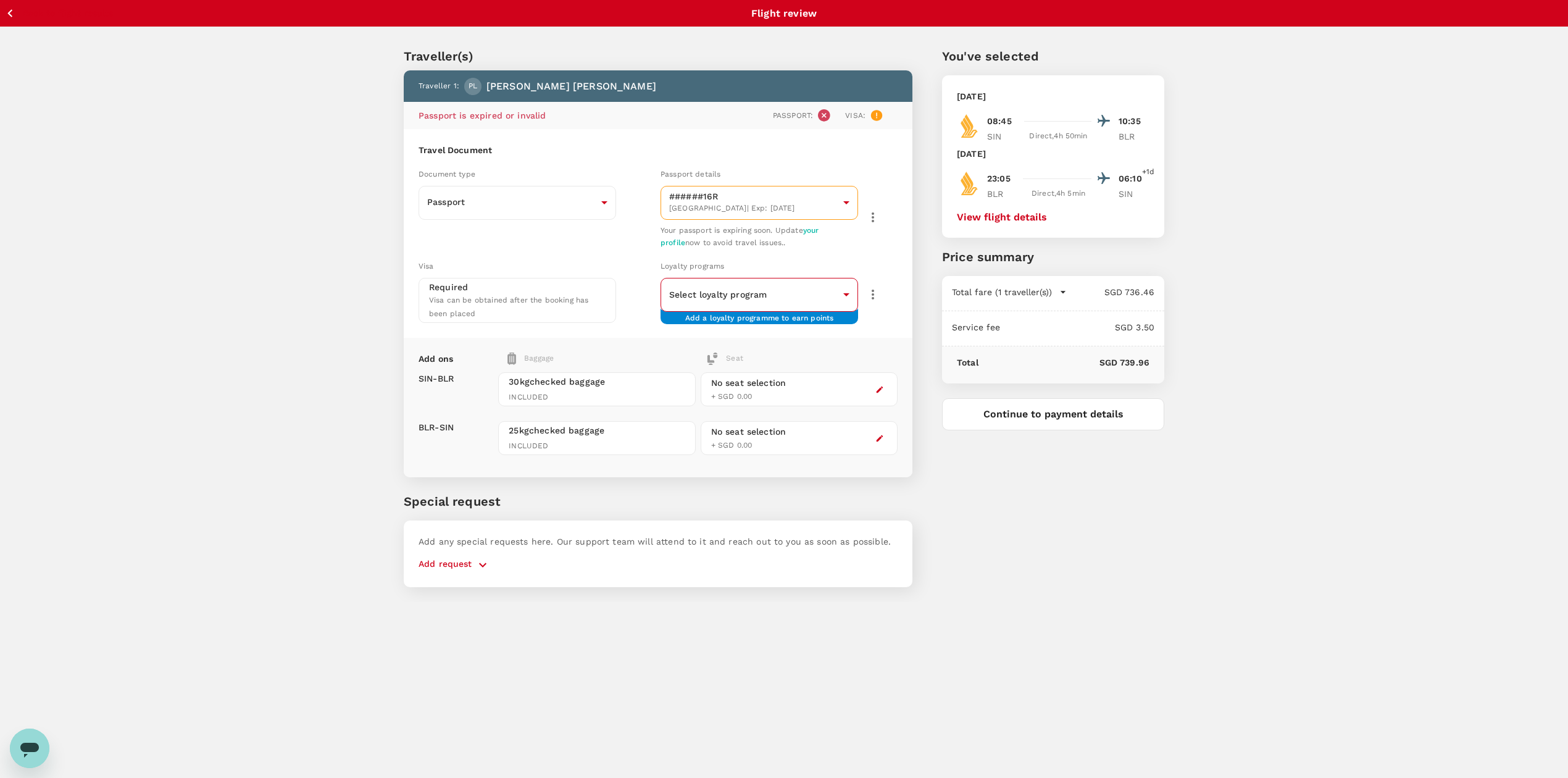
click at [833, 255] on div "Loyalty programs Select loyalty program ​ ​ Add a loyalty programme to earn poi…" at bounding box center [776, 289] width 242 height 69
click at [821, 207] on body "Back to flight results Flight review Traveller(s) Traveller 1 : PL [PERSON_NAME…" at bounding box center [784, 406] width 1568 height 811
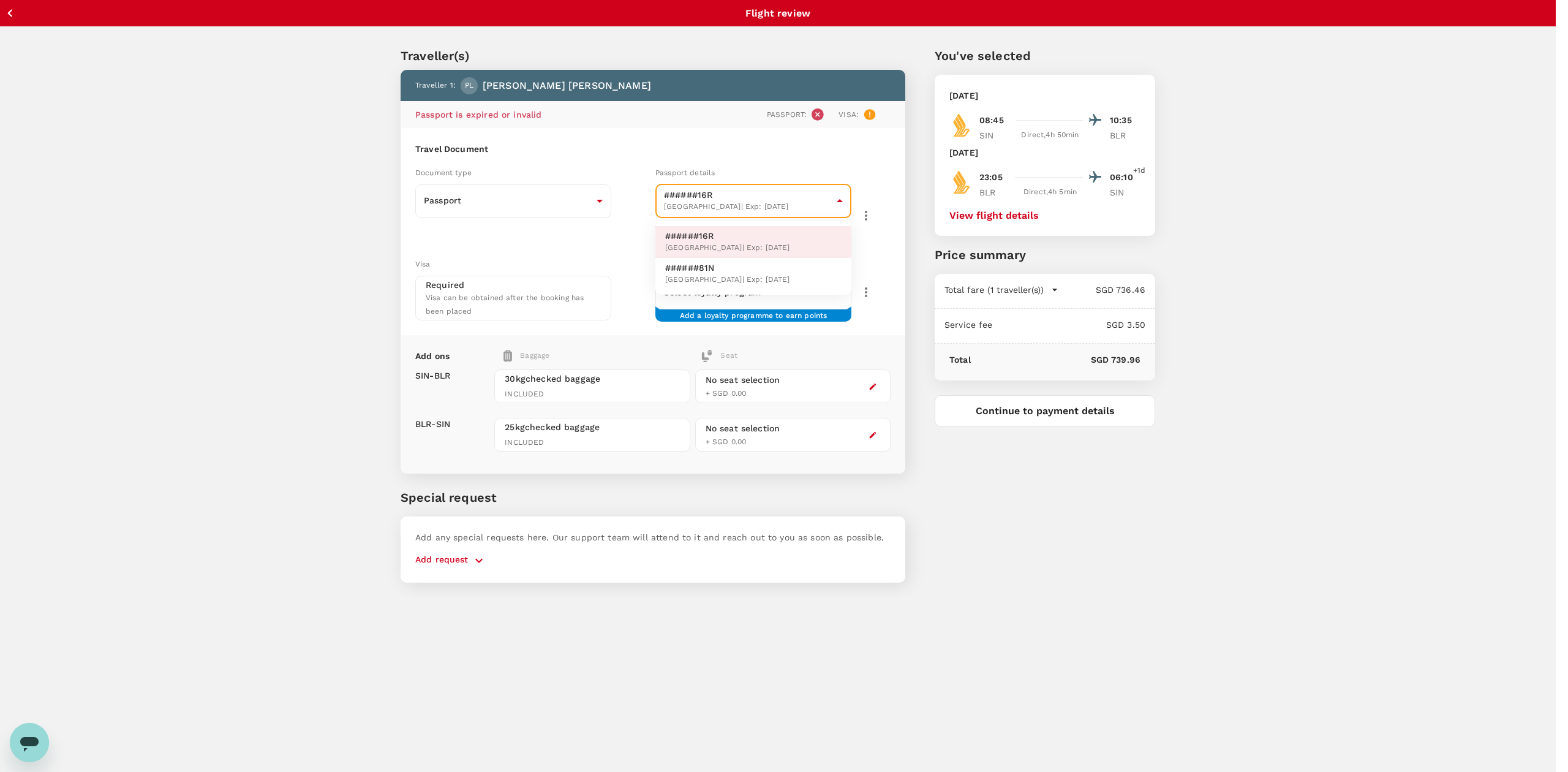
click at [786, 275] on li "######81N [GEOGRAPHIC_DATA] | Exp: [DATE]" at bounding box center [753, 274] width 196 height 32
type input "205c0fe0-6d49-4d19-ae53-2c7e5c91aa9d"
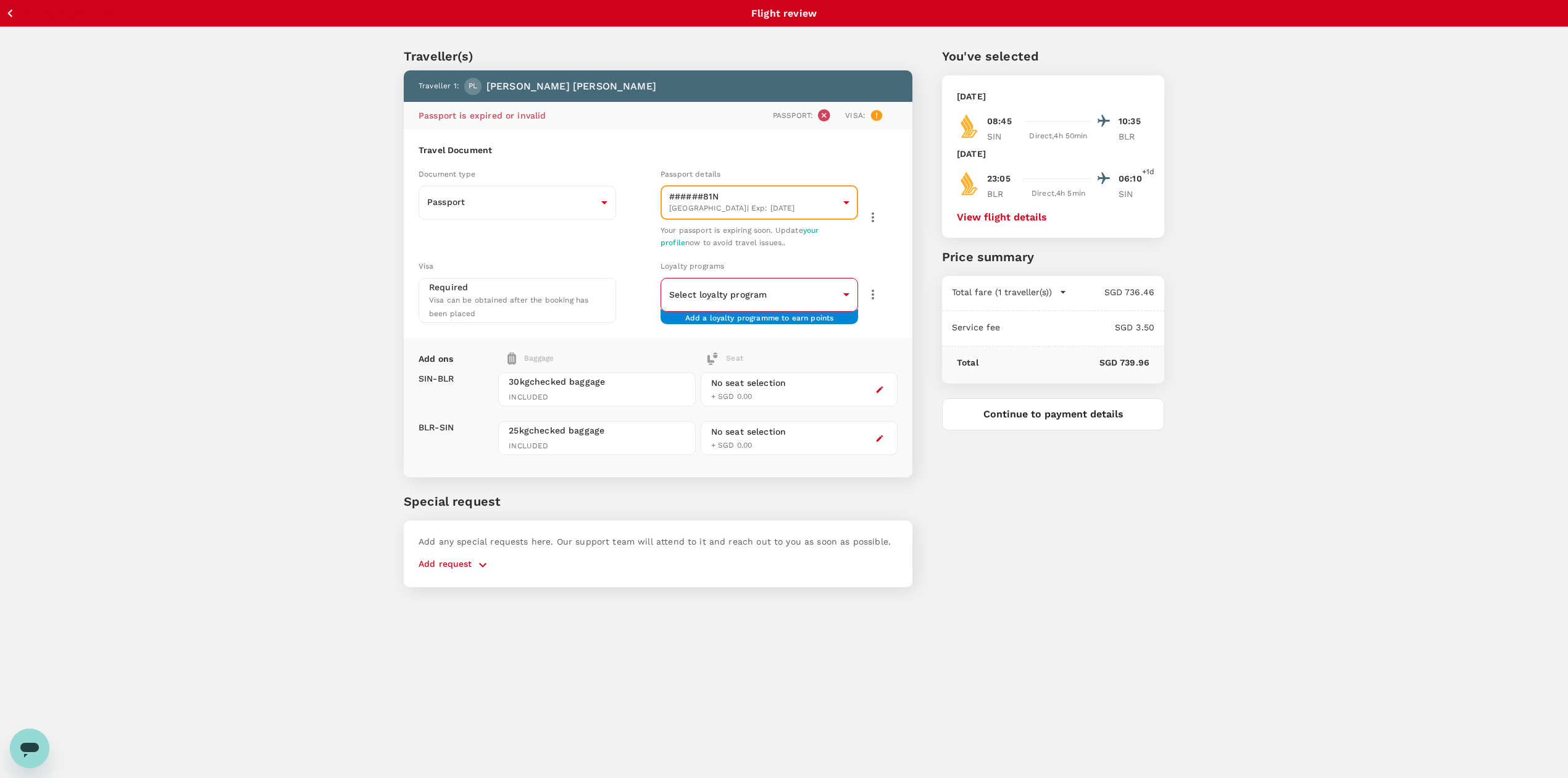
click at [826, 288] on body "Back to flight results Flight review Traveller(s) Traveller 1 : PL [PERSON_NAME…" at bounding box center [784, 406] width 1568 height 811
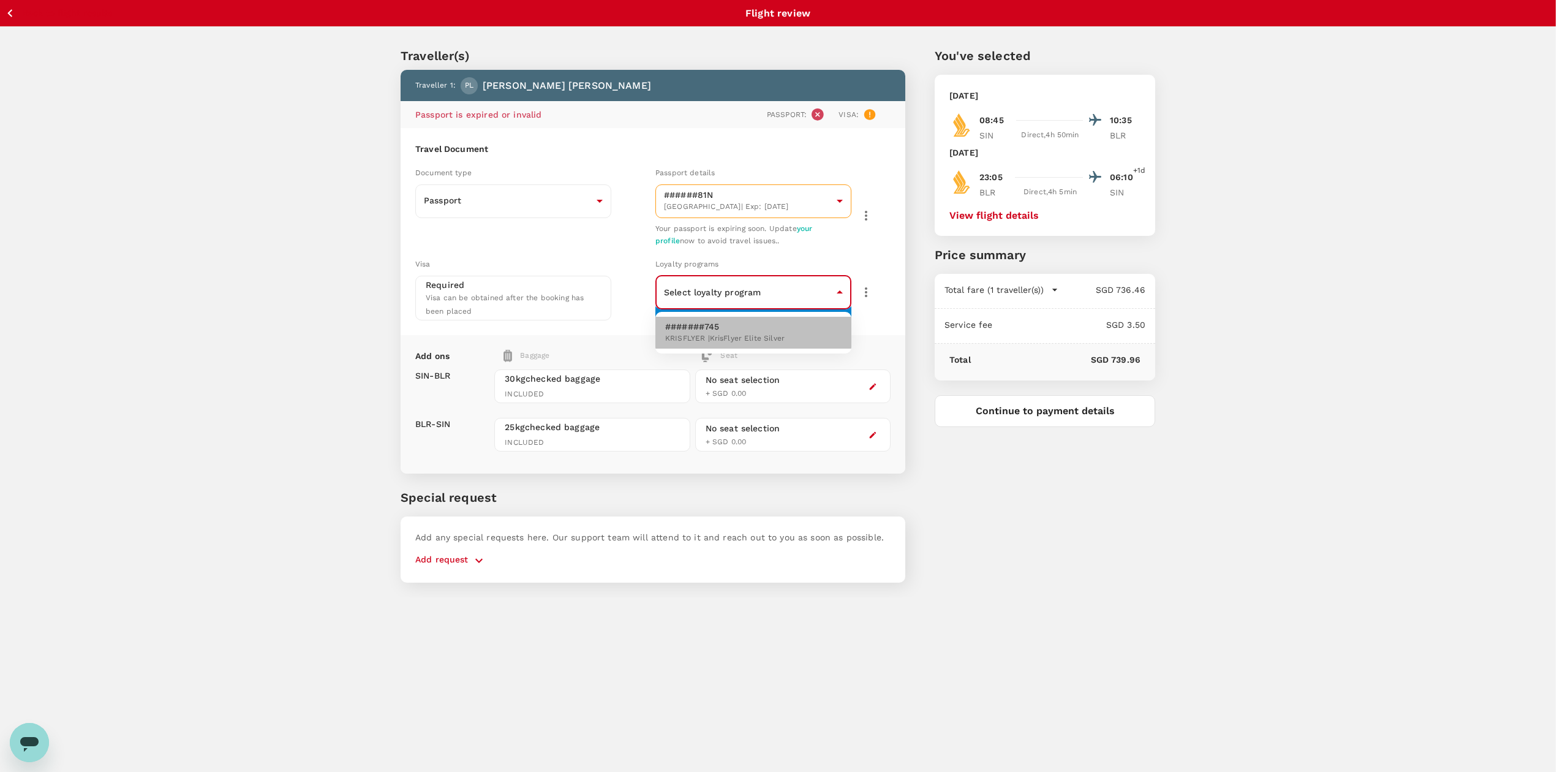
click at [814, 329] on li "#######745 KRISFLYER | KrisFlyer Elite Silver" at bounding box center [753, 333] width 196 height 32
type input "333a0bc1-6f84-417e-9983-10f50a656360"
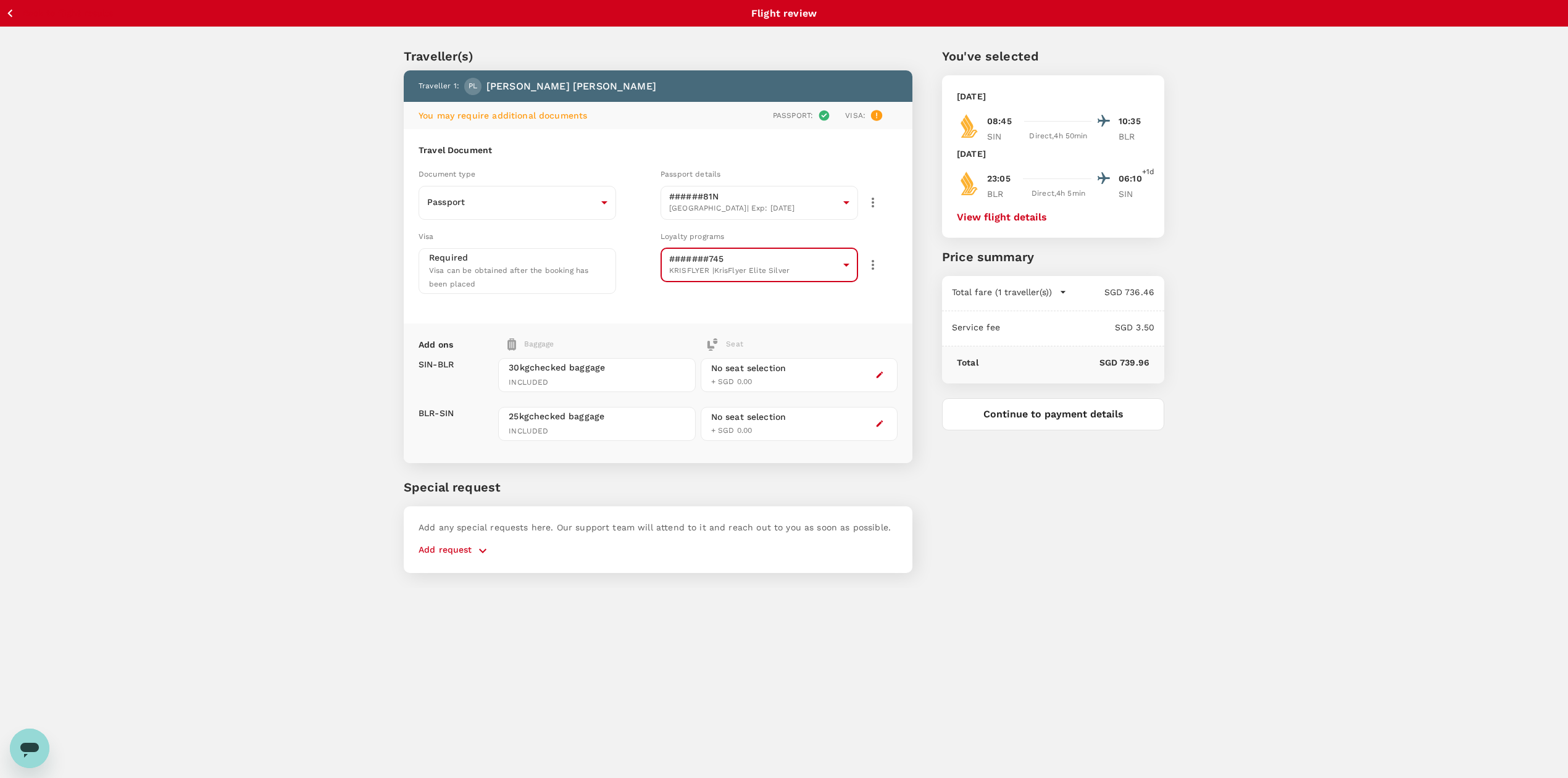
click at [870, 372] on div "No seat selection + SGD 0.00" at bounding box center [798, 375] width 197 height 34
click at [882, 372] on icon "button" at bounding box center [880, 375] width 7 height 7
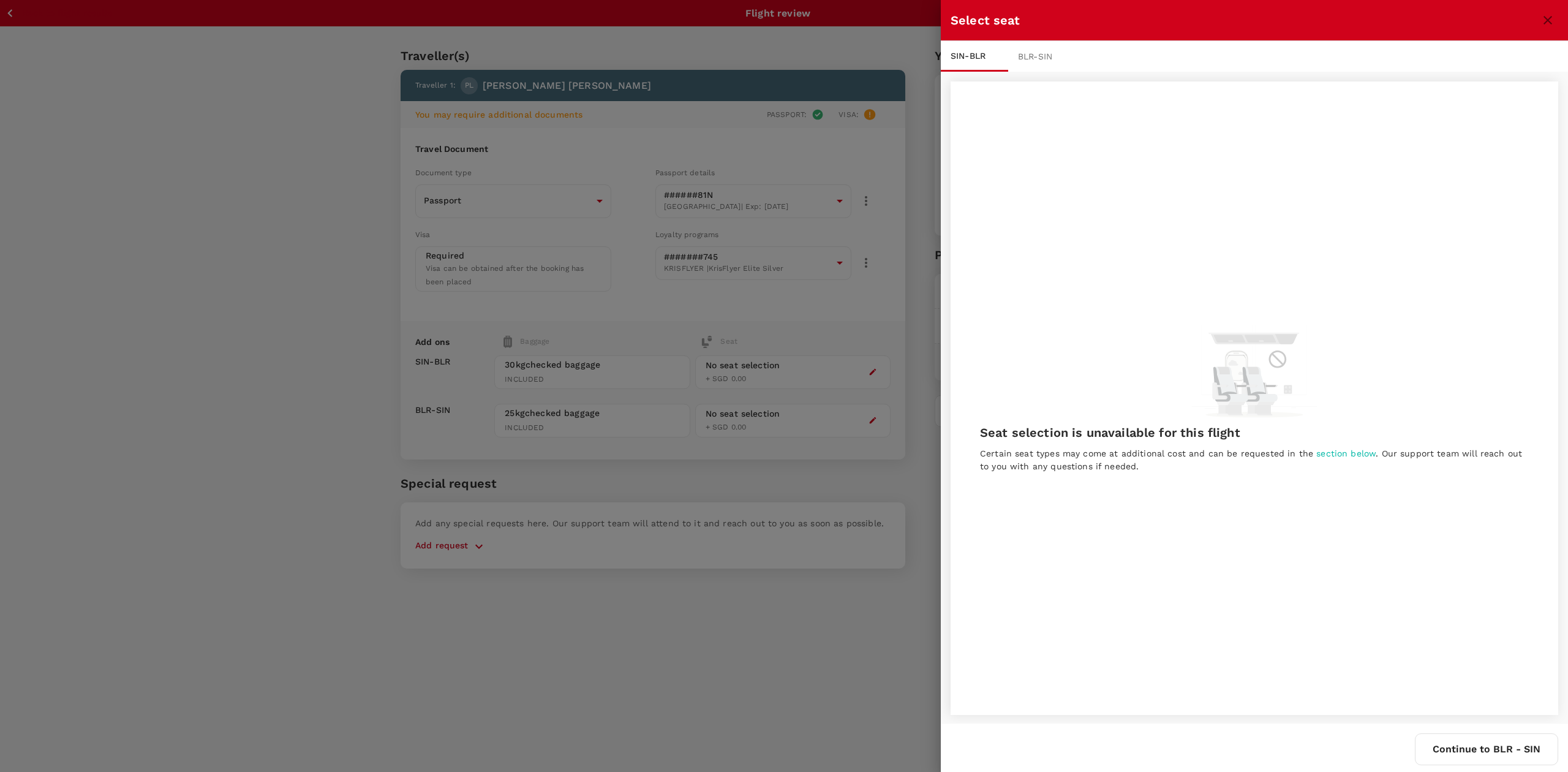
click at [733, 606] on div at bounding box center [784, 386] width 1568 height 772
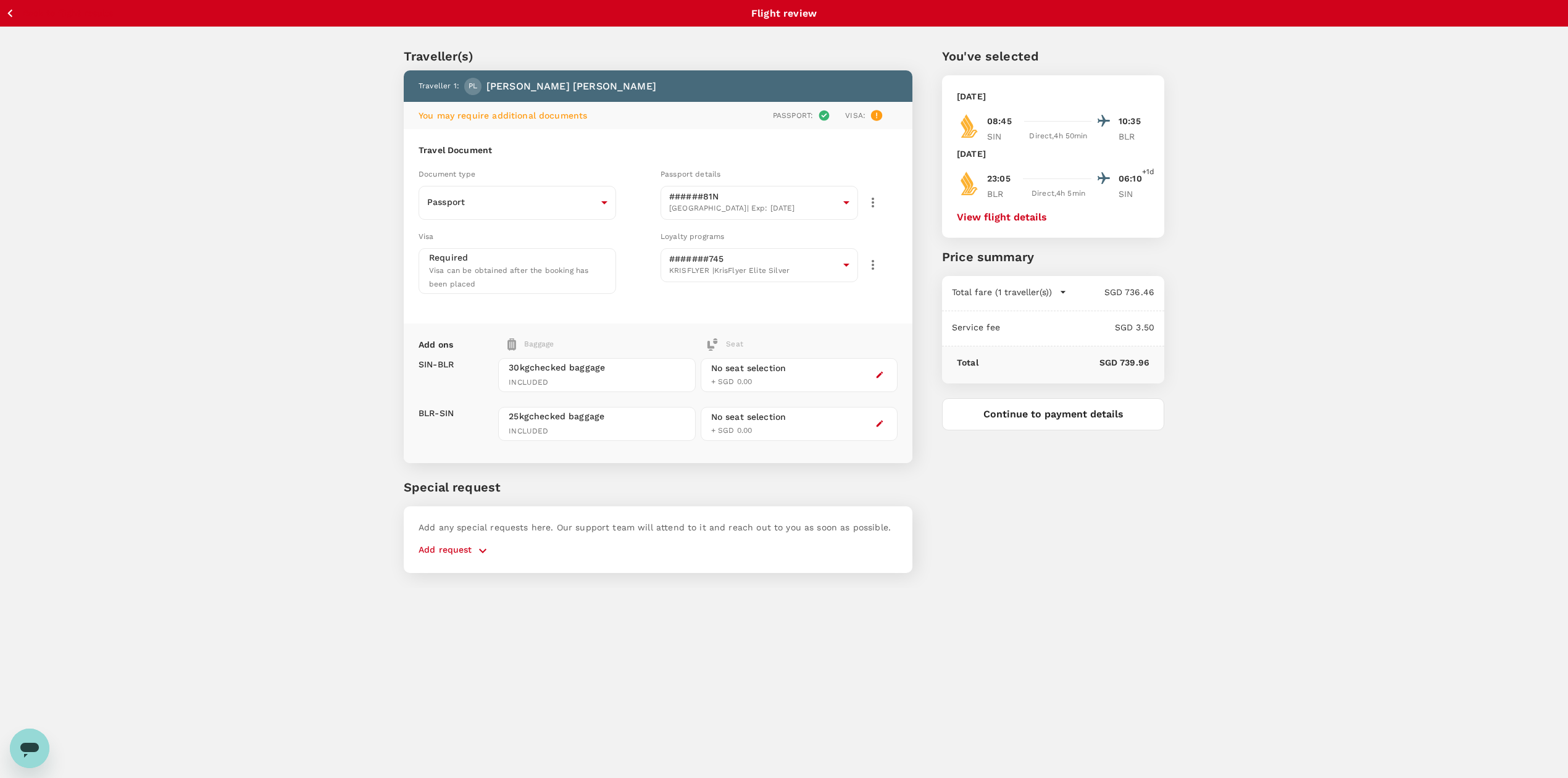
click at [446, 551] on p "Add request" at bounding box center [445, 550] width 54 height 14
click at [462, 546] on p "Add request" at bounding box center [445, 550] width 54 height 14
click at [481, 547] on icon "button" at bounding box center [482, 550] width 14 height 14
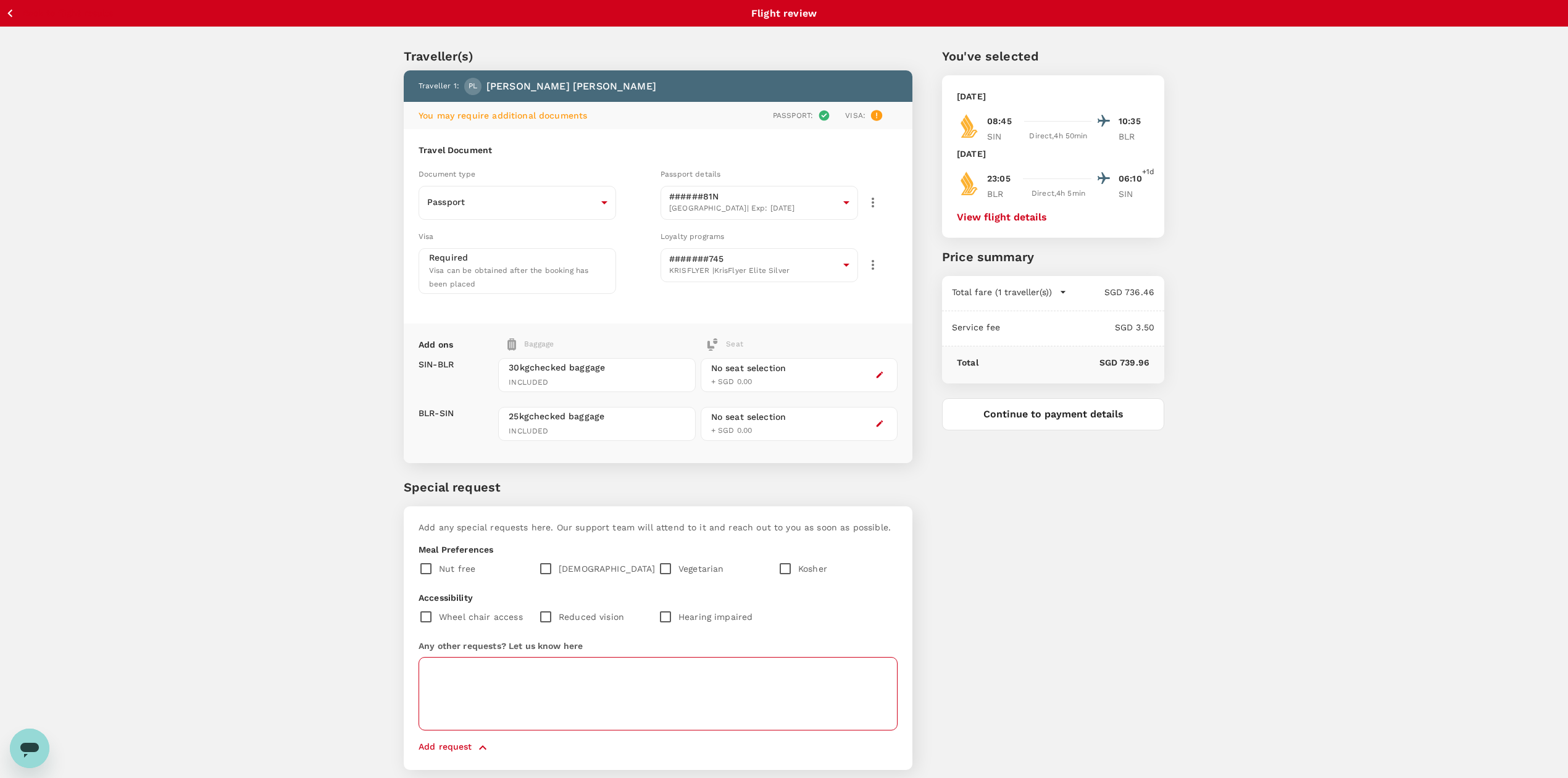
click at [487, 657] on textarea at bounding box center [658, 694] width 479 height 73
type textarea "aisle seat"
click at [1156, 423] on button "Continue to payment details" at bounding box center [1053, 414] width 222 height 32
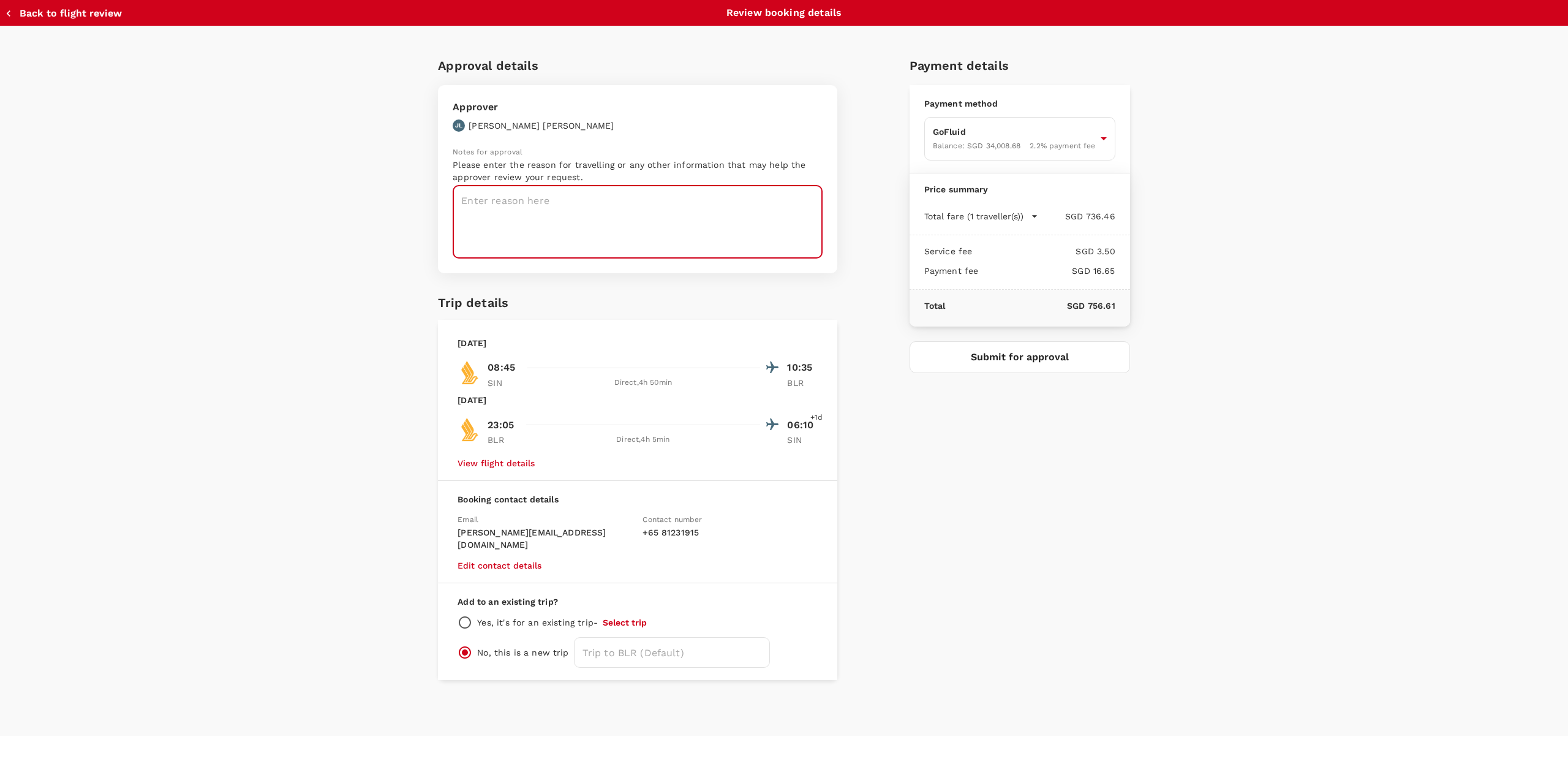
click at [677, 212] on textarea at bounding box center [637, 222] width 370 height 73
type textarea "excon event"
click at [907, 478] on div "Payment details Payment method GoFluid Balance : SGD 34,008.68 2.2 % payment fe…" at bounding box center [1014, 363] width 230 height 634
click at [971, 528] on div "Payment details Payment method GoFluid Balance : SGD 34,008.68 2.2 % payment fe…" at bounding box center [1014, 363] width 230 height 634
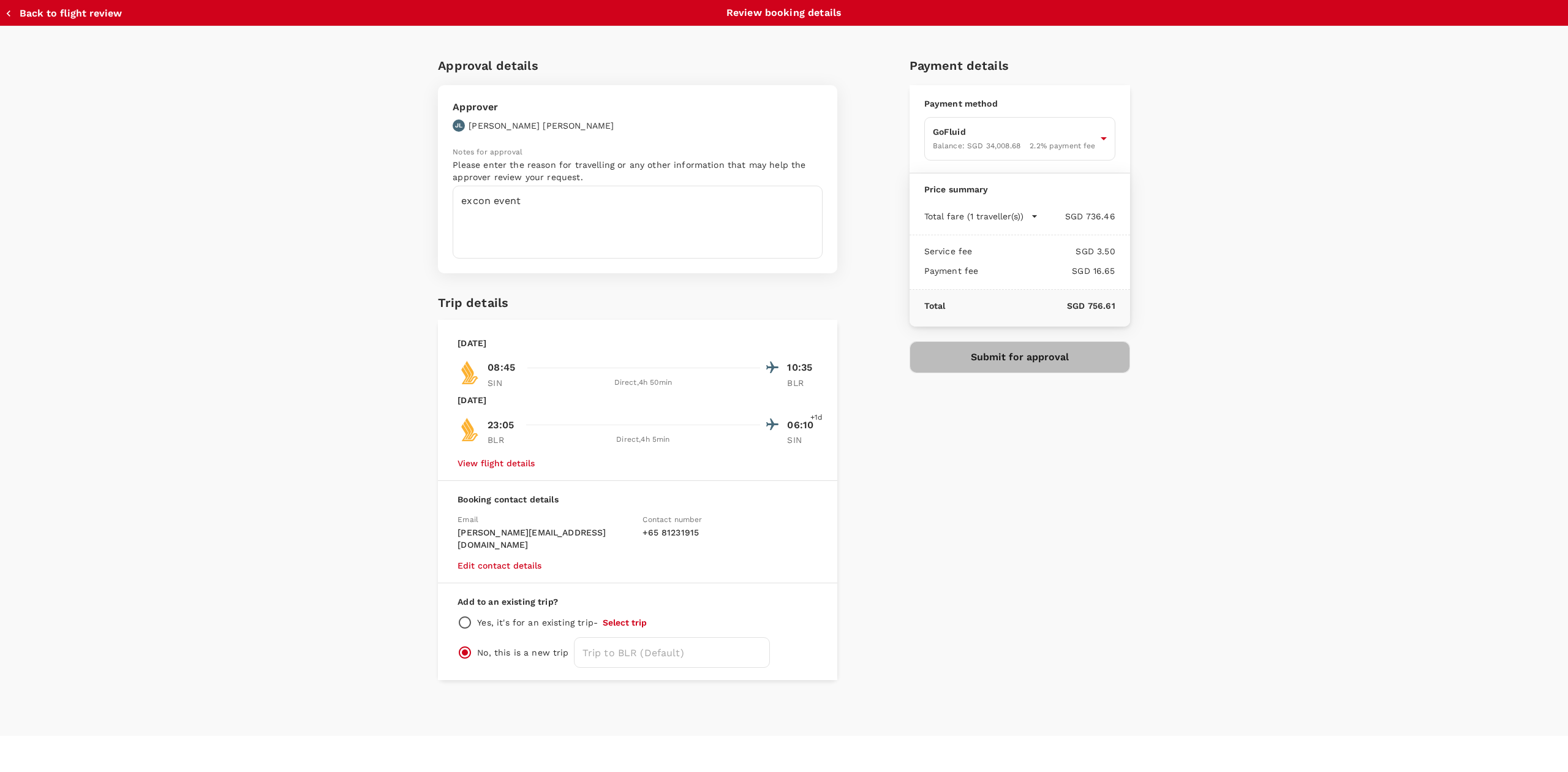
click at [1076, 343] on button "Submit for approval" at bounding box center [1019, 358] width 221 height 32
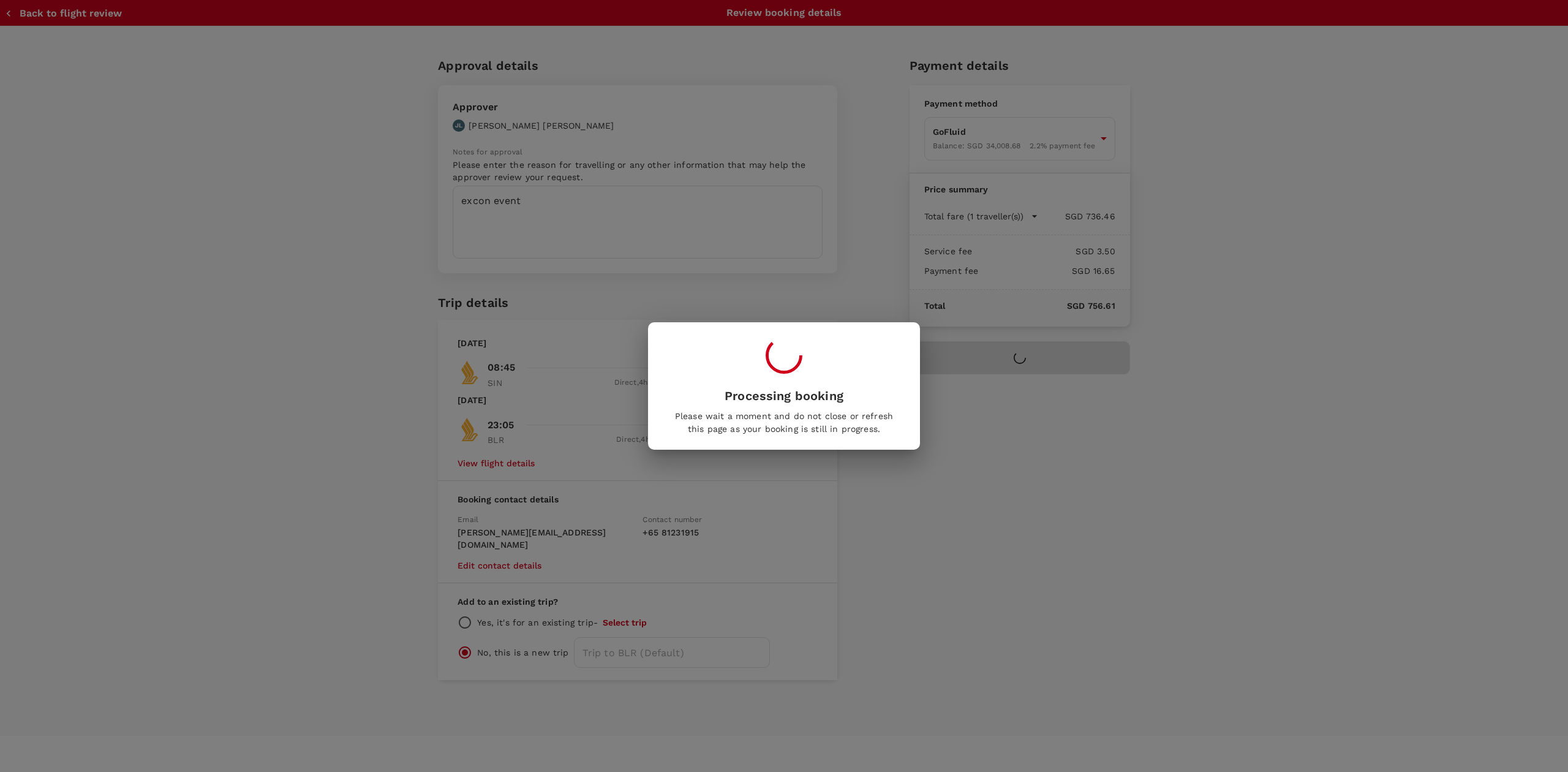
click at [976, 655] on div "Processing booking Please wait a moment and do not close or refresh this page a…" at bounding box center [784, 386] width 1568 height 772
